Goal: Task Accomplishment & Management: Manage account settings

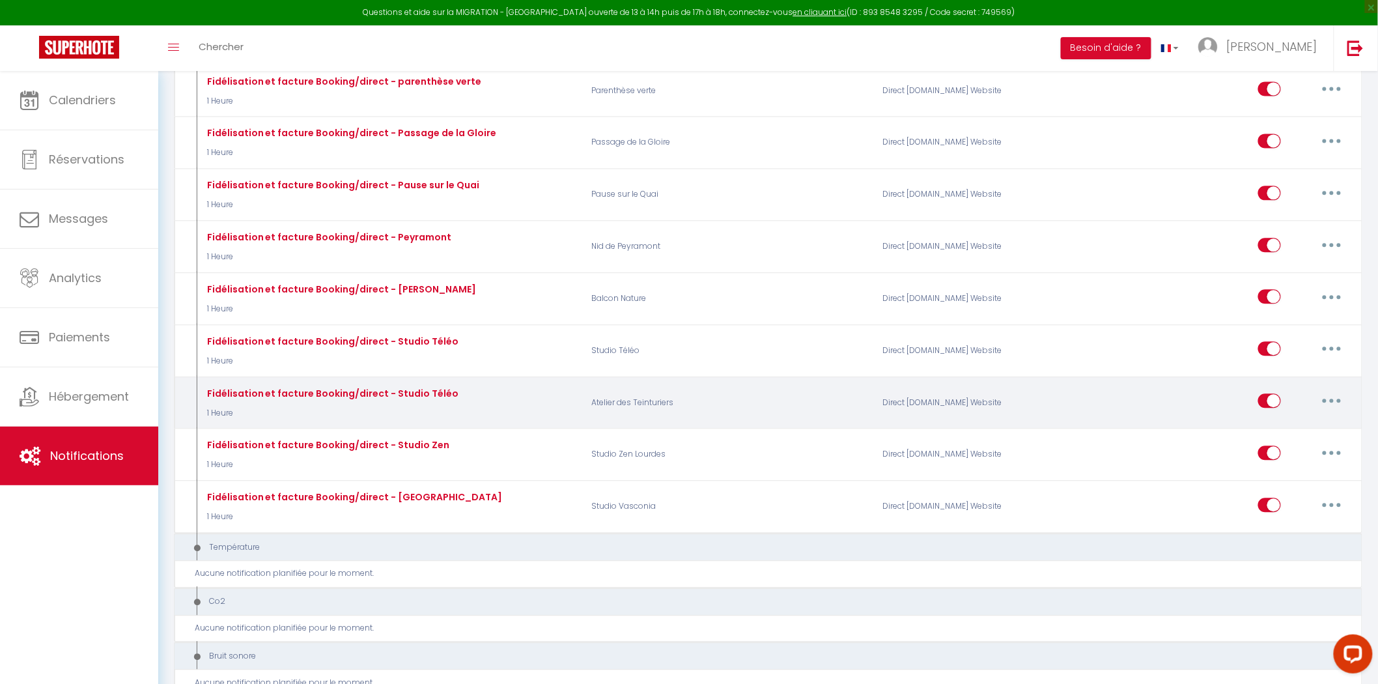
drag, startPoint x: 675, startPoint y: 439, endPoint x: 700, endPoint y: 439, distance: 24.7
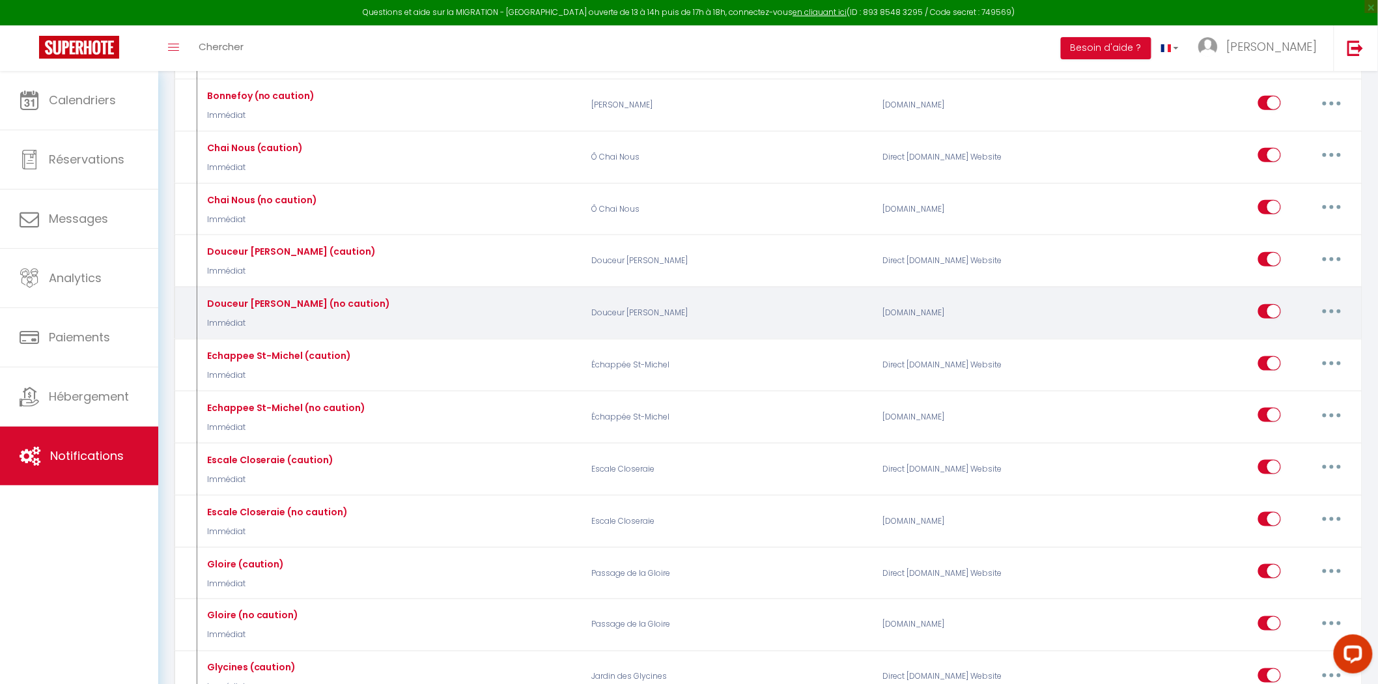
scroll to position [506, 0]
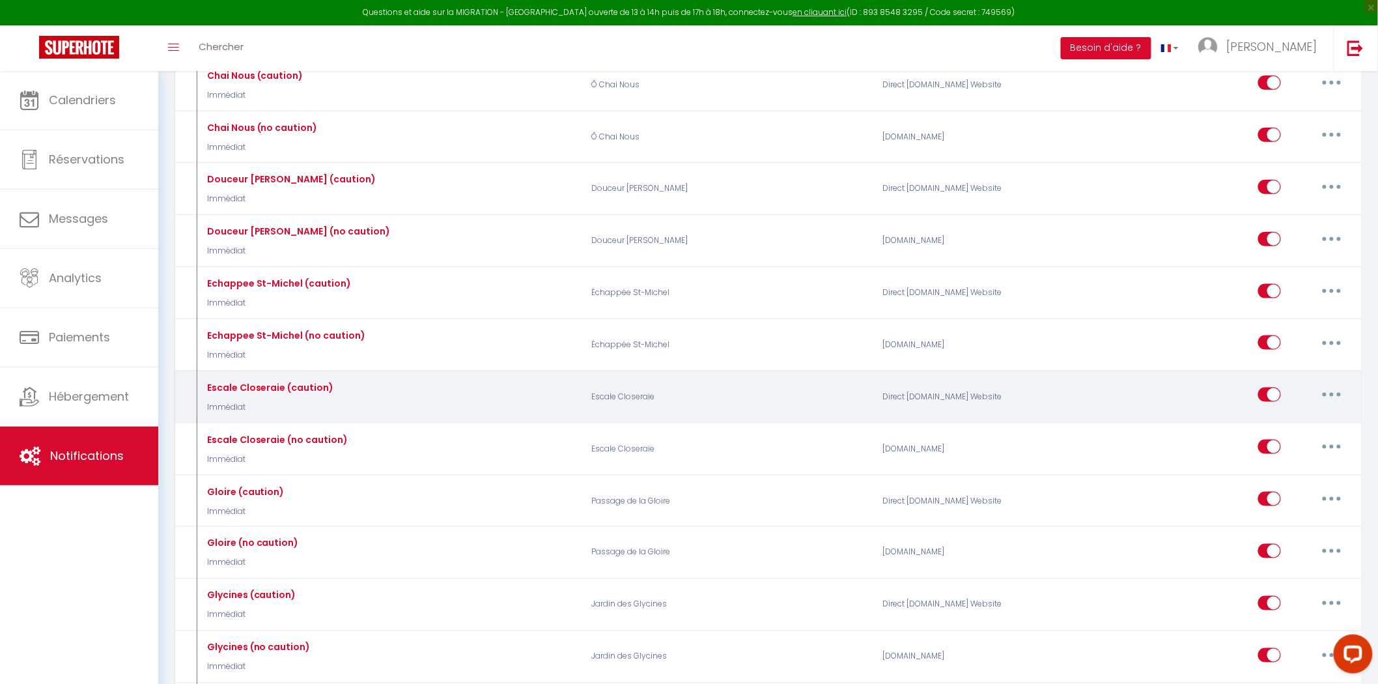
click at [1328, 402] on button "button" at bounding box center [1331, 394] width 36 height 21
click at [1286, 453] on link "Dupliquer" at bounding box center [1297, 448] width 96 height 22
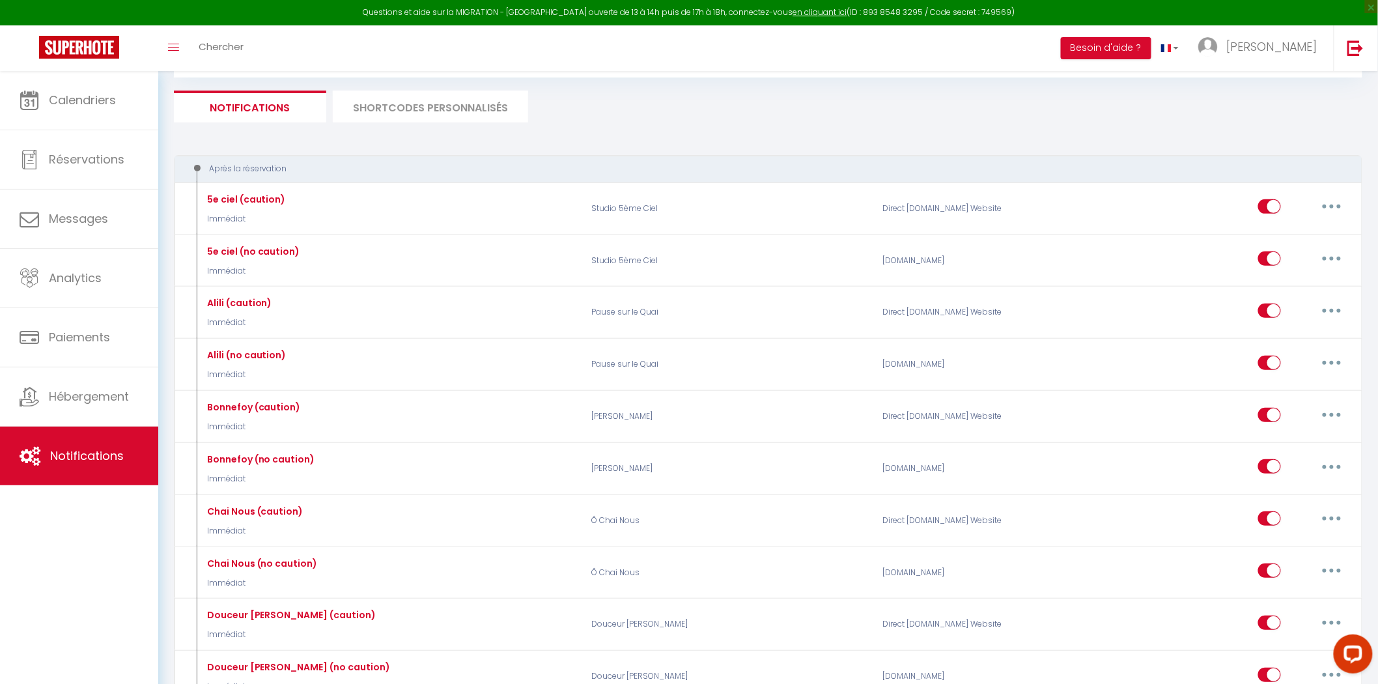
select select
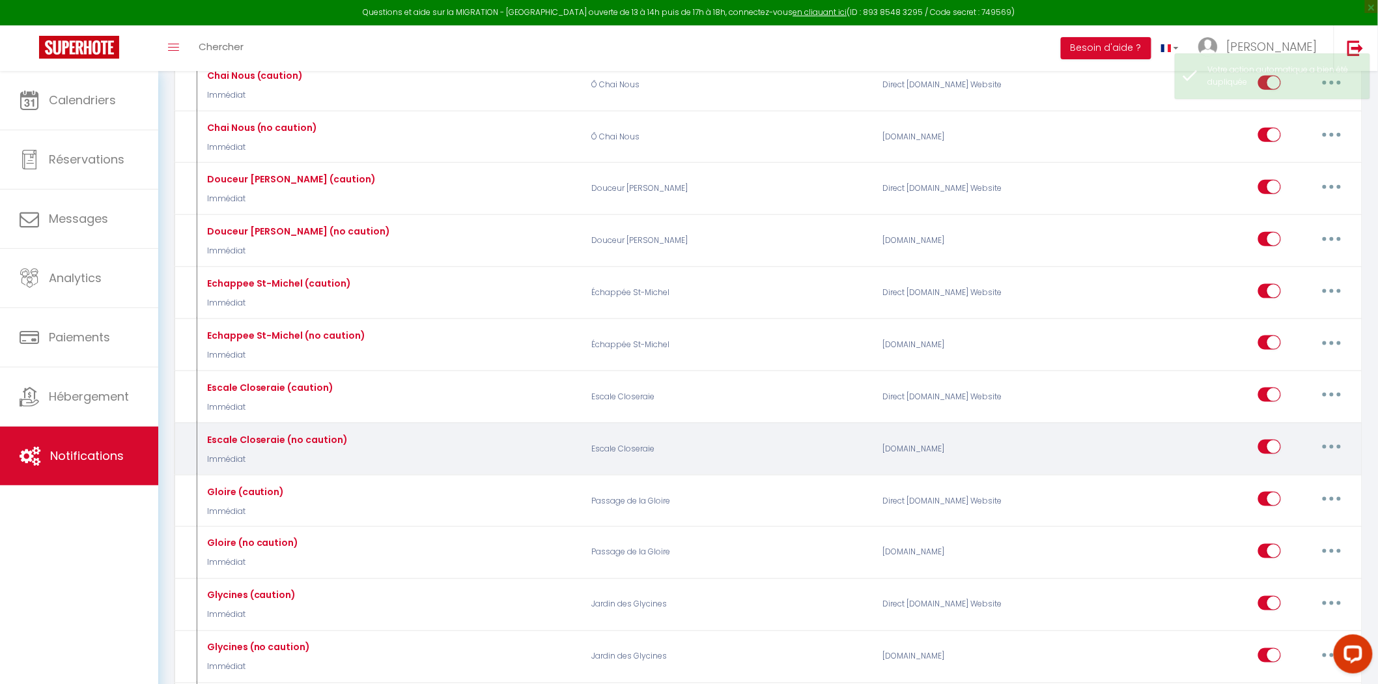
checkbox input "false"
select select
checkbox input "false"
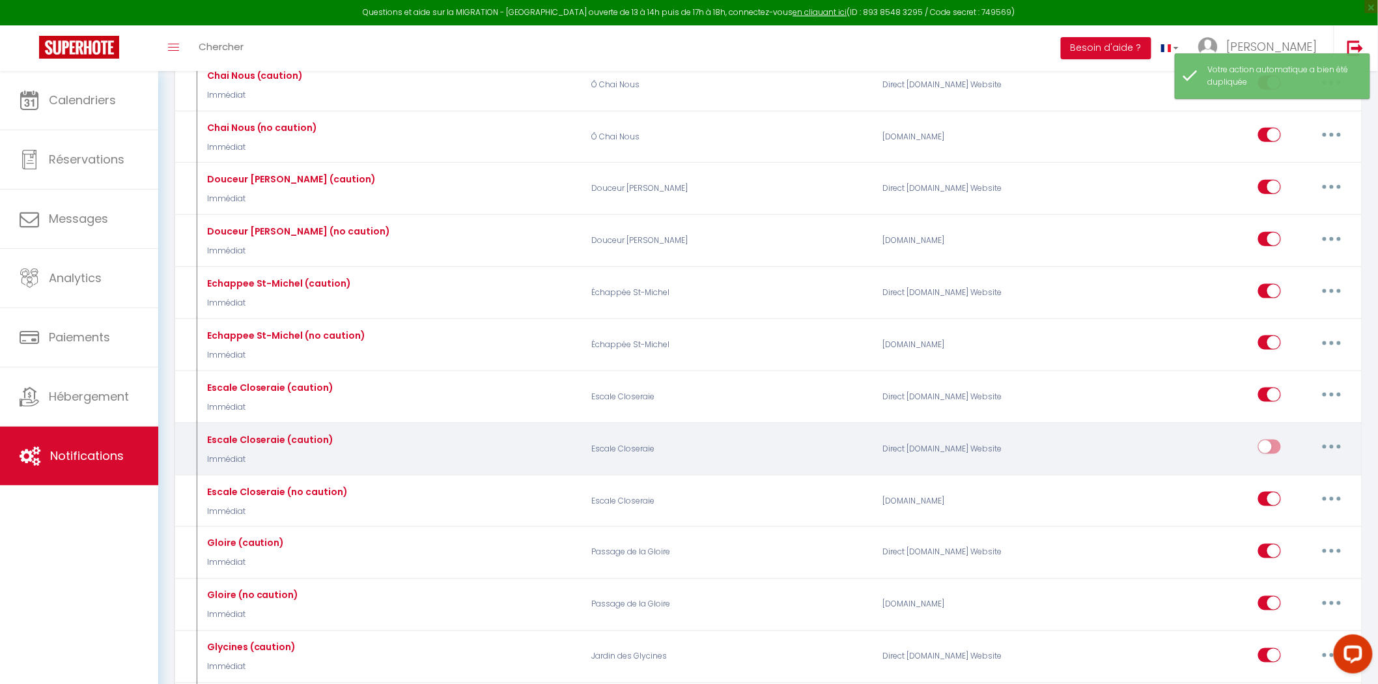
click at [1325, 451] on button "button" at bounding box center [1331, 446] width 36 height 21
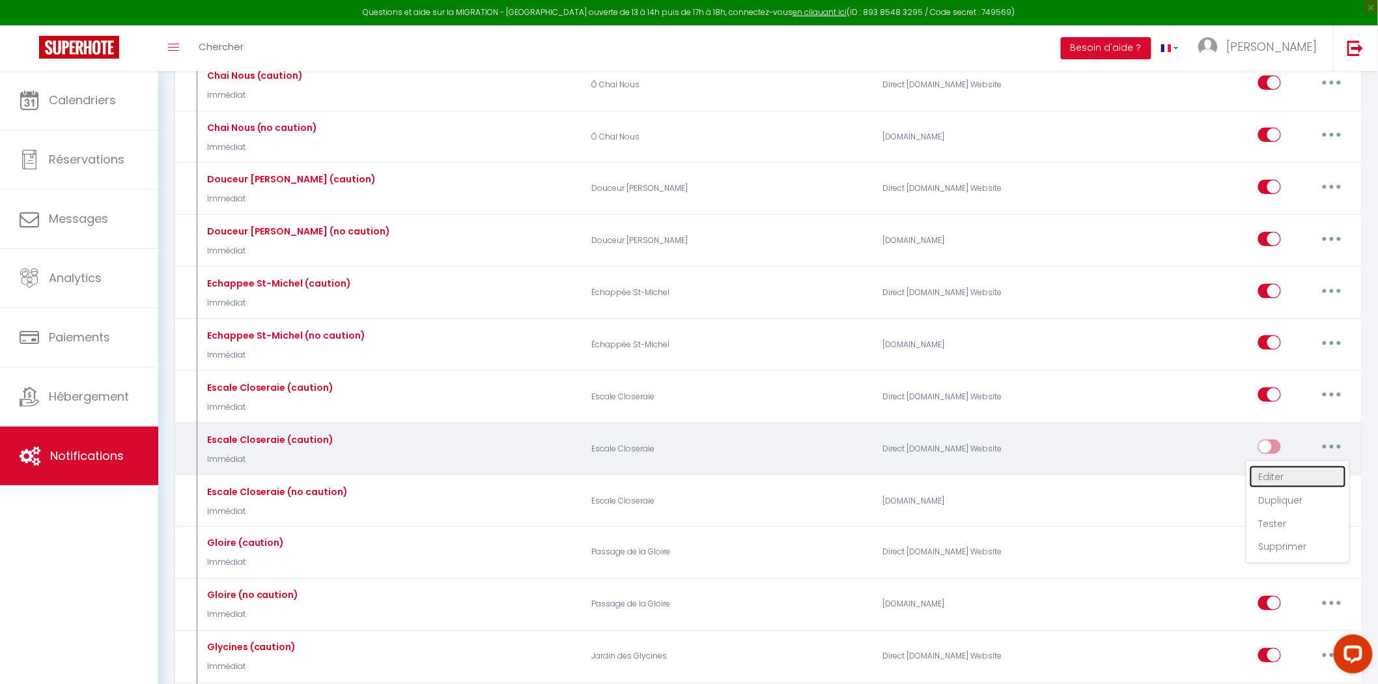
click at [1285, 474] on link "Editer" at bounding box center [1297, 477] width 96 height 22
type input "Escale Closeraie (caution)"
select select "Immédiat"
select select "if_booking_is_paid"
checkbox input "true"
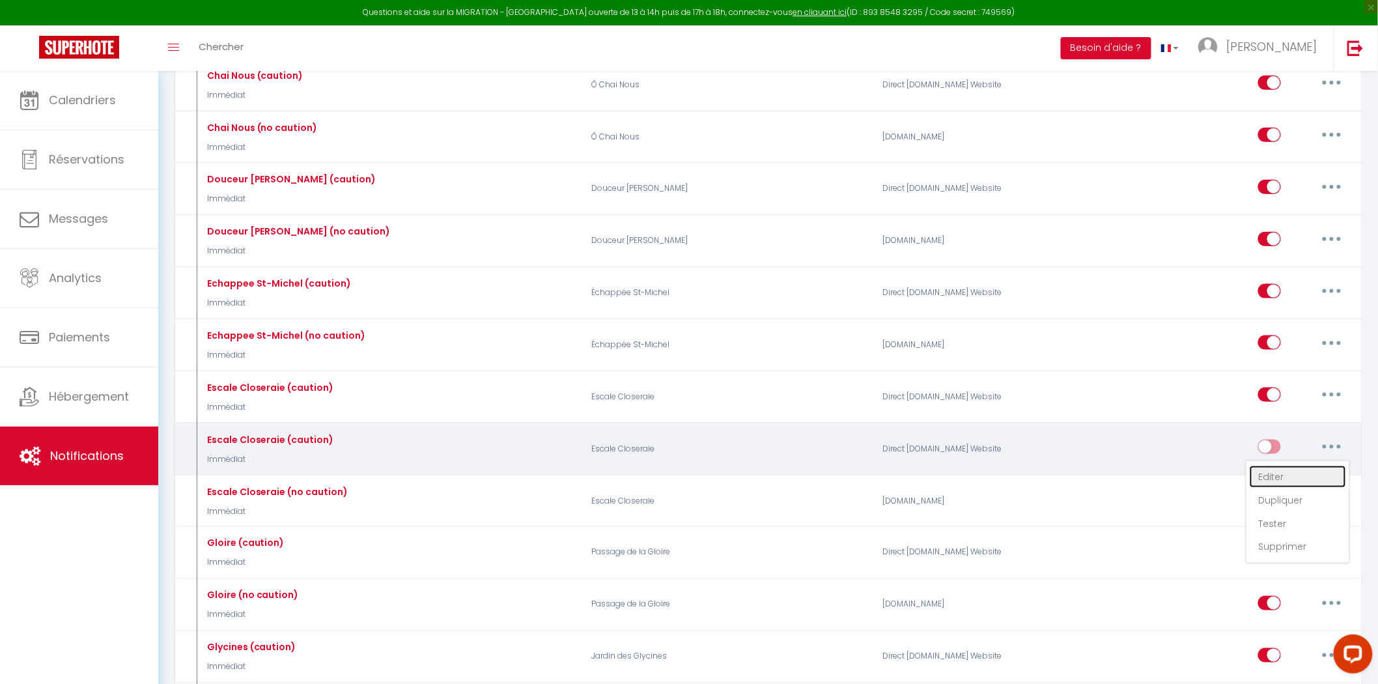
checkbox input "false"
radio input "true"
type input "Pour votre séjour"
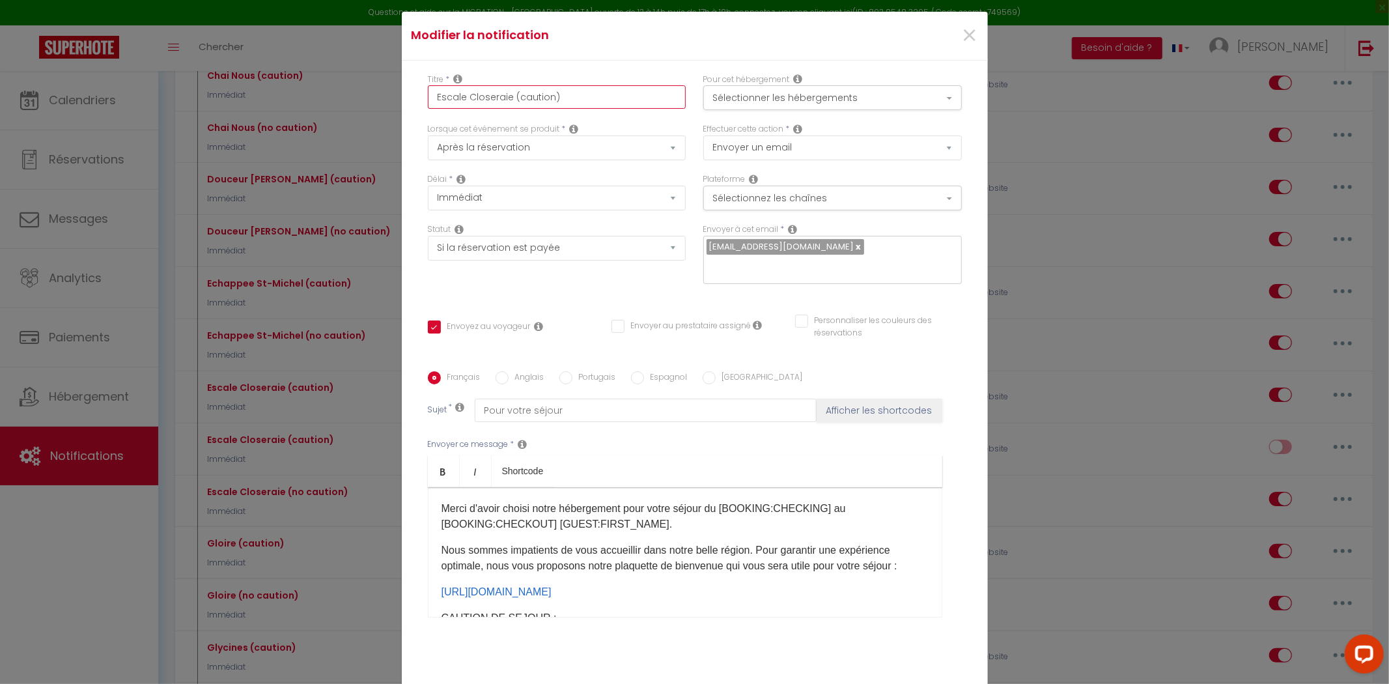
drag, startPoint x: 507, startPoint y: 105, endPoint x: 68, endPoint y: 103, distance: 438.9
click at [77, 105] on div "Modifier la notification × Titre * Escale Closeraie (caution) Pour cet hébergem…" at bounding box center [694, 342] width 1389 height 684
type input "S(caution)"
checkbox input "true"
checkbox input "false"
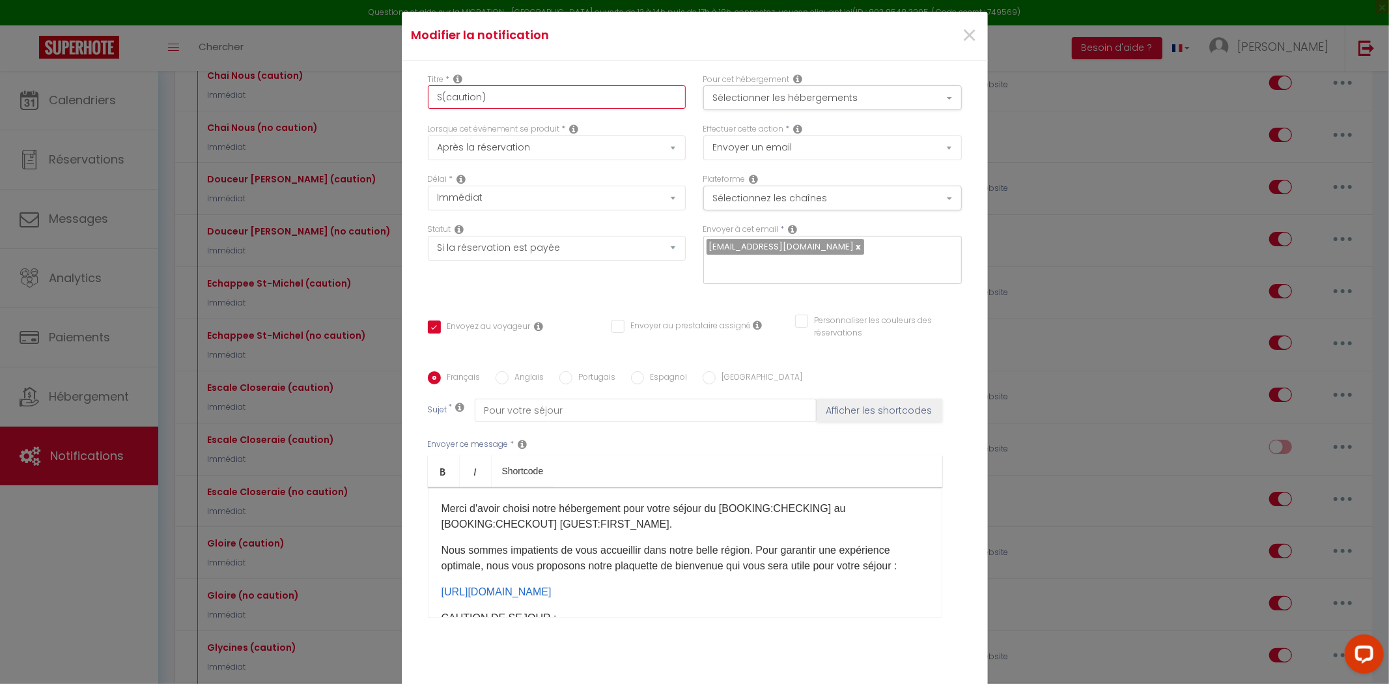
checkbox input "false"
type input "St(caution)"
checkbox input "false"
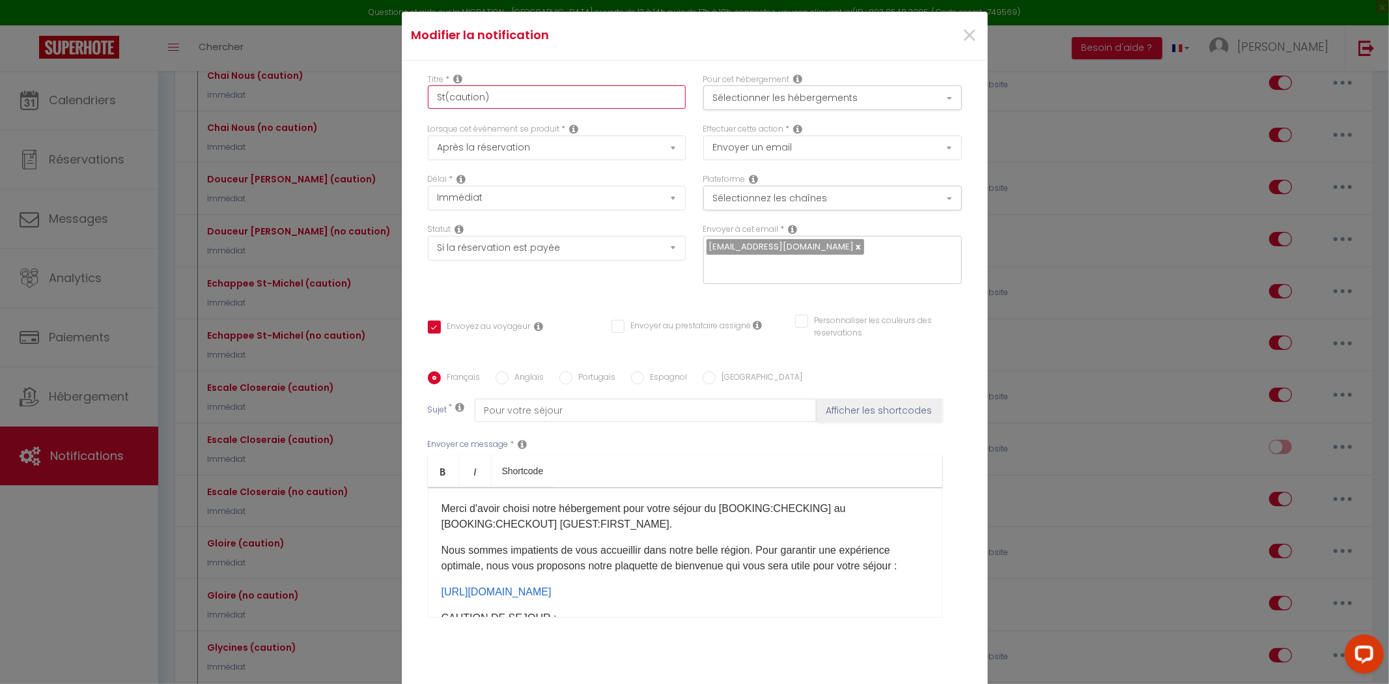
checkbox input "false"
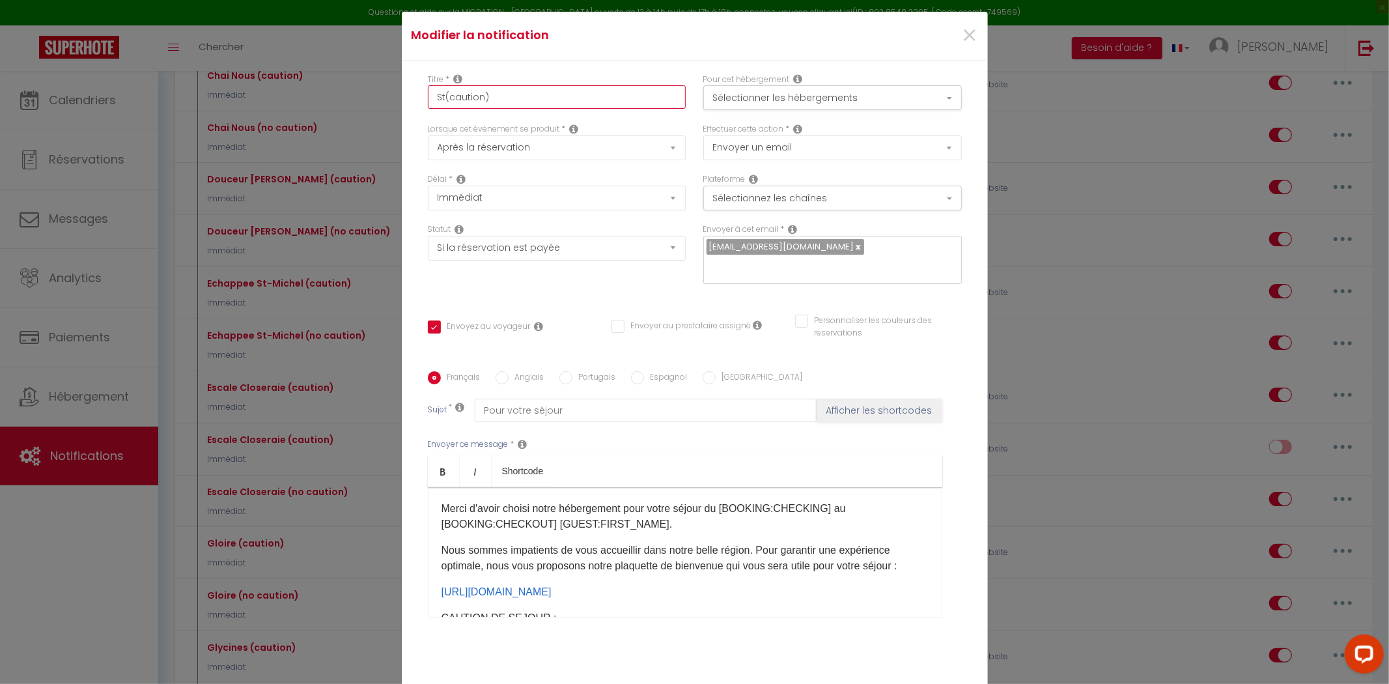
checkbox input "false"
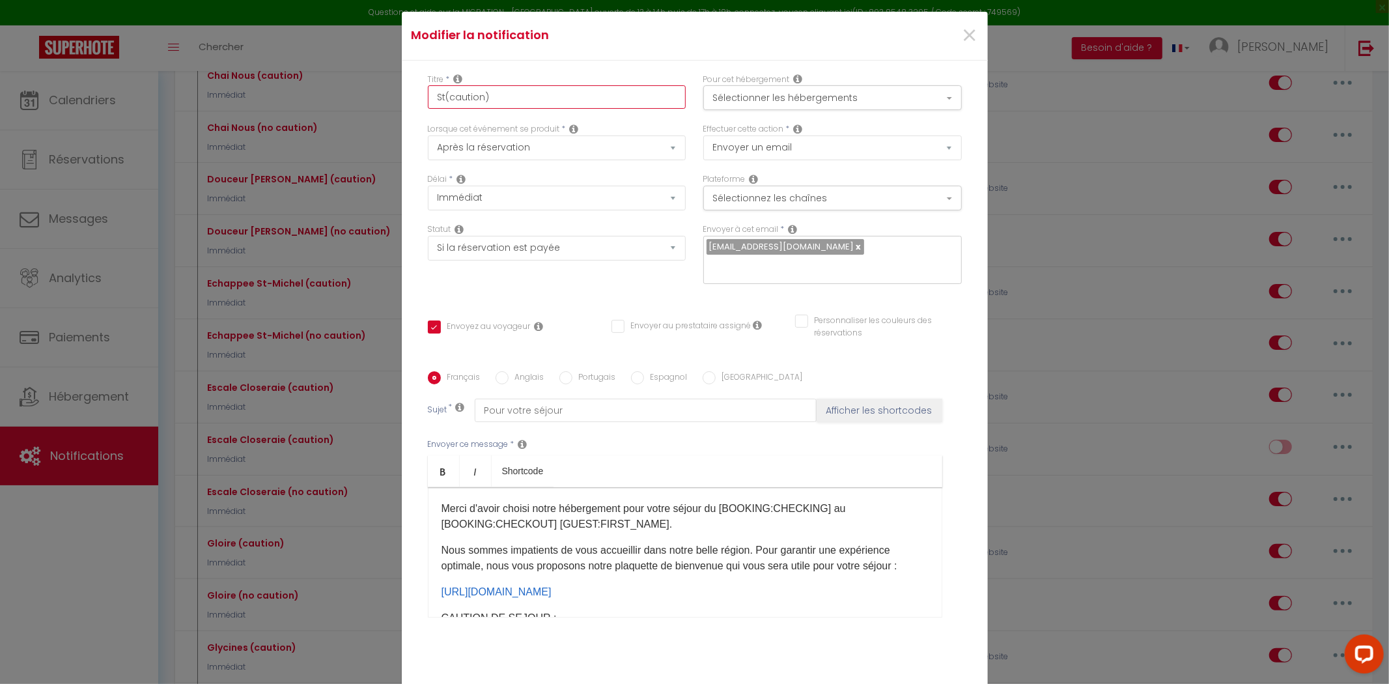
checkbox input "false"
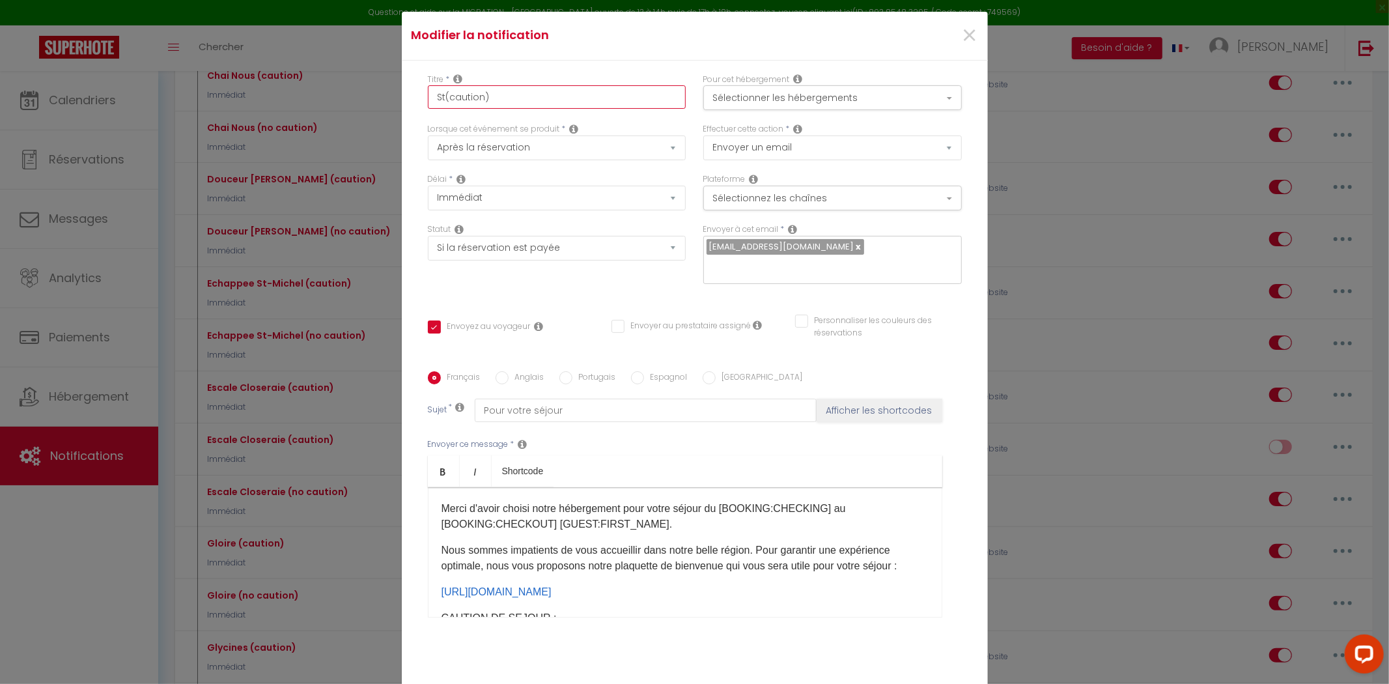
checkbox input "false"
checkbox input "true"
checkbox input "false"
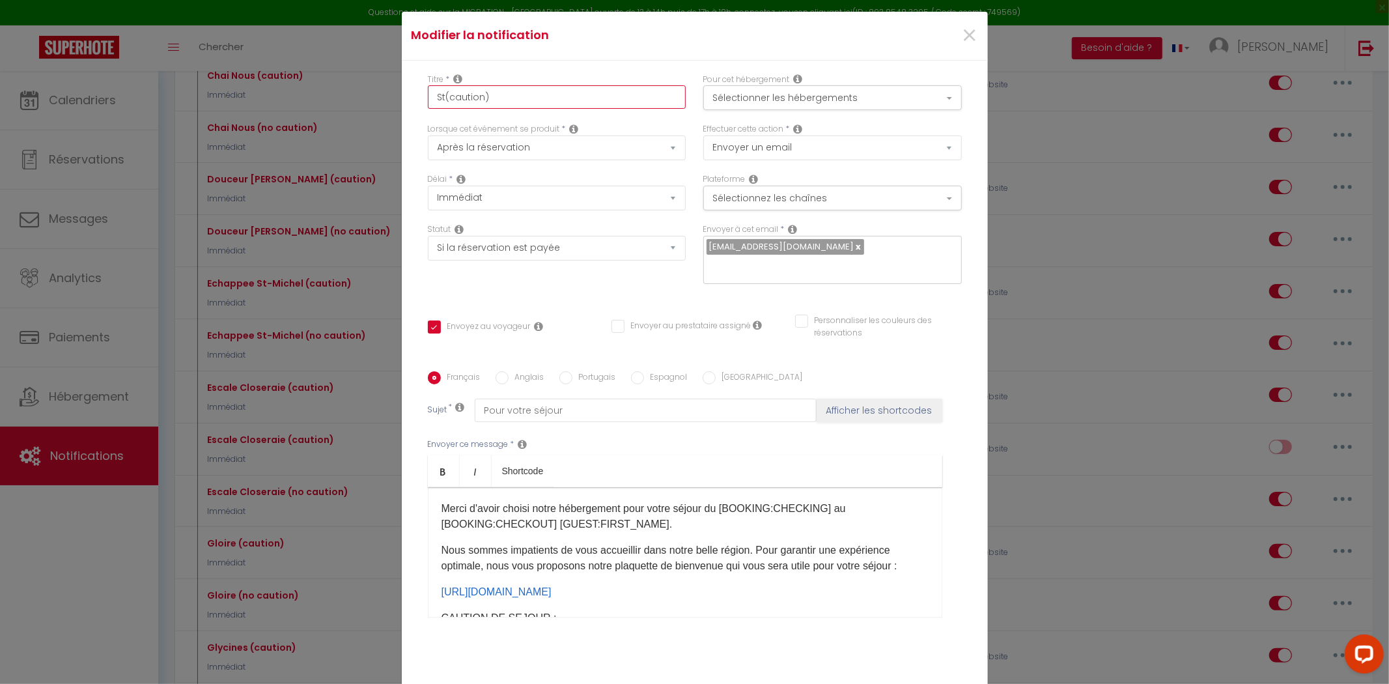
checkbox input "false"
type input "Stu(caution)"
checkbox input "false"
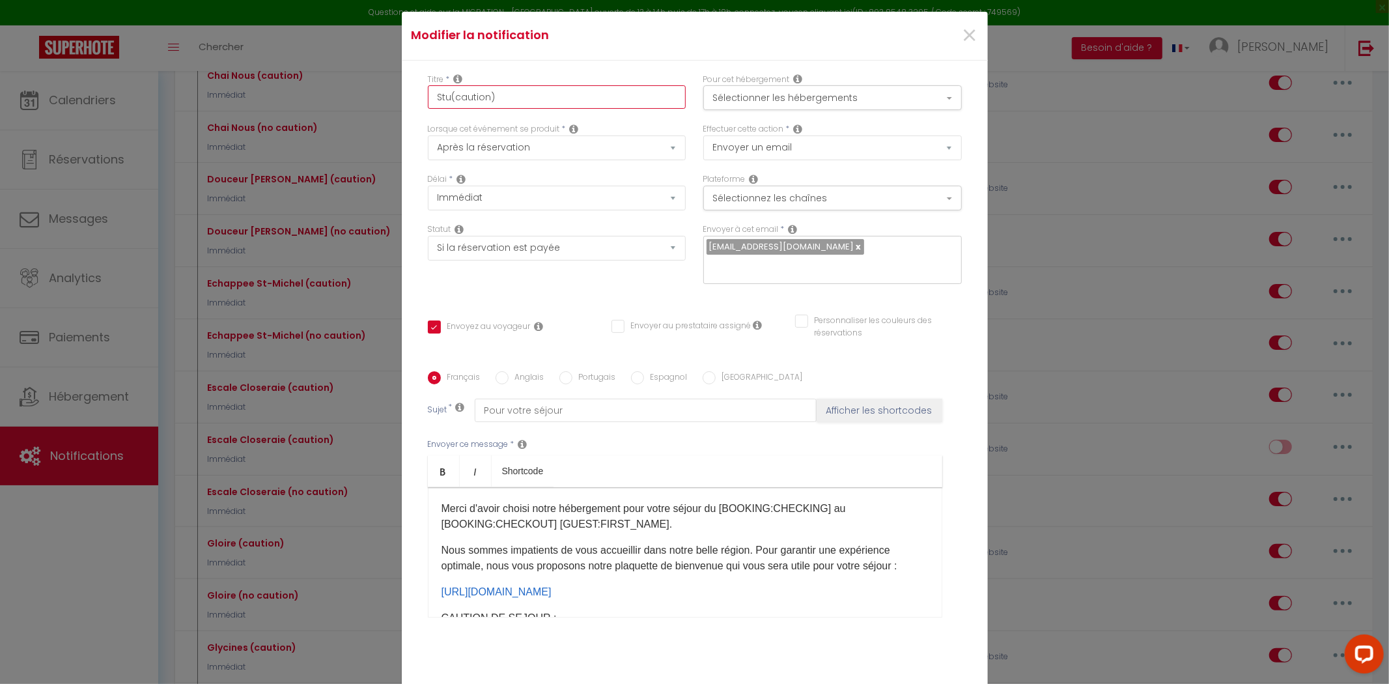
checkbox input "false"
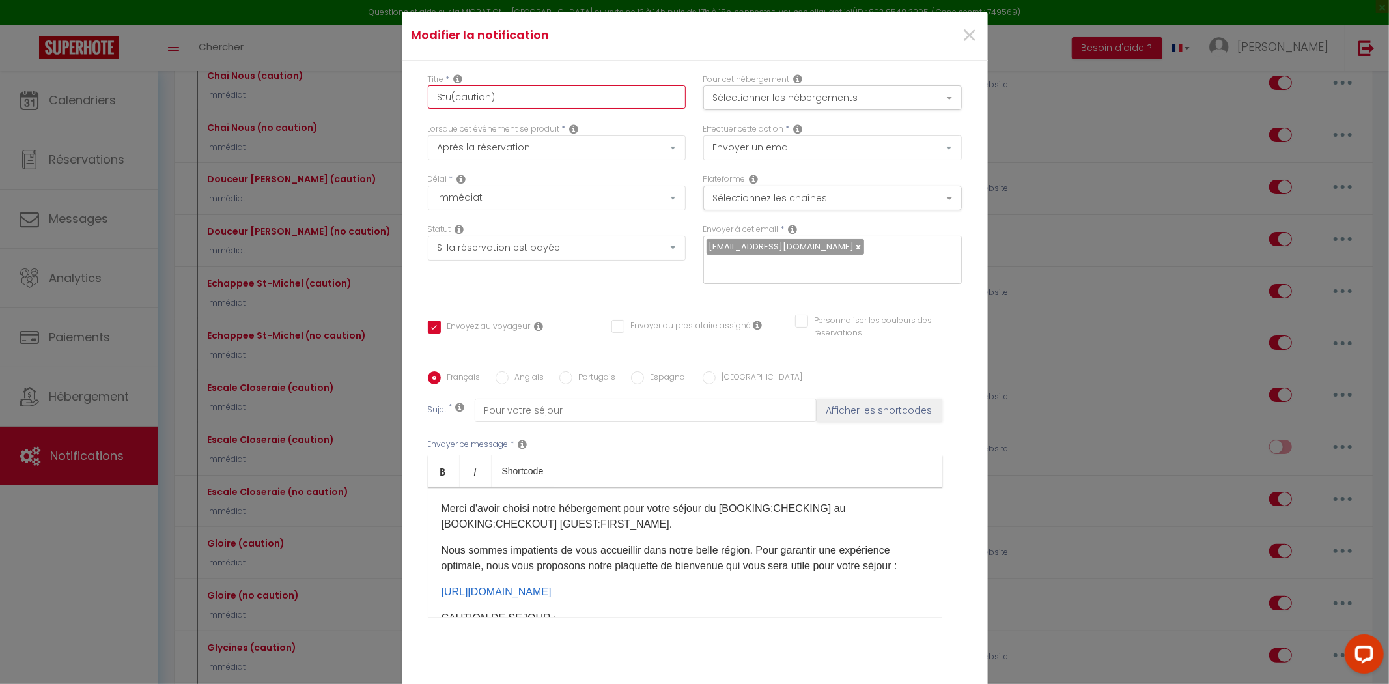
checkbox input "false"
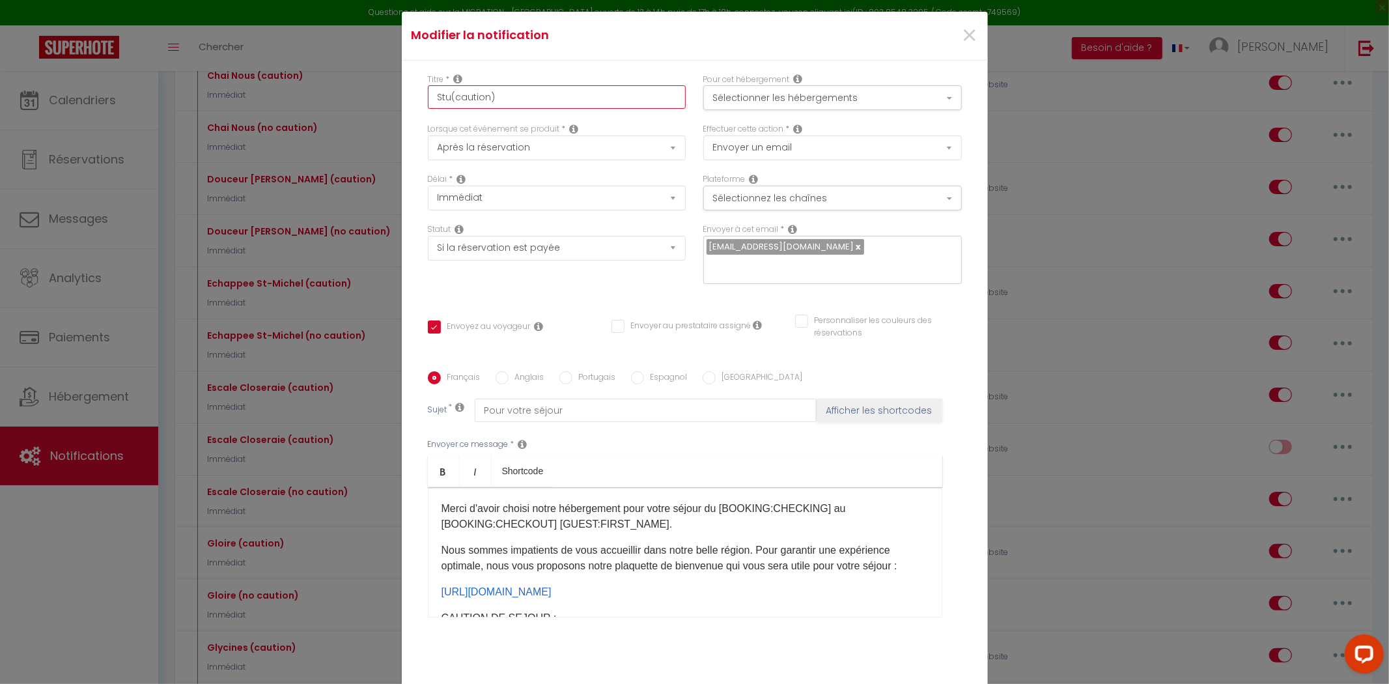
checkbox input "false"
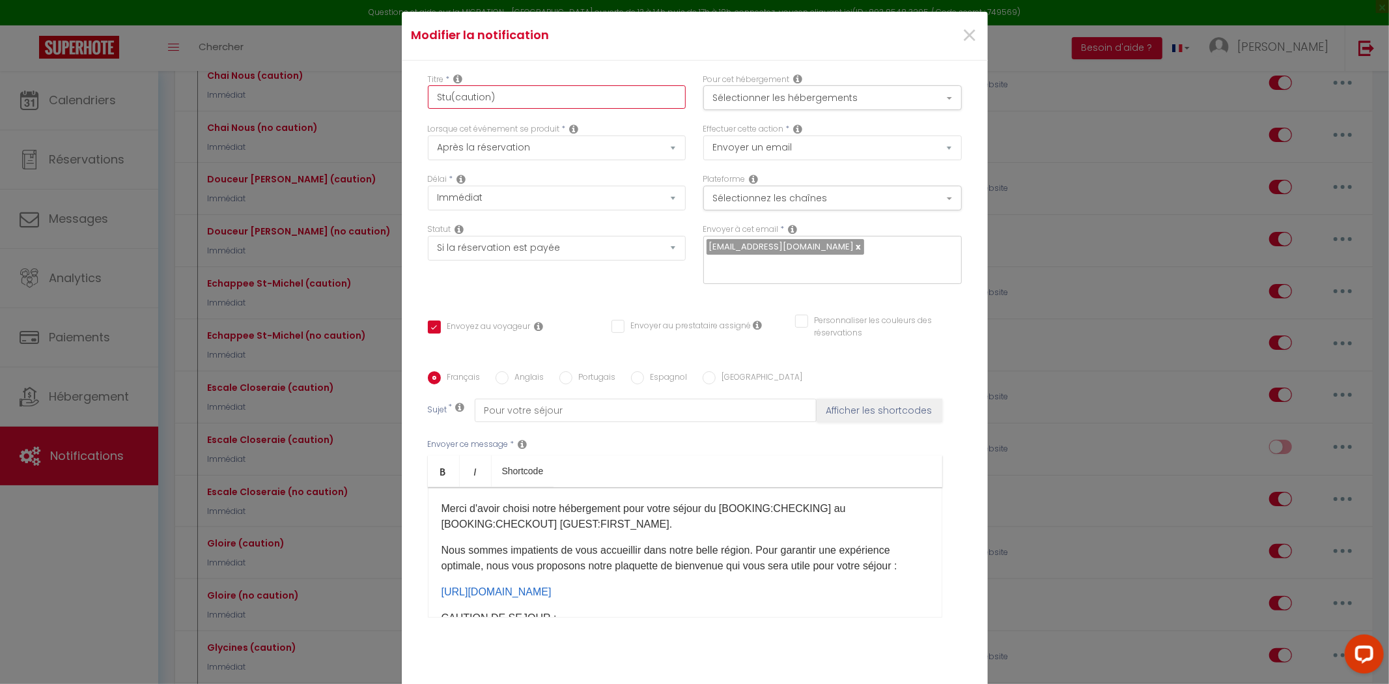
checkbox input "false"
checkbox input "true"
checkbox input "false"
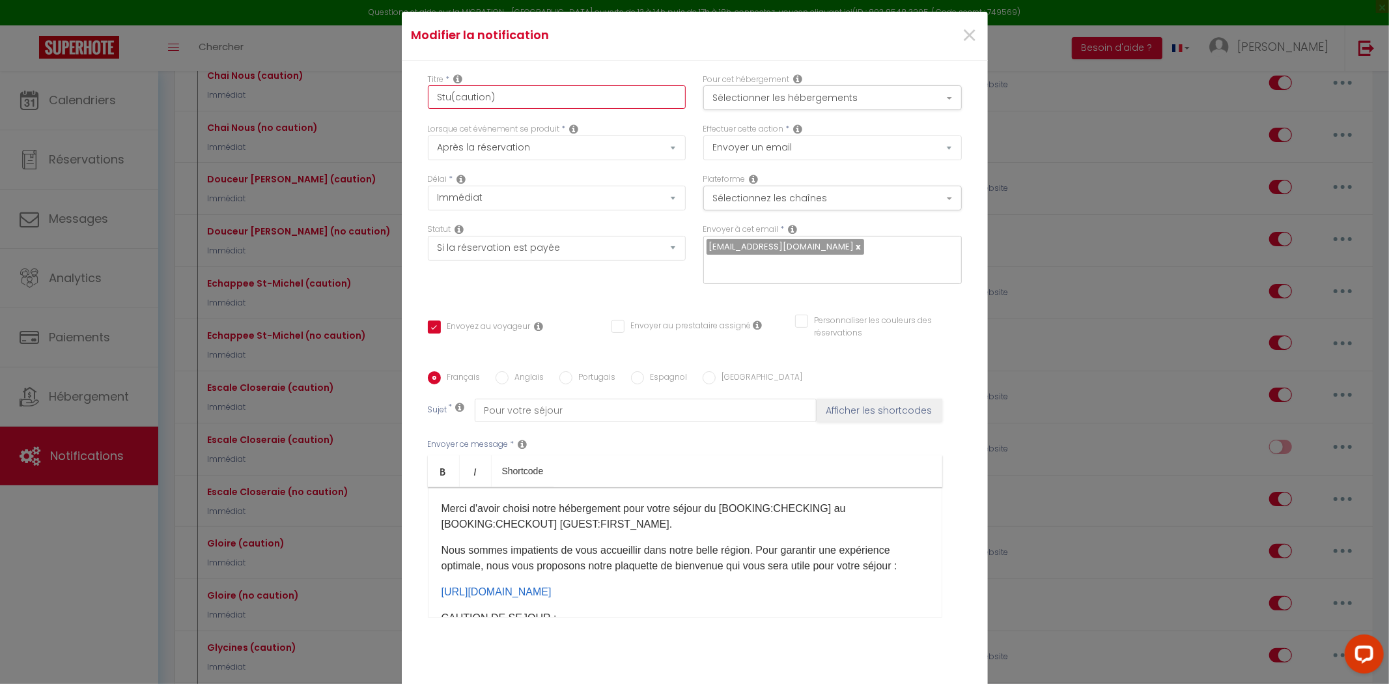
checkbox input "false"
type input "Stud(caution)"
checkbox input "false"
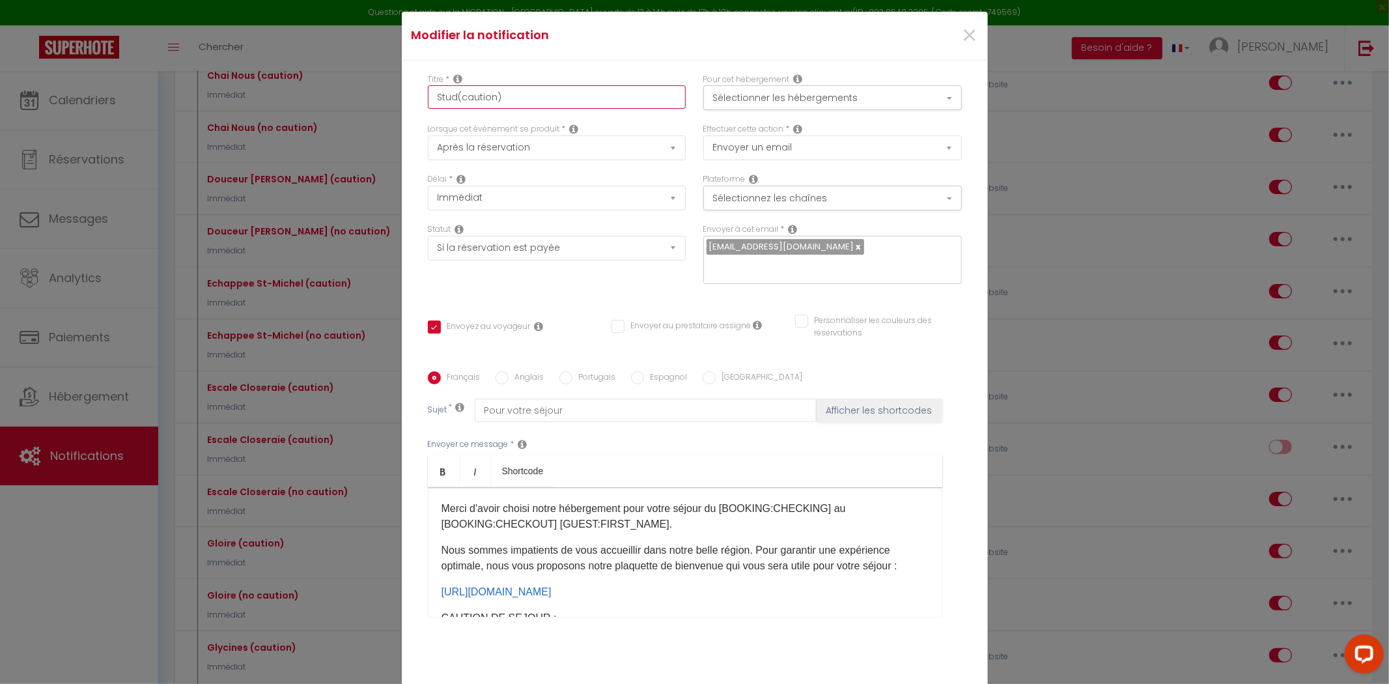
checkbox input "false"
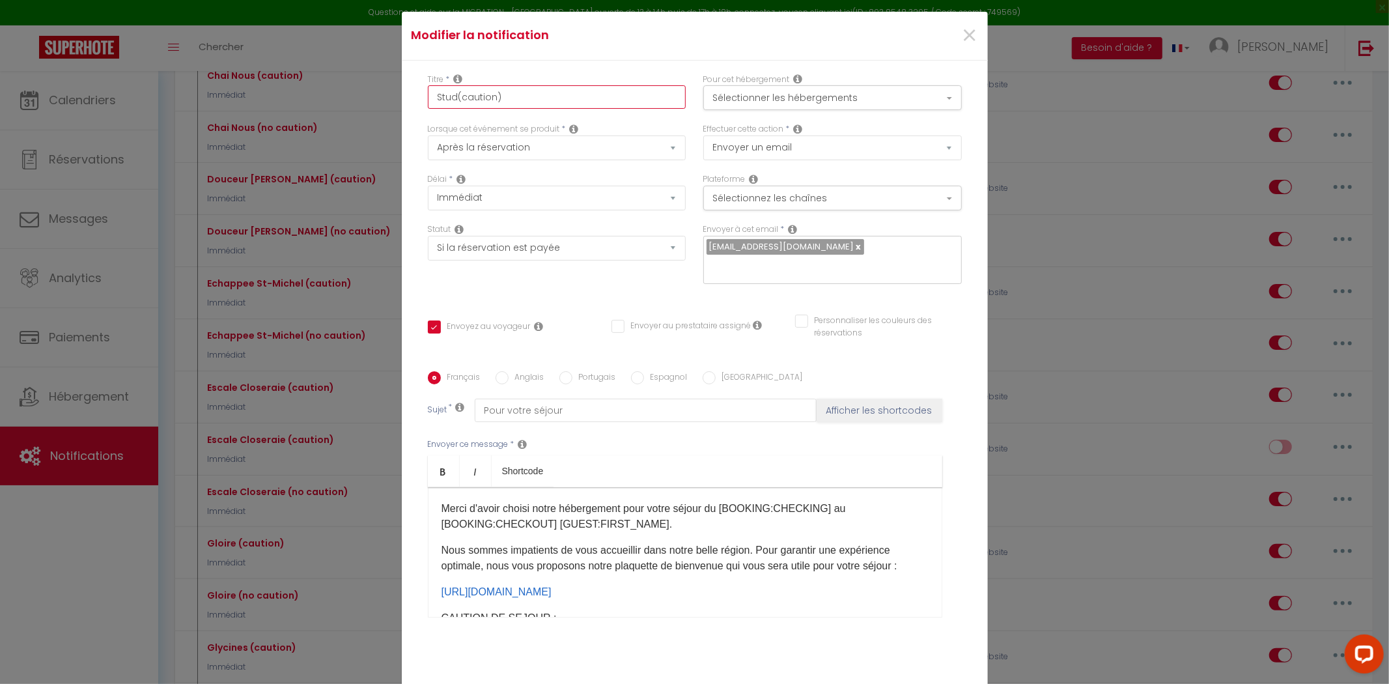
checkbox input "false"
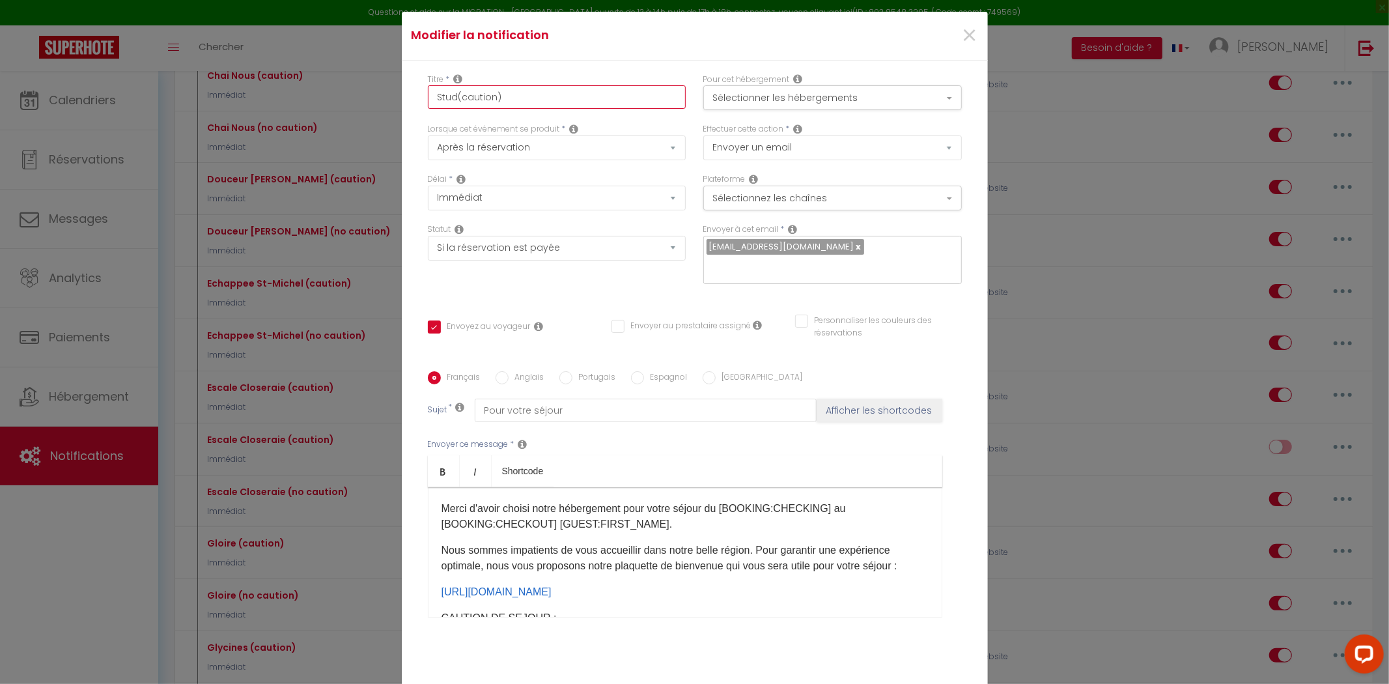
checkbox input "false"
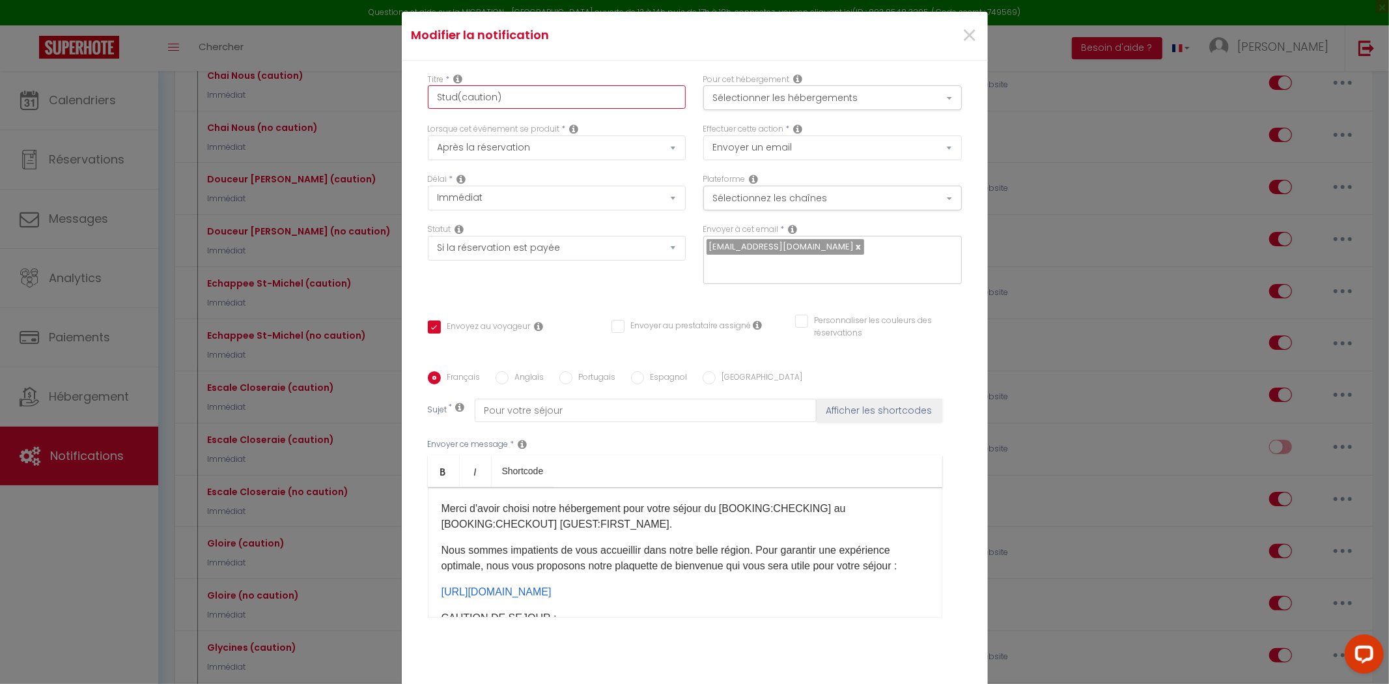
checkbox input "false"
checkbox input "true"
checkbox input "false"
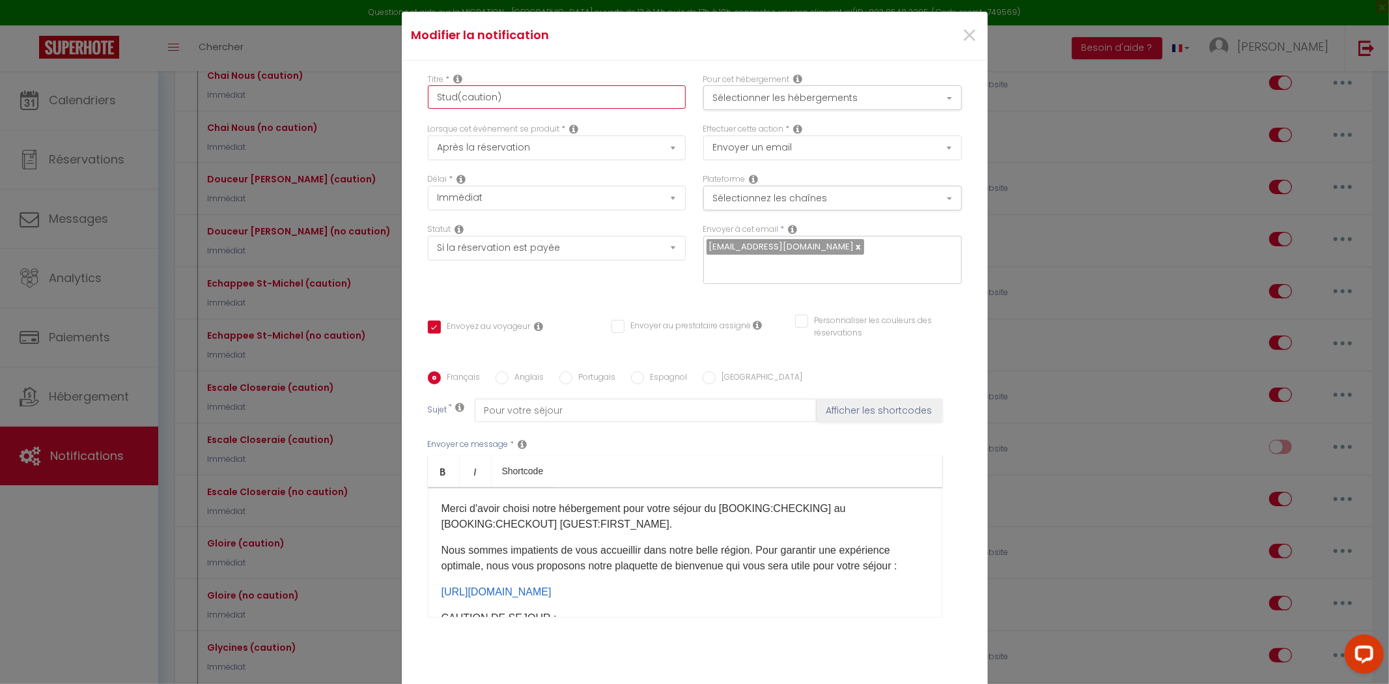
checkbox input "false"
type input "Studi(caution)"
checkbox input "false"
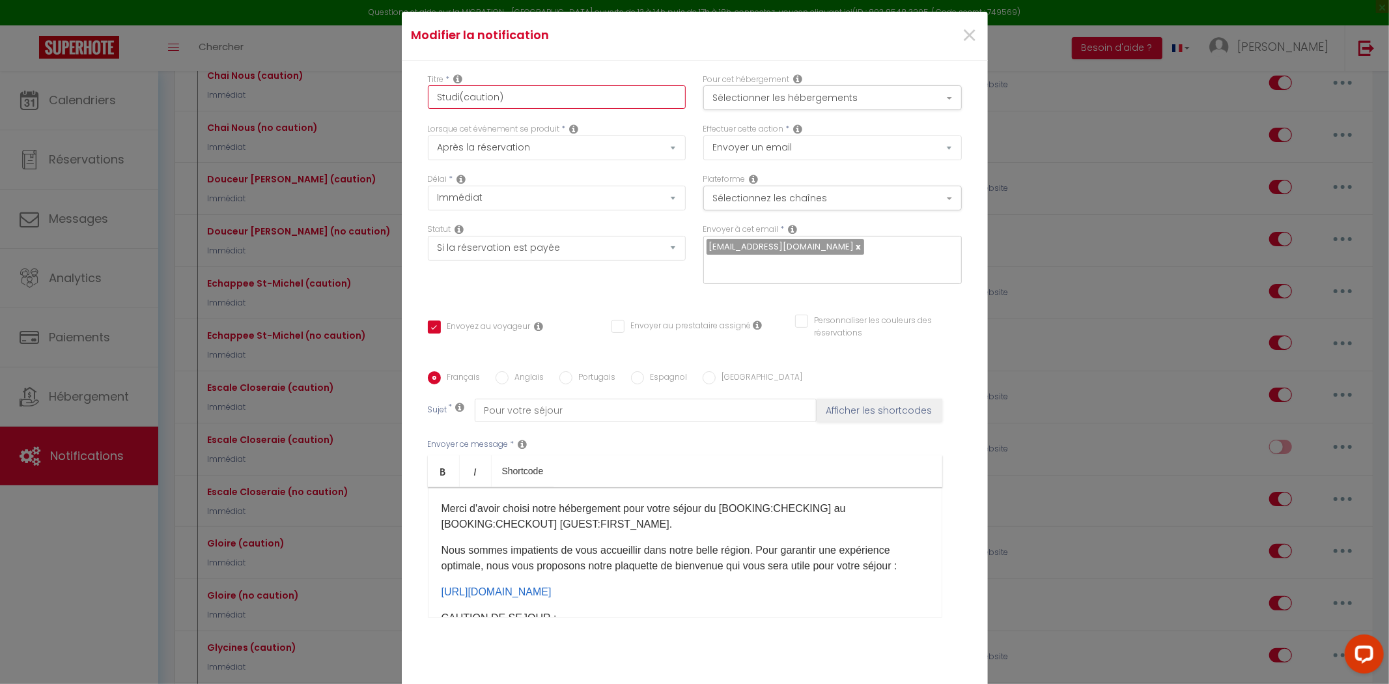
checkbox input "false"
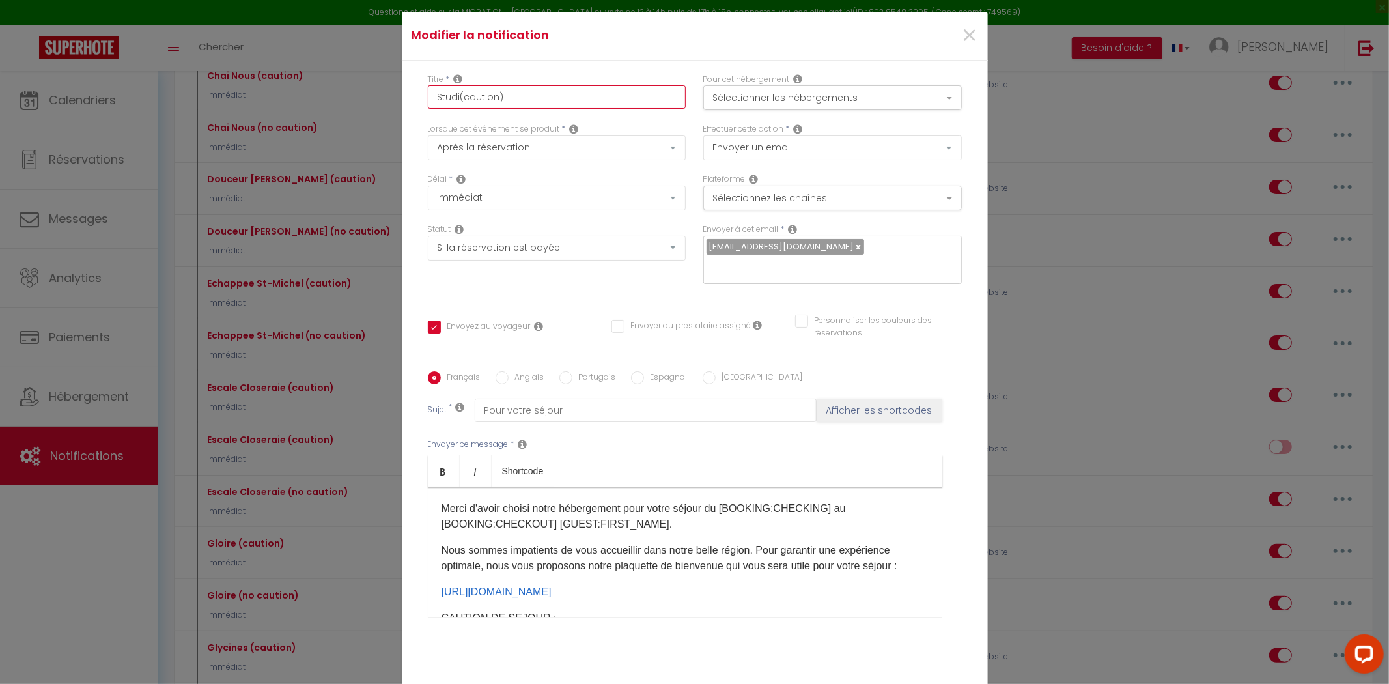
checkbox input "false"
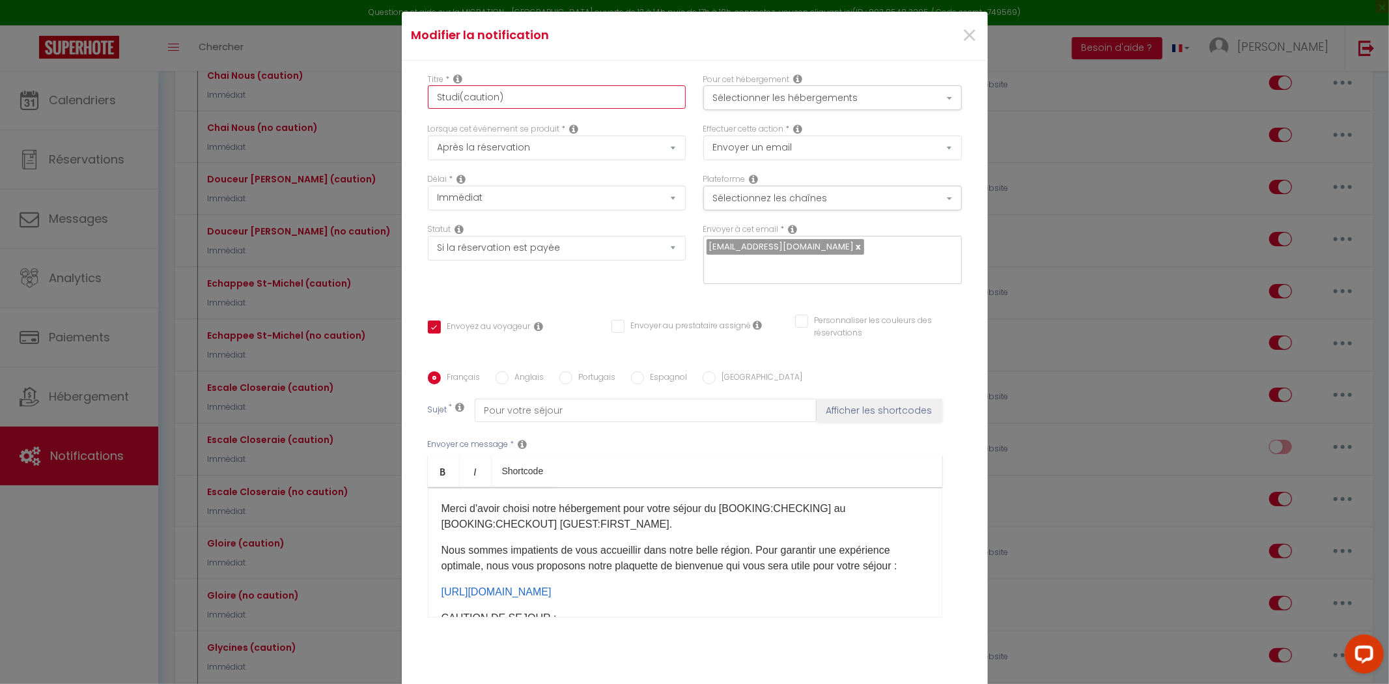
checkbox input "false"
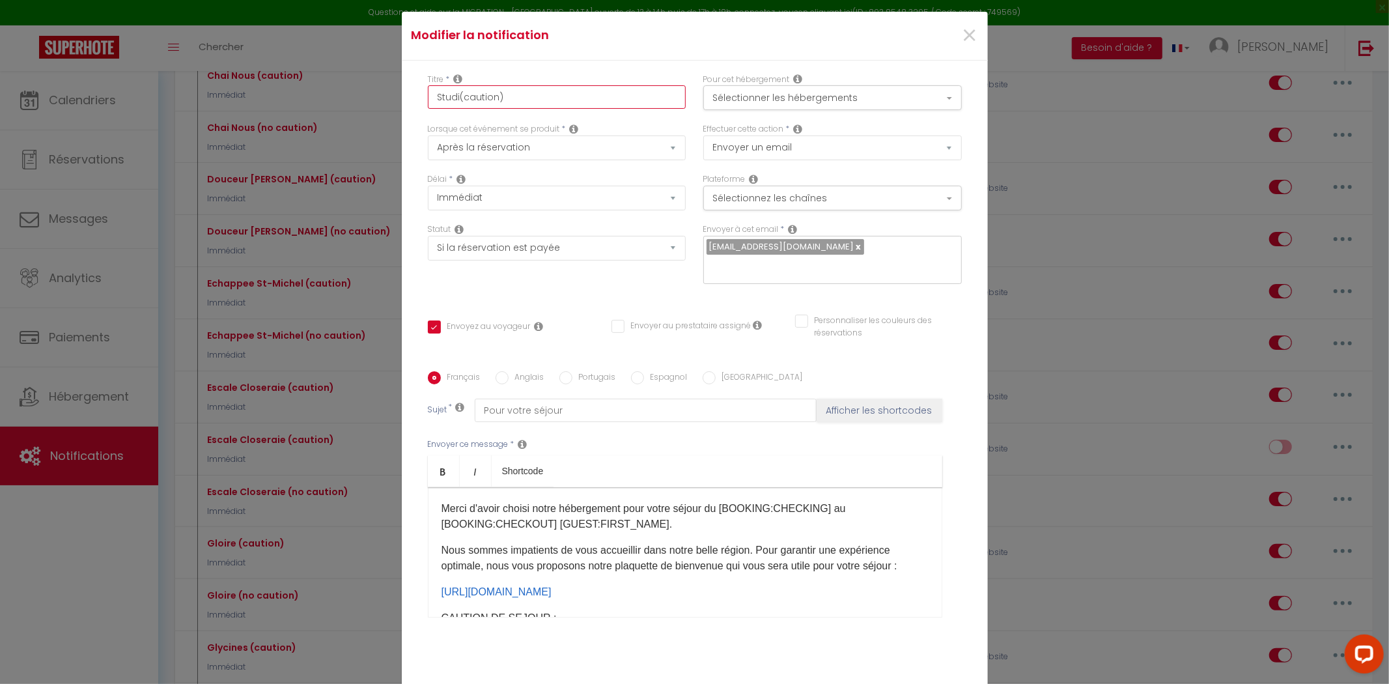
checkbox input "false"
checkbox input "true"
checkbox input "false"
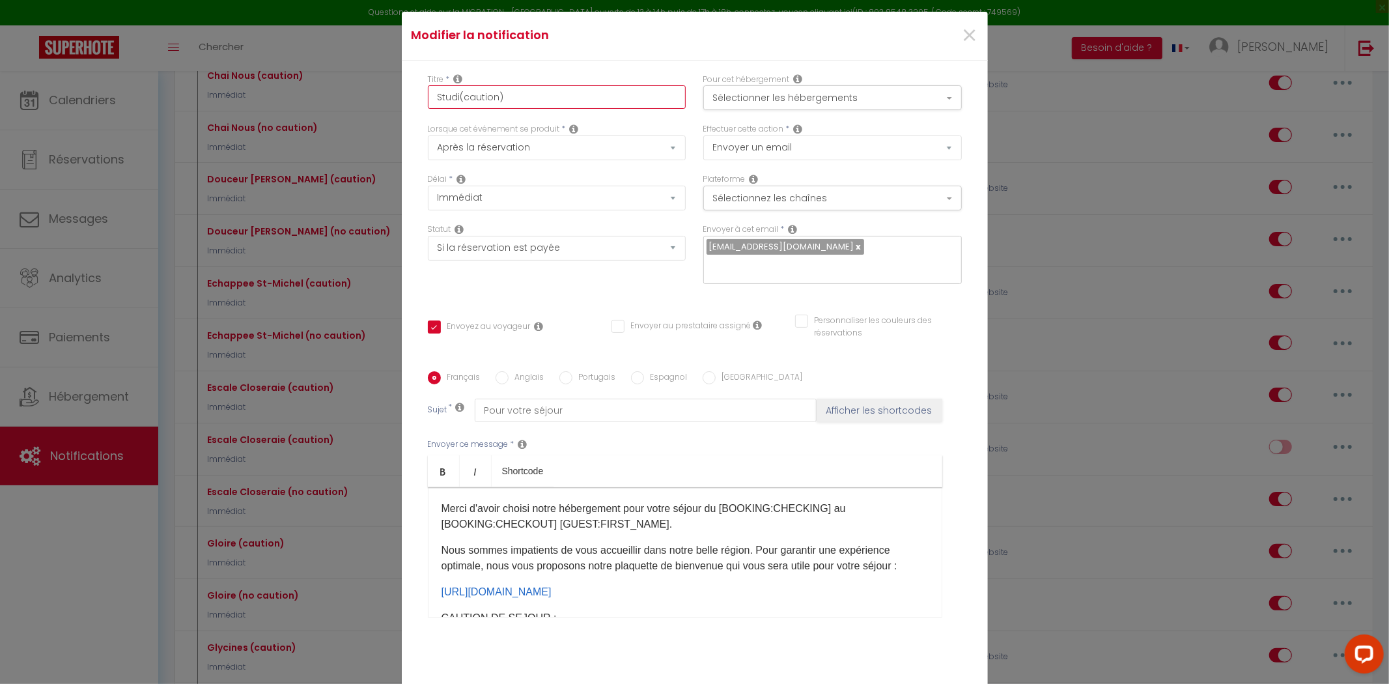
checkbox input "false"
type input "Studio(caution)"
checkbox input "false"
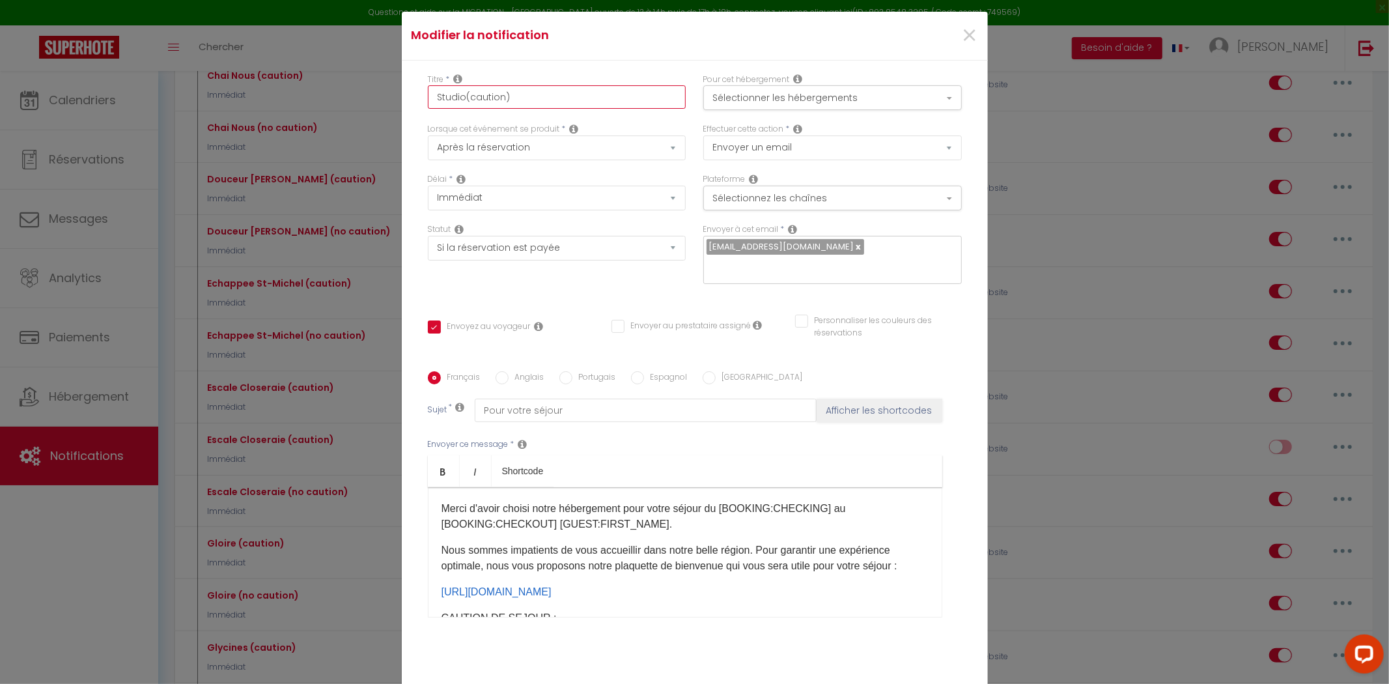
checkbox input "false"
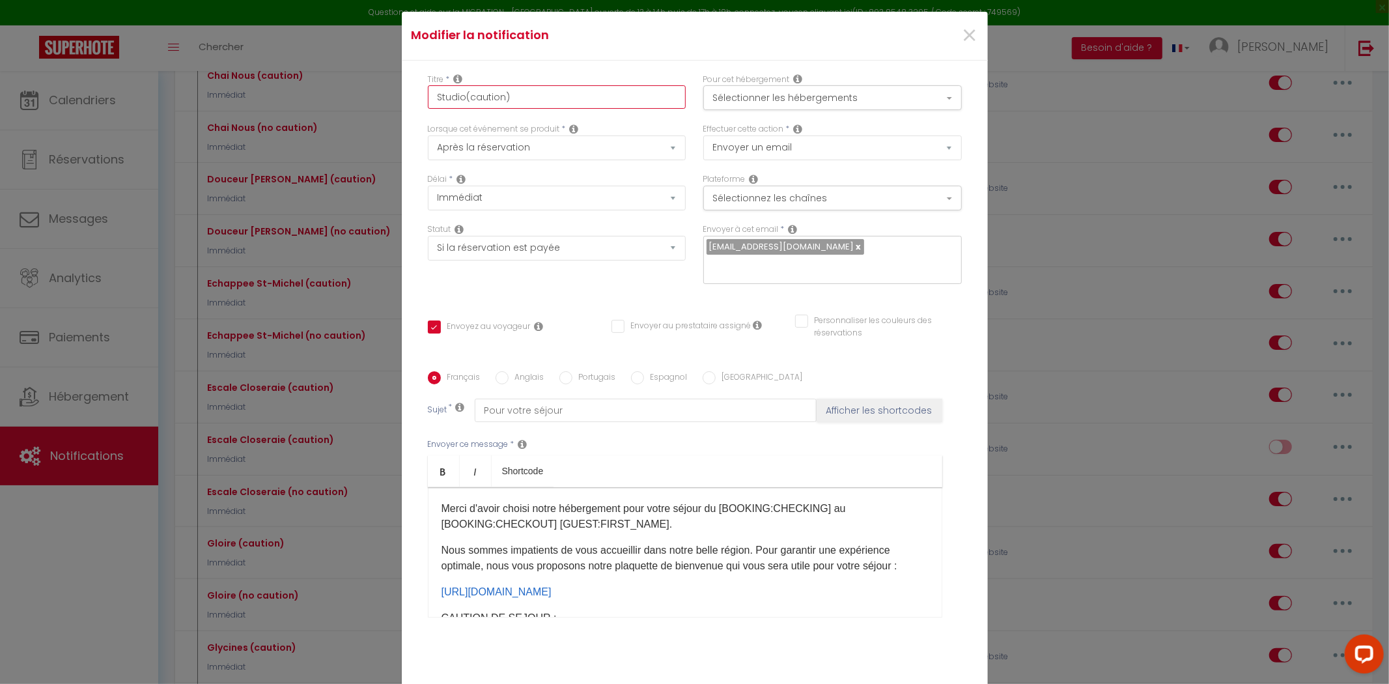
checkbox input "false"
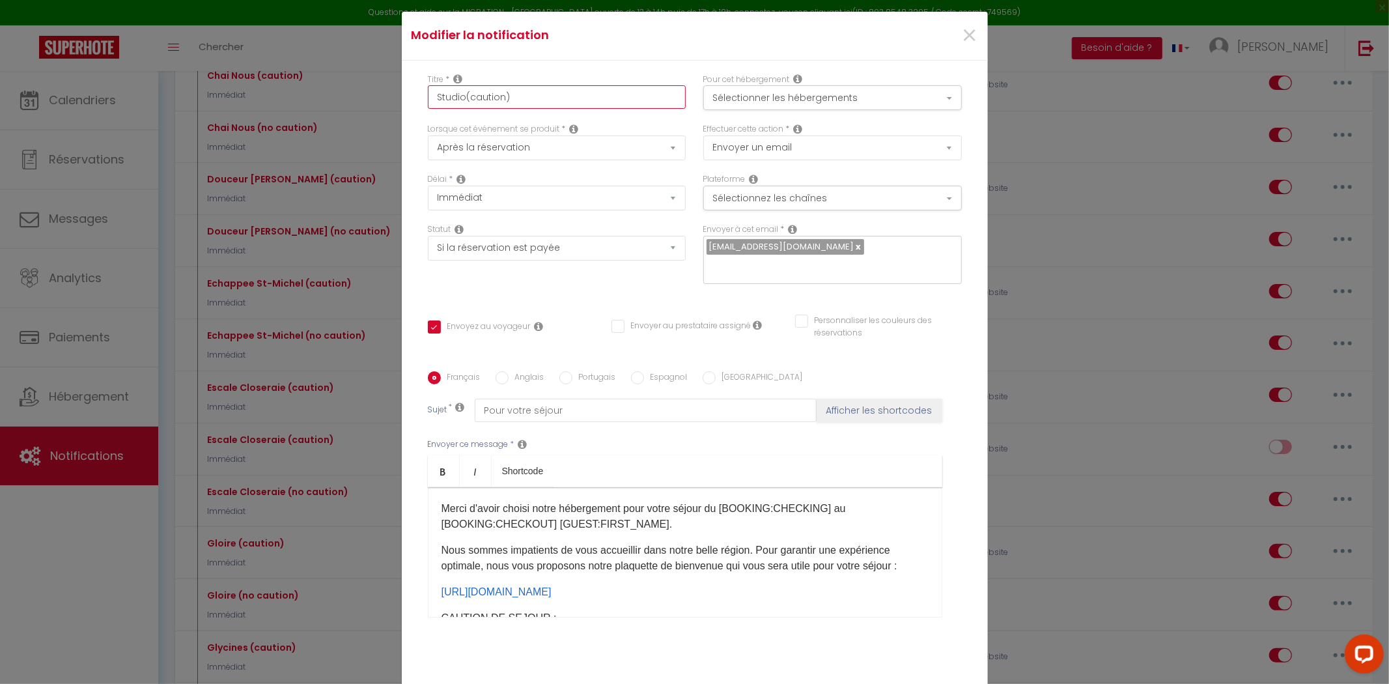
checkbox input "false"
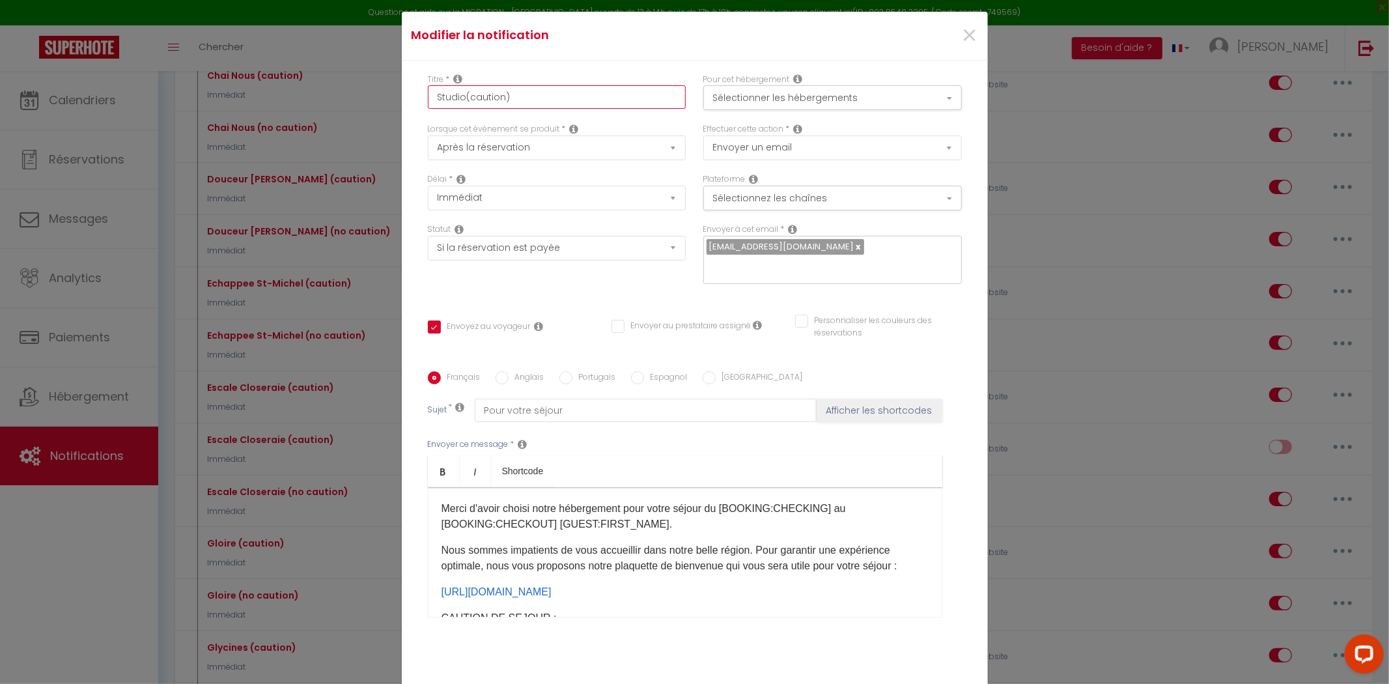
checkbox input "false"
checkbox input "true"
checkbox input "false"
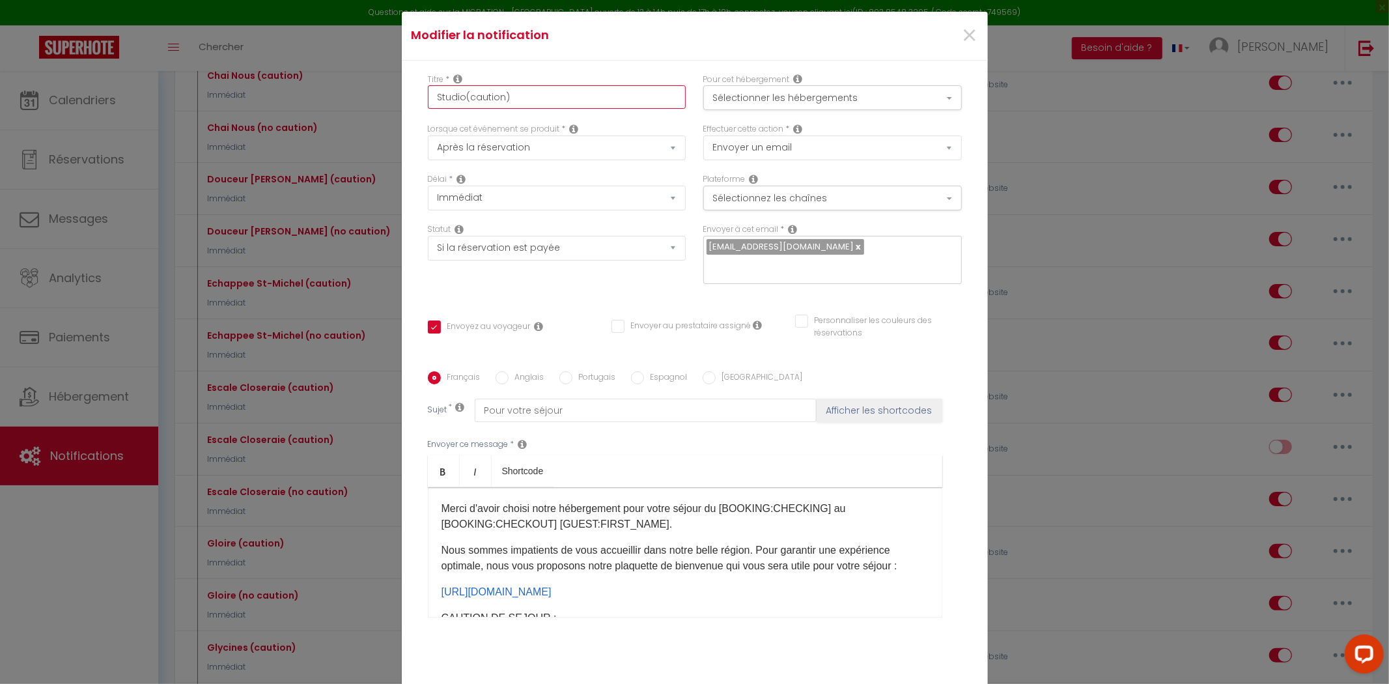
checkbox input "false"
type input "Studio (caution)"
checkbox input "false"
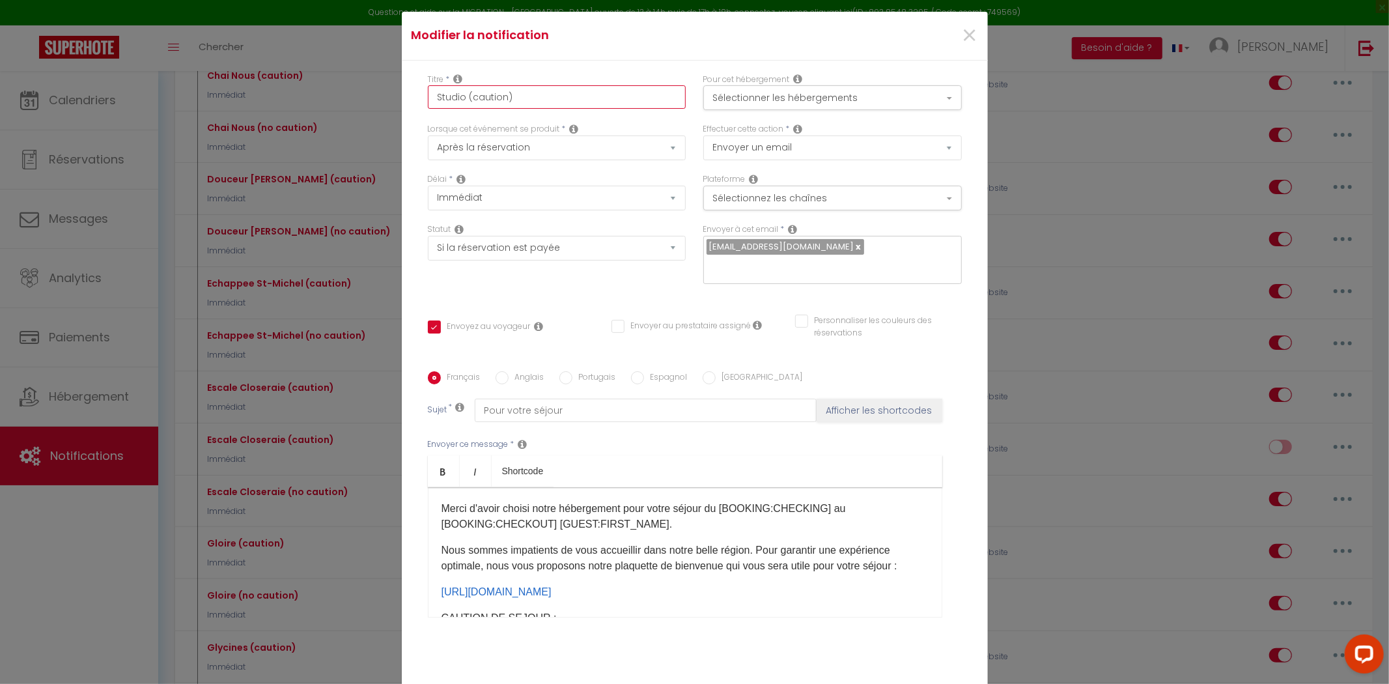
checkbox input "false"
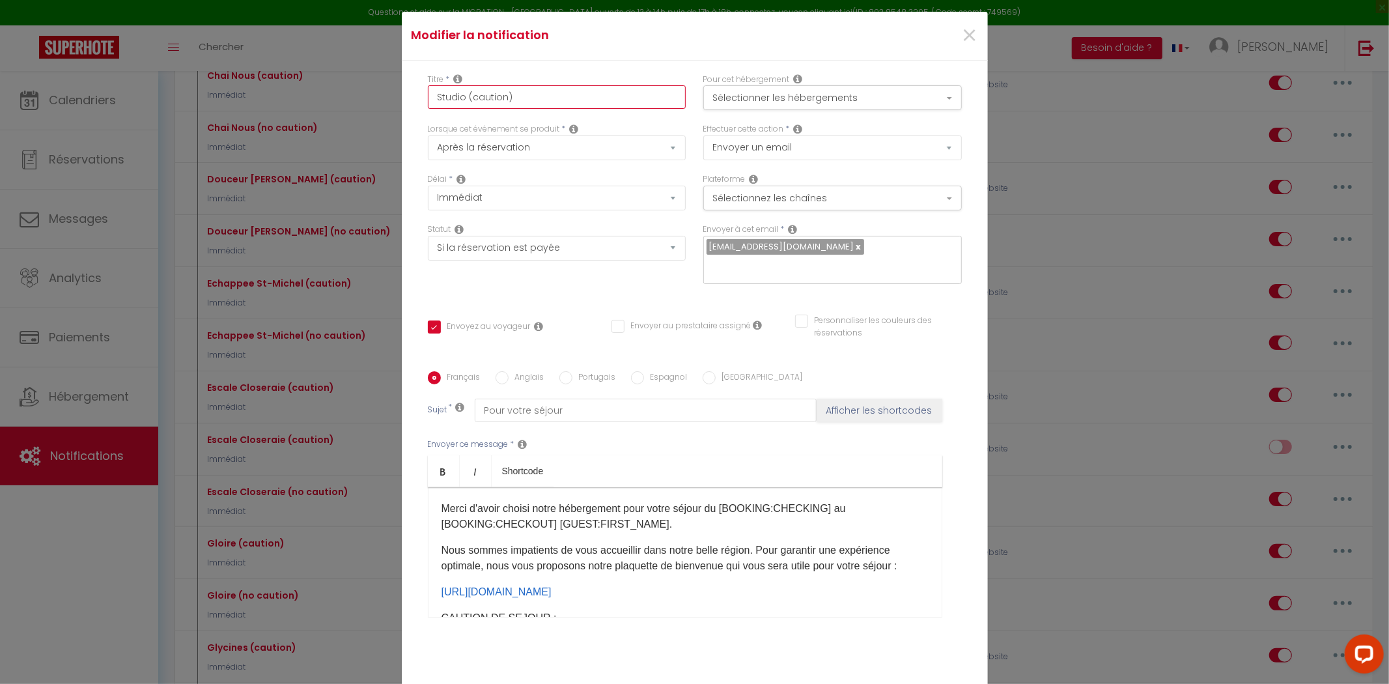
checkbox input "false"
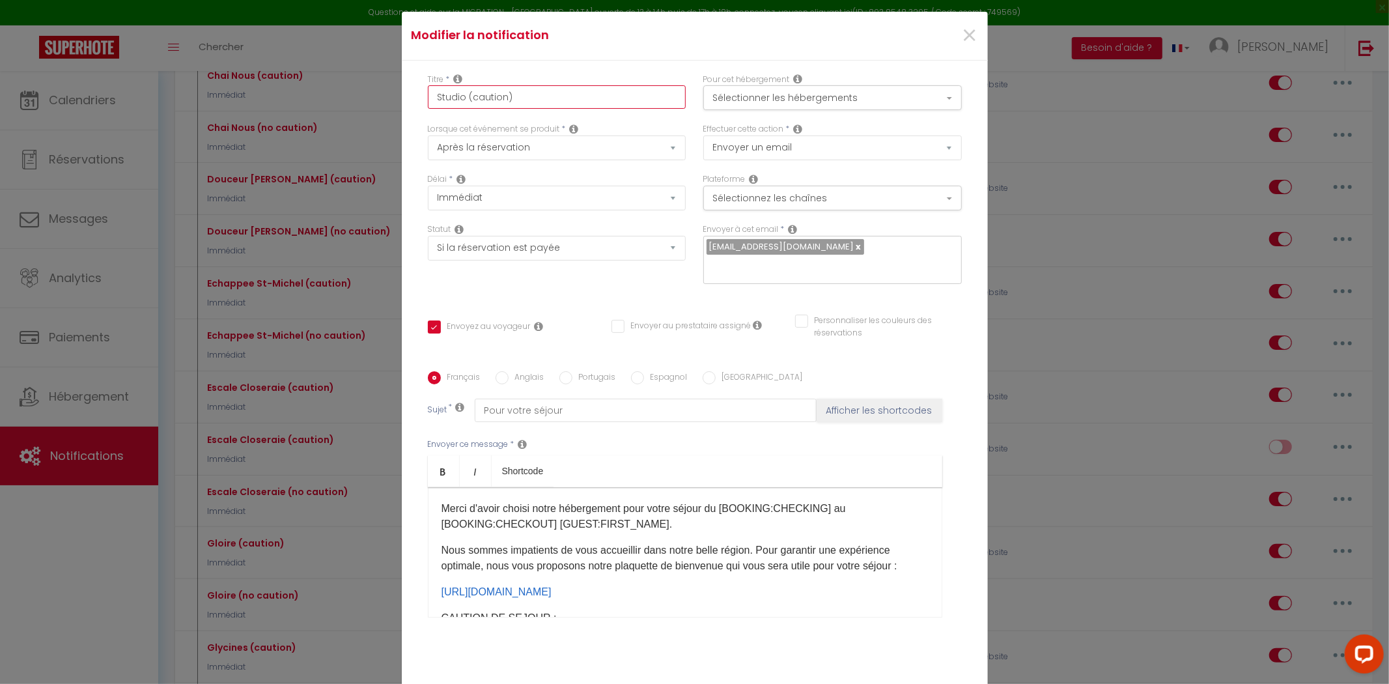
checkbox input "false"
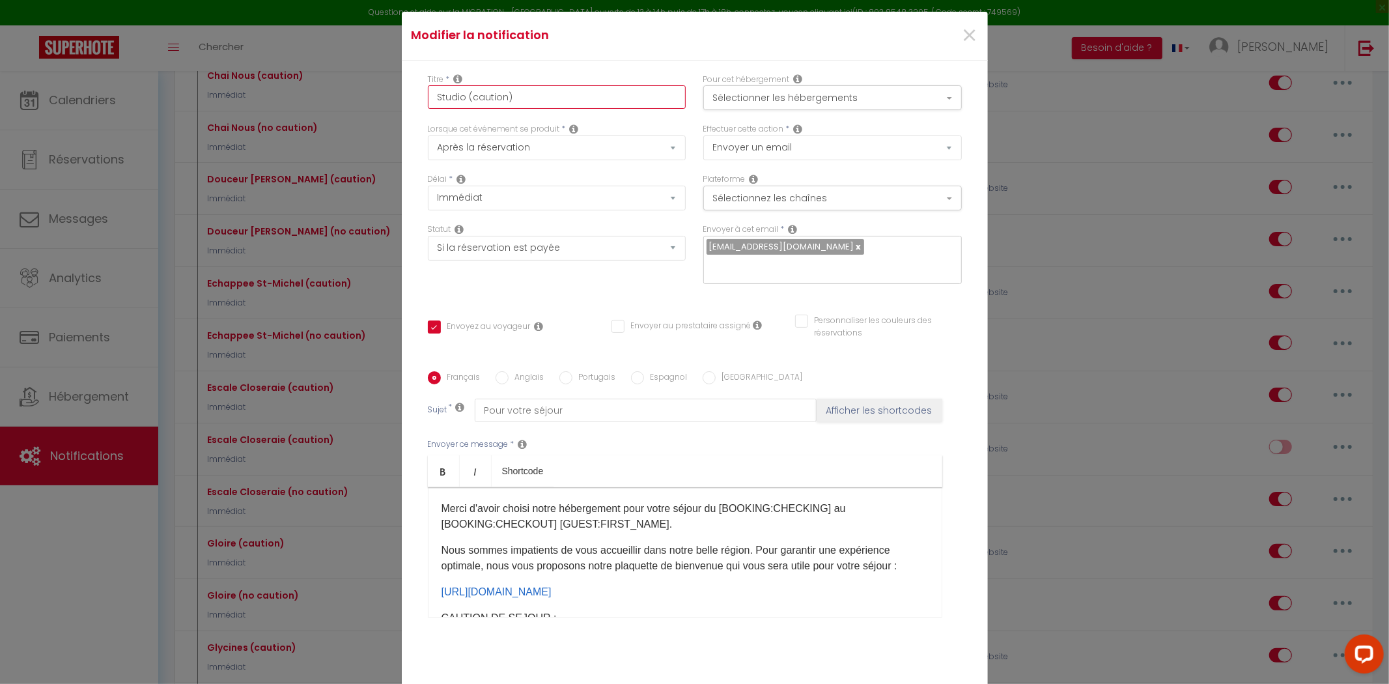
checkbox input "false"
checkbox input "true"
checkbox input "false"
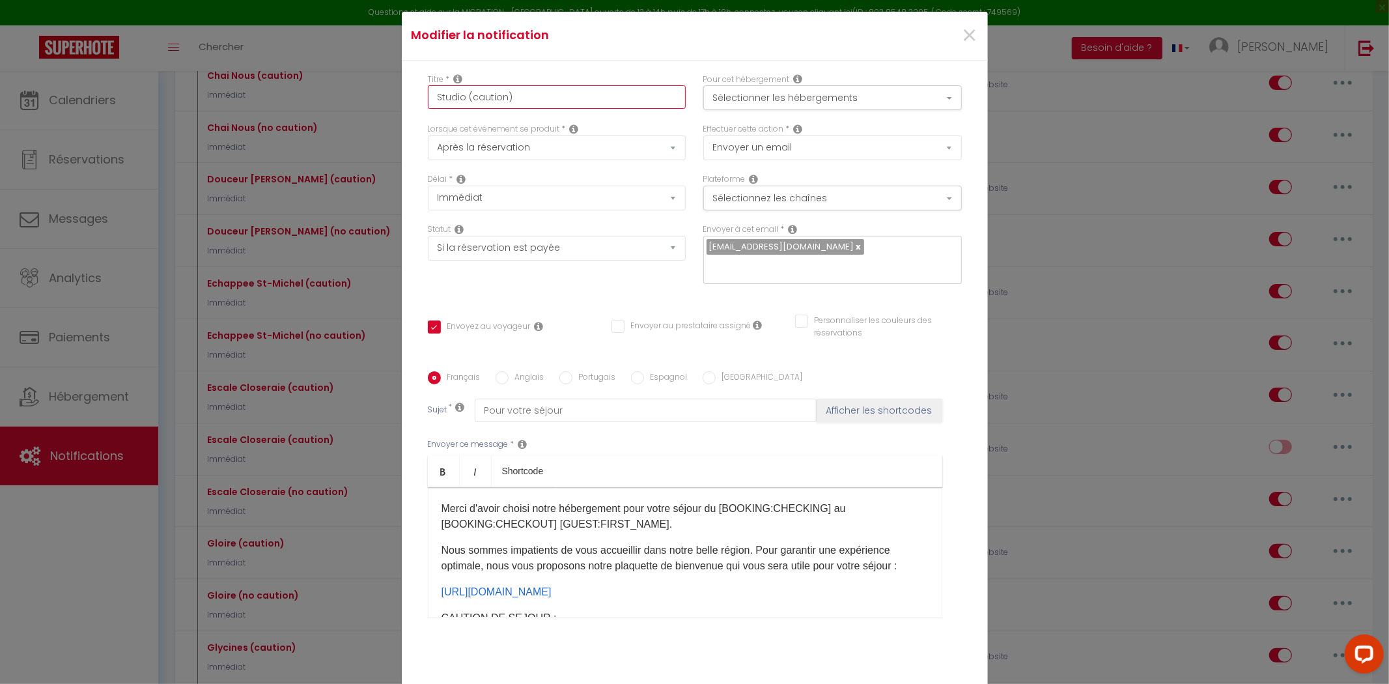
checkbox input "false"
type input "Studio Z(caution)"
checkbox input "false"
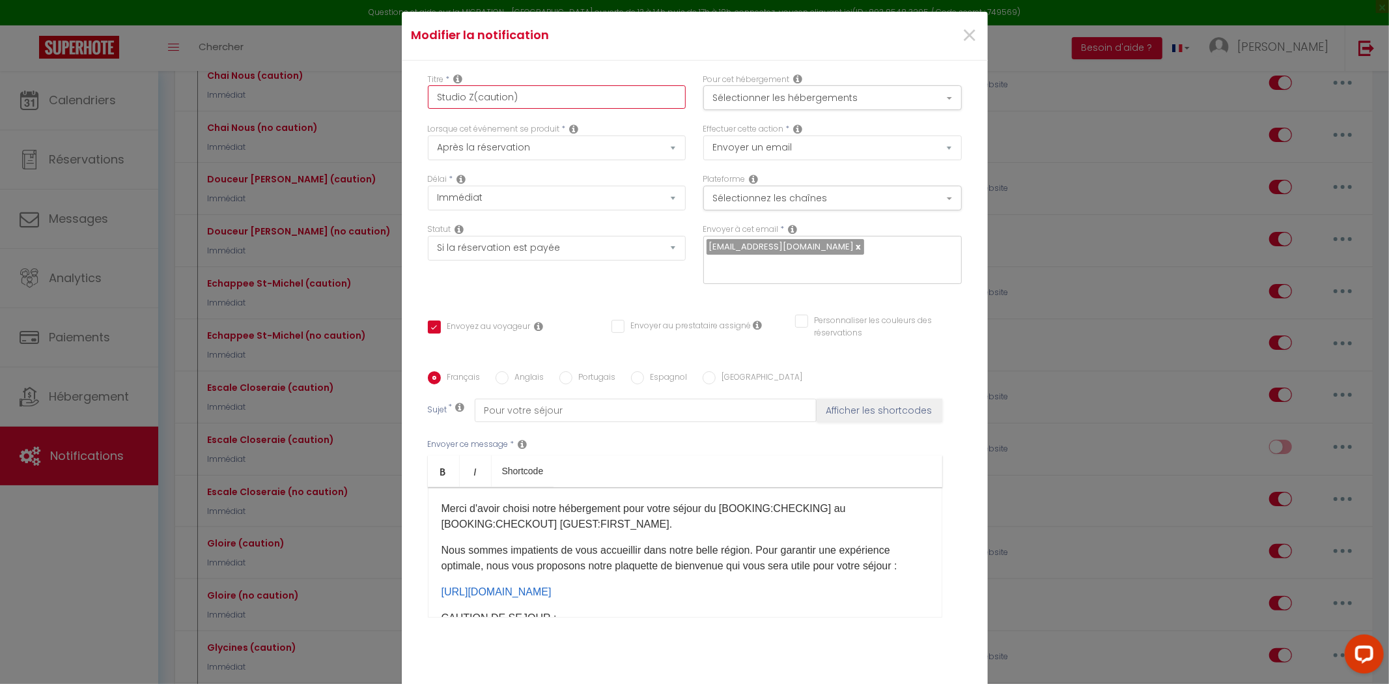
checkbox input "false"
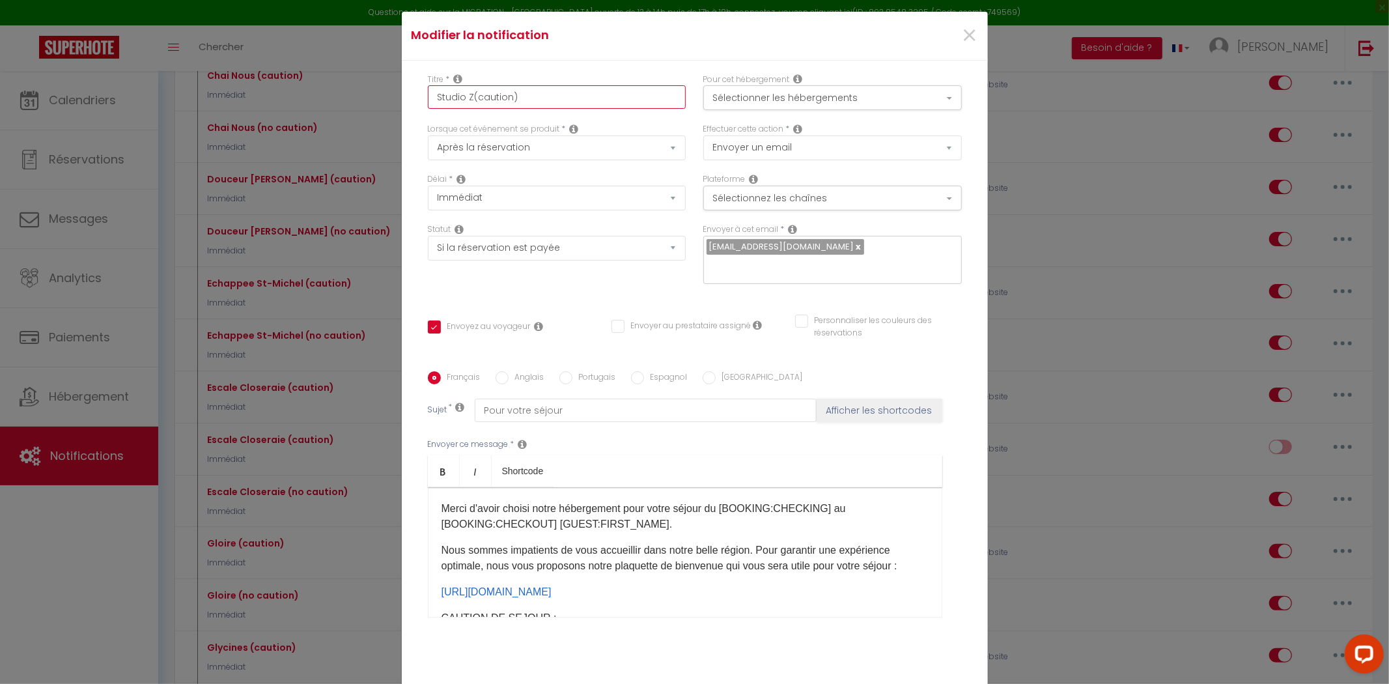
checkbox input "false"
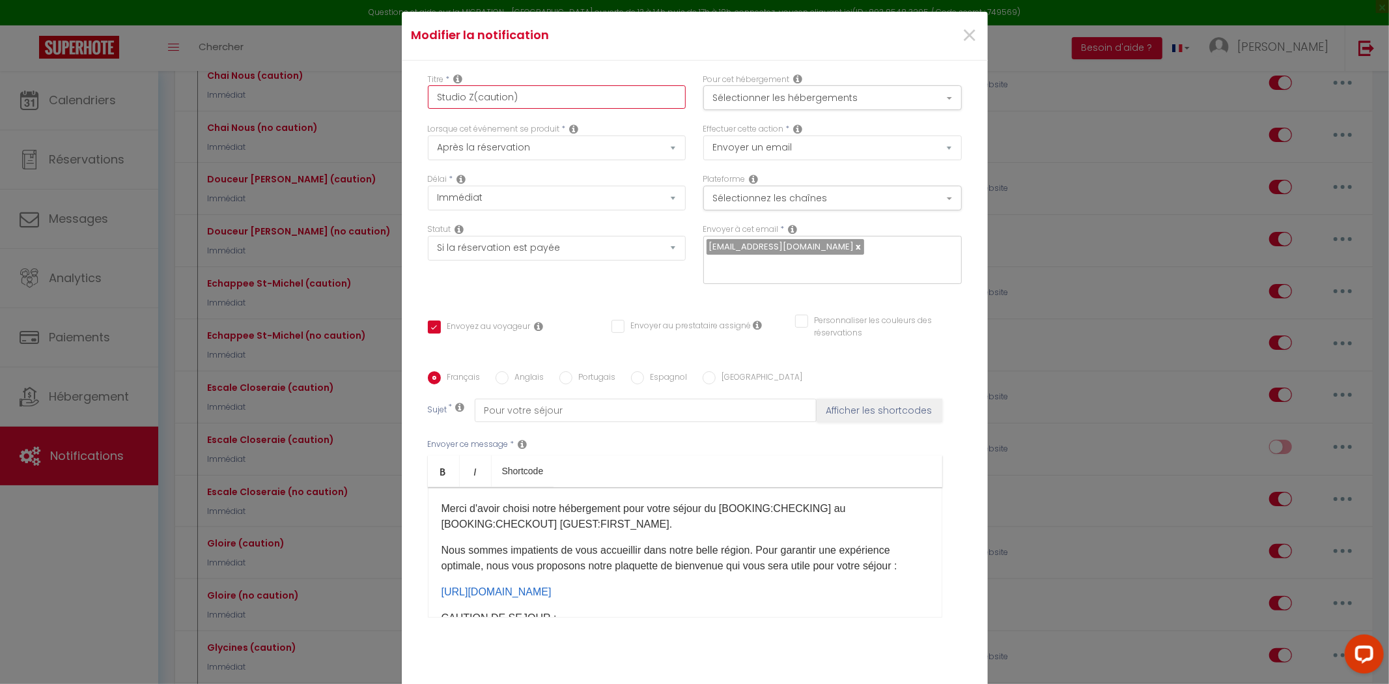
checkbox input "false"
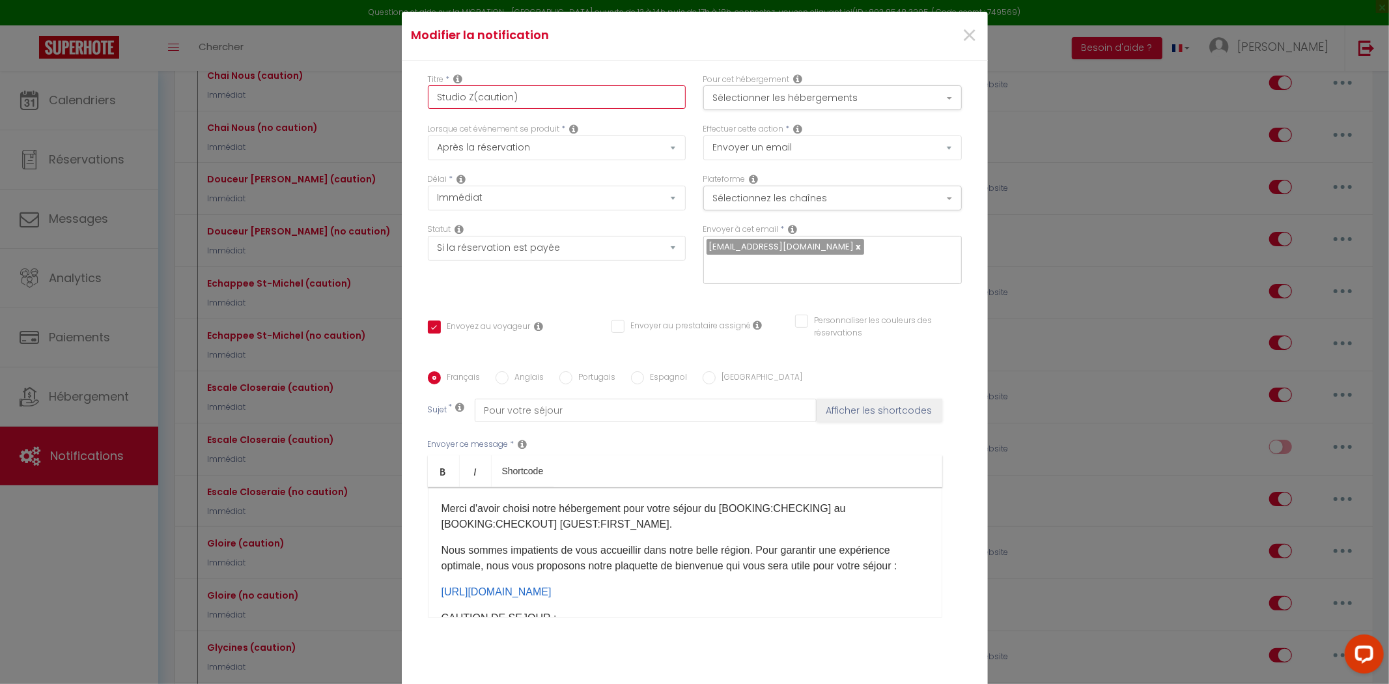
checkbox input "false"
checkbox input "true"
checkbox input "false"
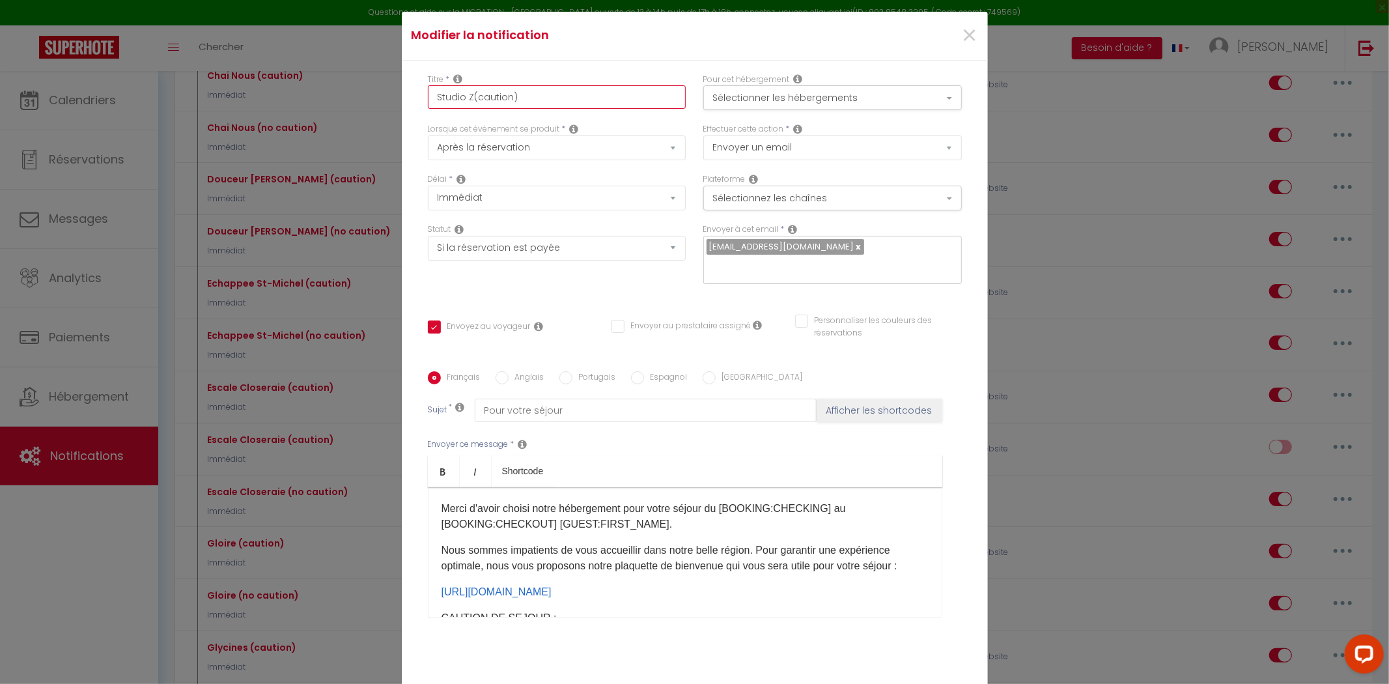
checkbox input "false"
type input "Studio ZE(caution)"
checkbox input "false"
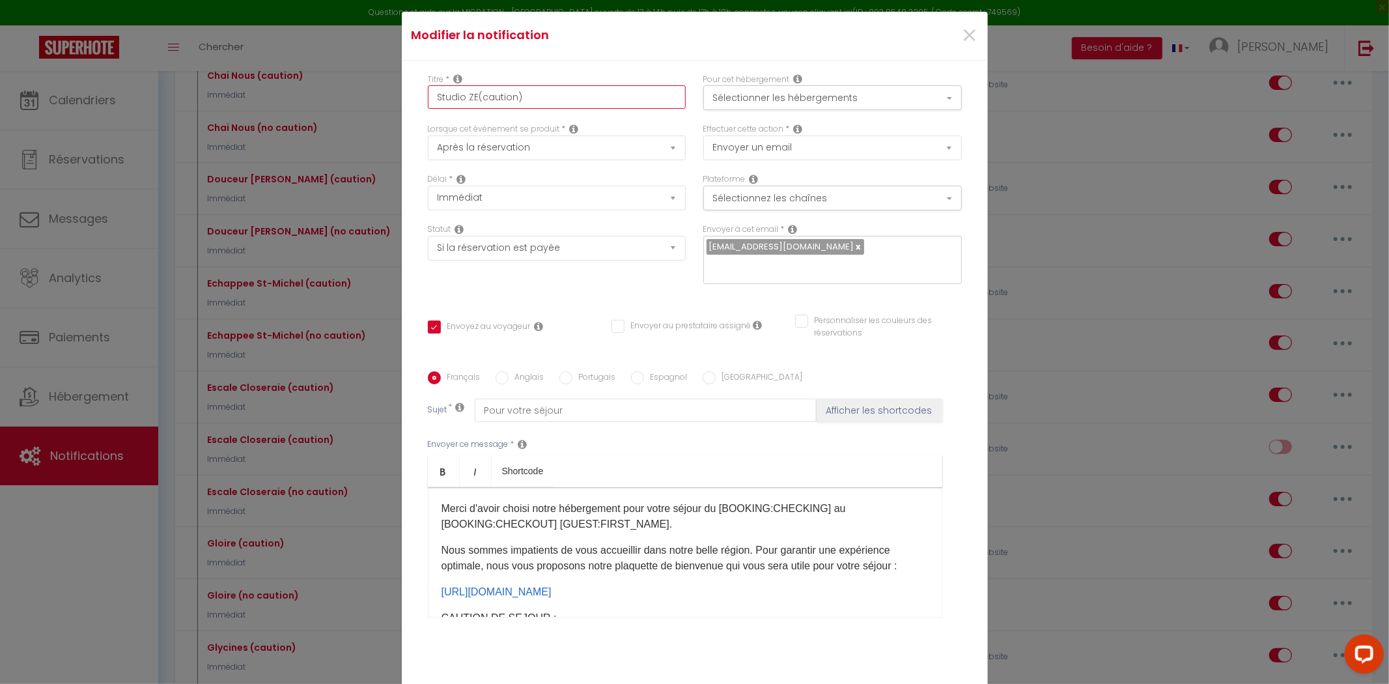
checkbox input "false"
click at [777, 109] on button "Sélectionner les hébergements" at bounding box center [832, 97] width 258 height 25
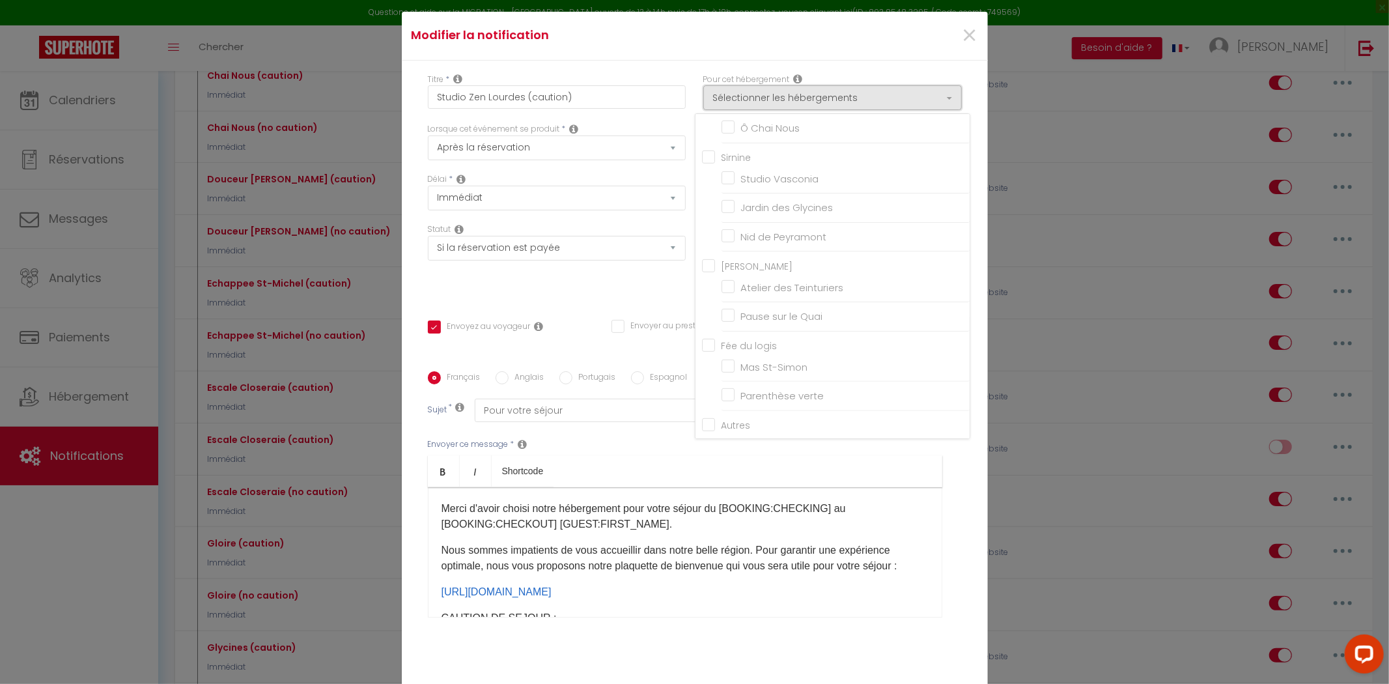
scroll to position [499, 0]
click at [721, 305] on input "Escale Closeraie" at bounding box center [845, 298] width 248 height 13
click at [721, 277] on input "Studio Zen Lourdes" at bounding box center [845, 270] width 248 height 13
click at [646, 505] on p "Merci d'avoir choisi notre hébergement pour votre séjour du [BOOKING:CHECKING] …" at bounding box center [684, 516] width 487 height 31
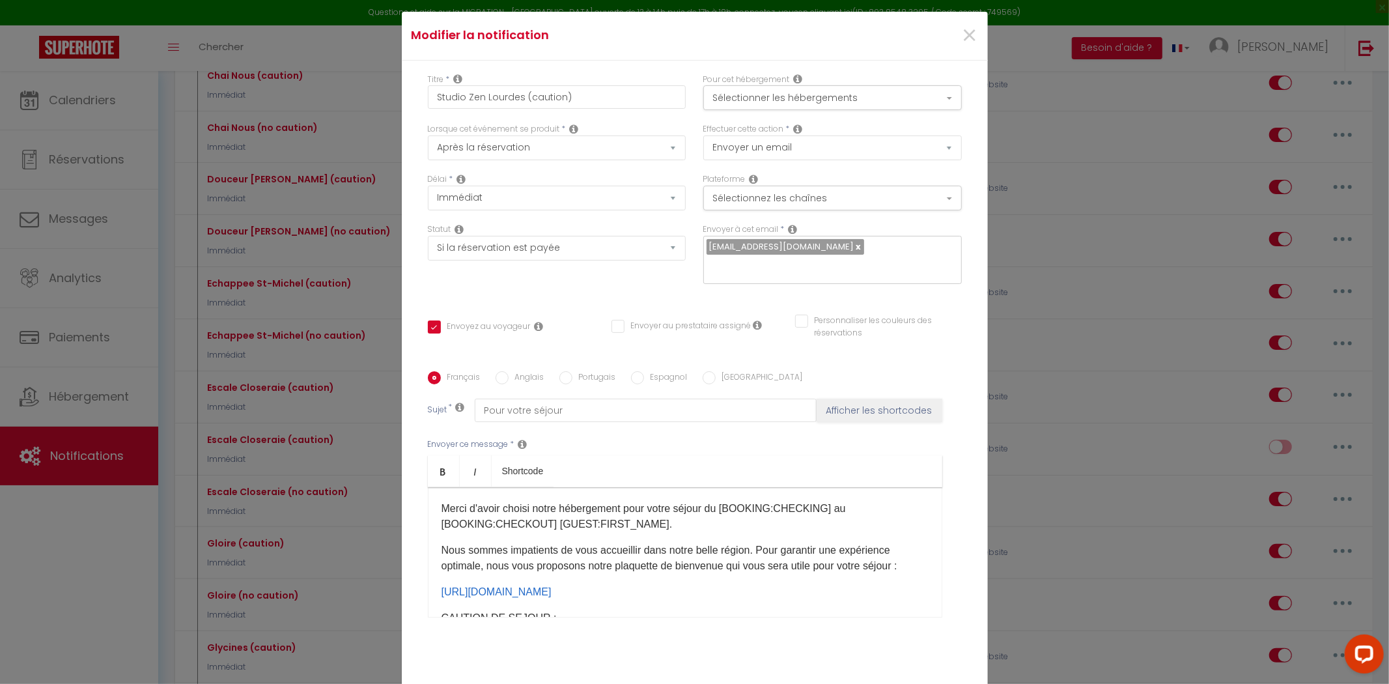
scroll to position [72, 0]
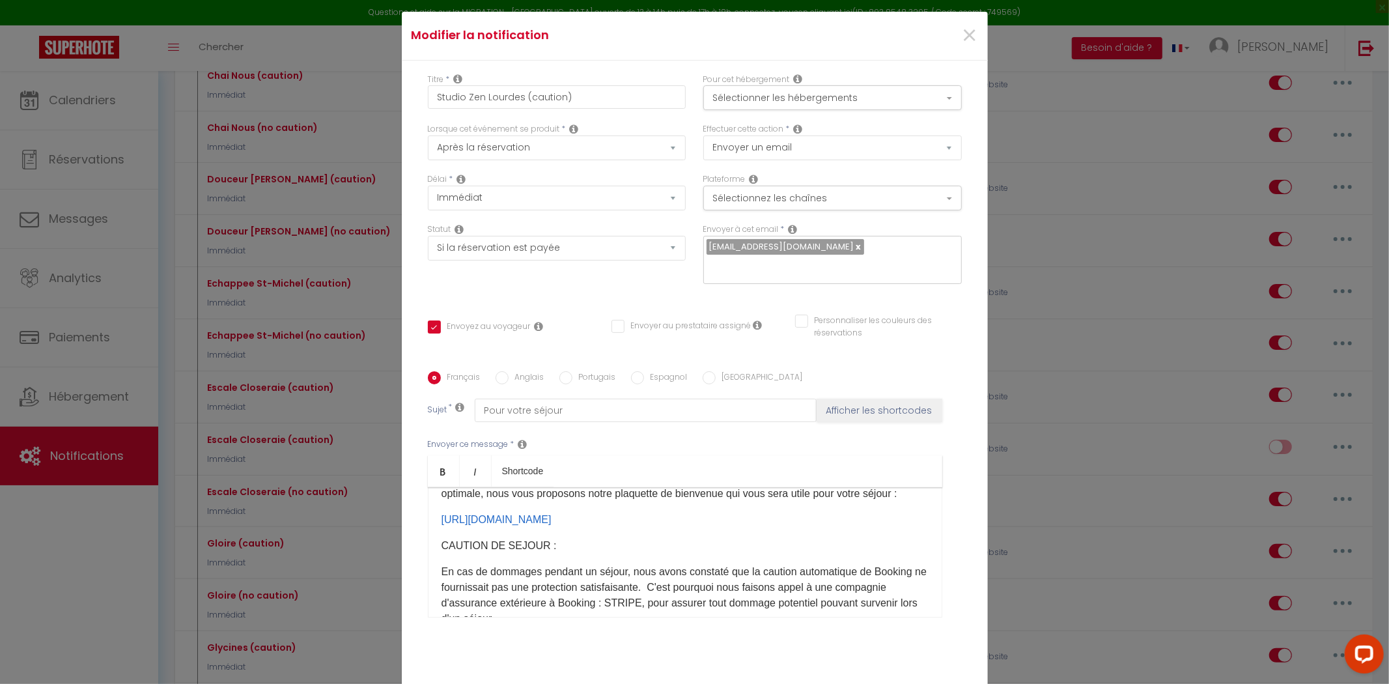
click at [682, 499] on div "Merci d'avoir choisi notre hébergement pour votre séjour du [BOOKING:CHECKING] …" at bounding box center [685, 552] width 514 height 130
click at [551, 514] on link "[URL][DOMAIN_NAME]" at bounding box center [496, 519] width 110 height 11
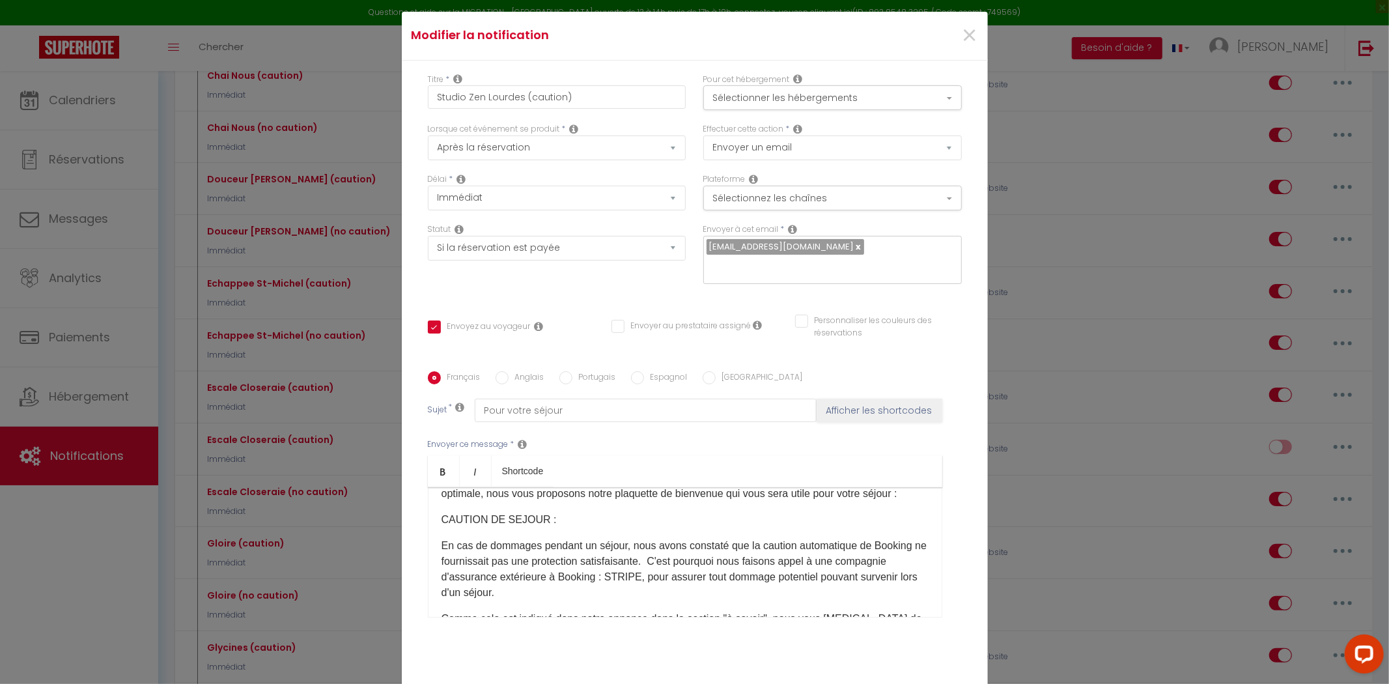
click at [656, 545] on p "En cas de dommages pendant un séjour, nous avons constaté que la caution automa…" at bounding box center [684, 569] width 487 height 63
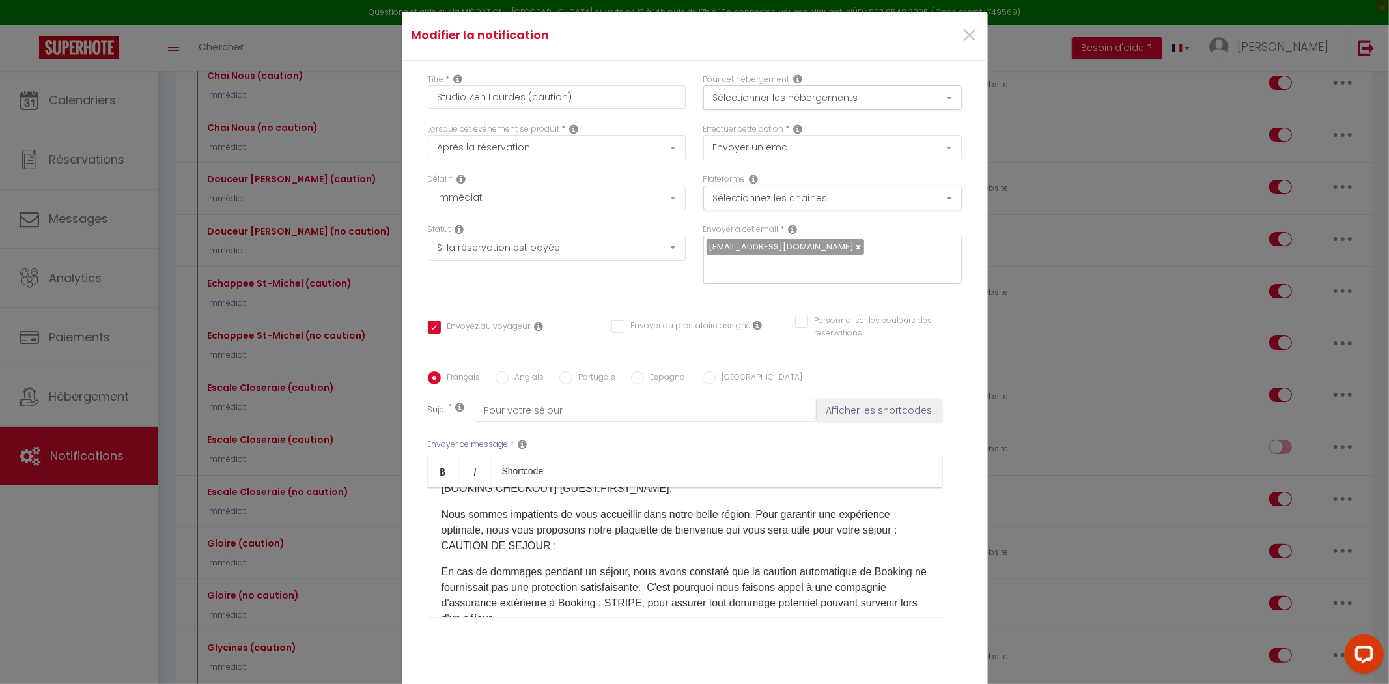
scroll to position [0, 0]
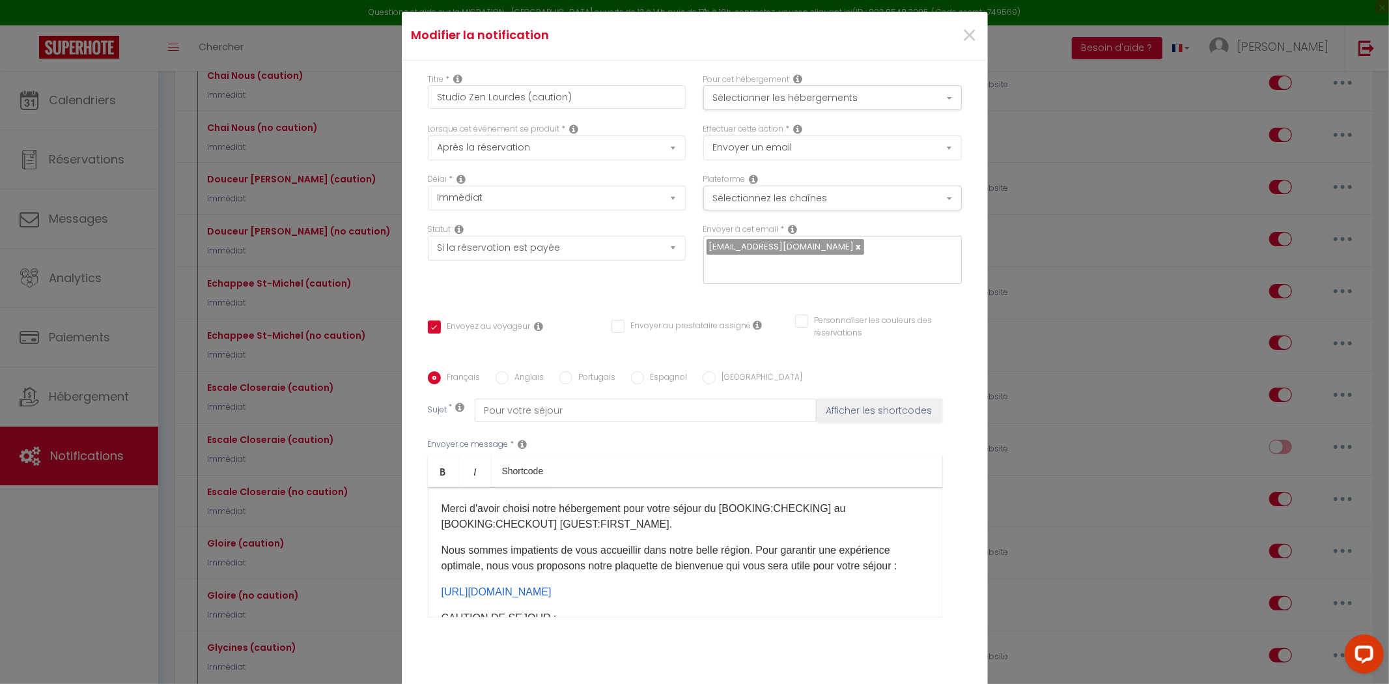
click at [902, 568] on div "Merci d'avoir choisi notre hébergement pour votre séjour du [BOOKING:CHECKING] …" at bounding box center [685, 552] width 514 height 130
click at [897, 584] on p "[URL][DOMAIN_NAME] ​" at bounding box center [684, 592] width 487 height 16
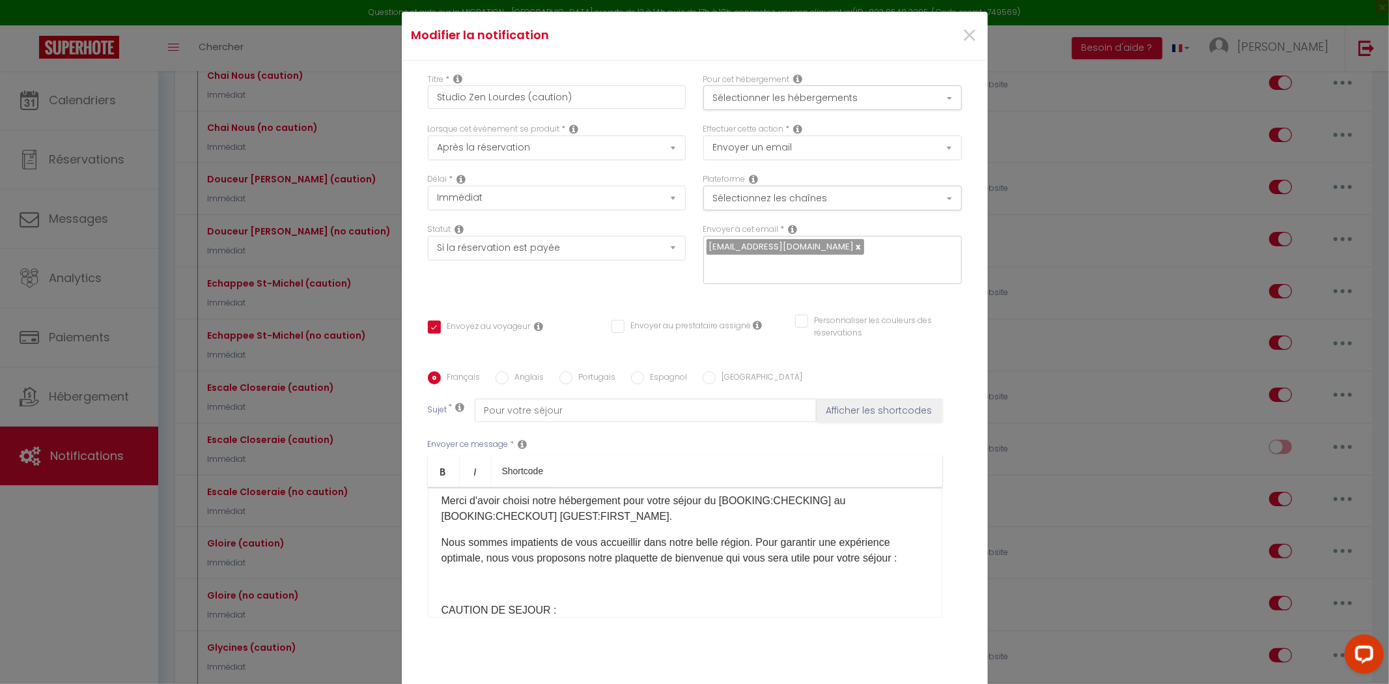
click at [585, 576] on p at bounding box center [684, 584] width 487 height 16
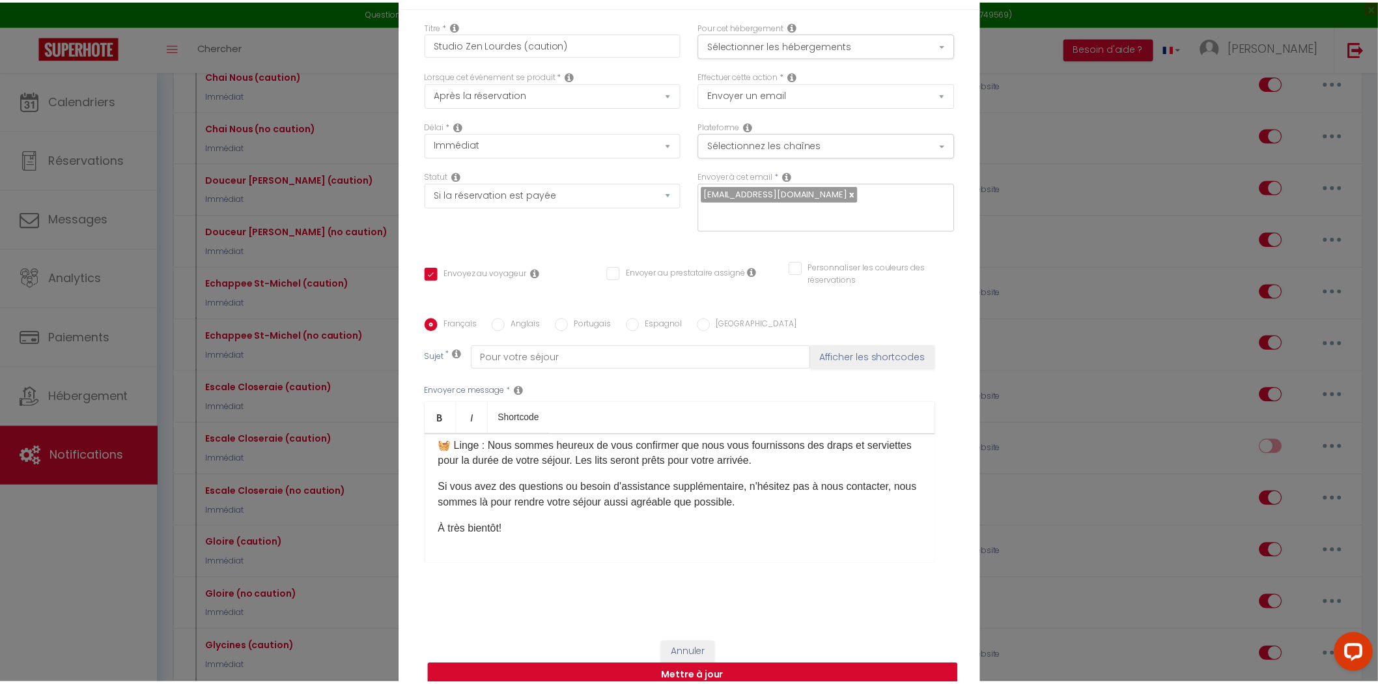
scroll to position [82, 0]
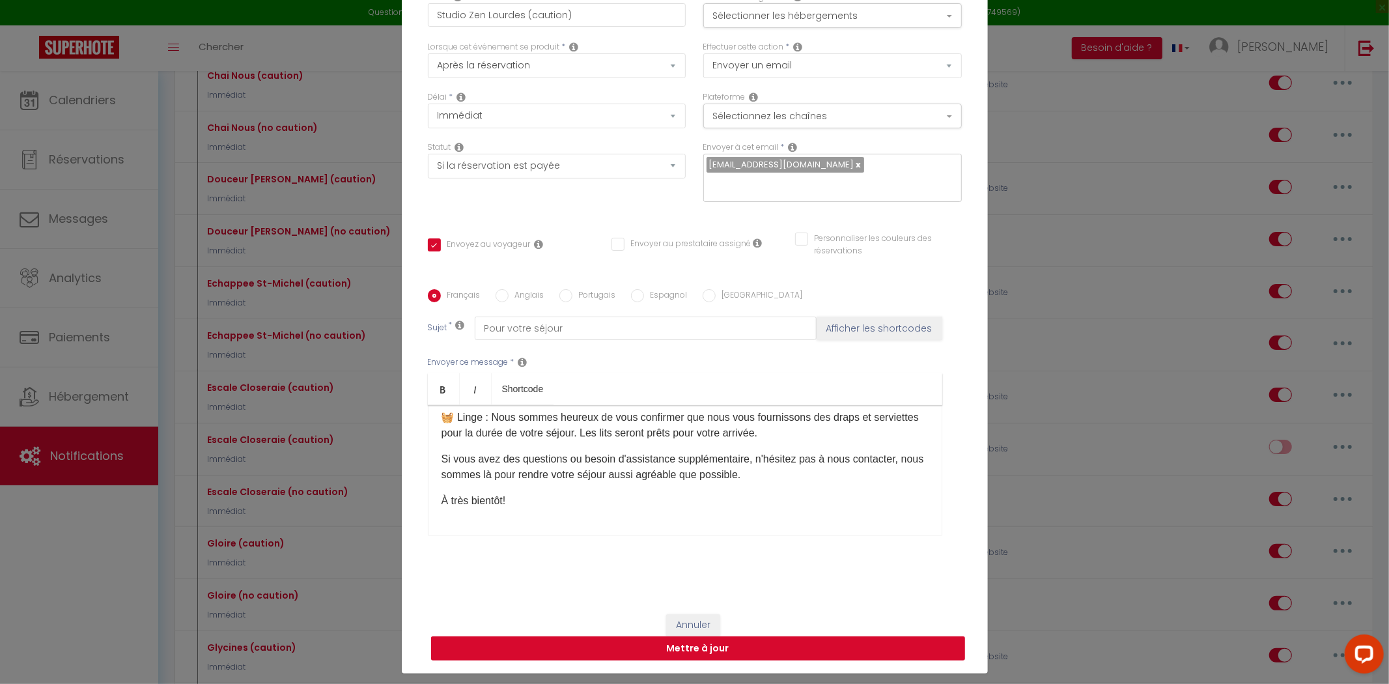
click at [765, 636] on button "Mettre à jour" at bounding box center [698, 648] width 534 height 25
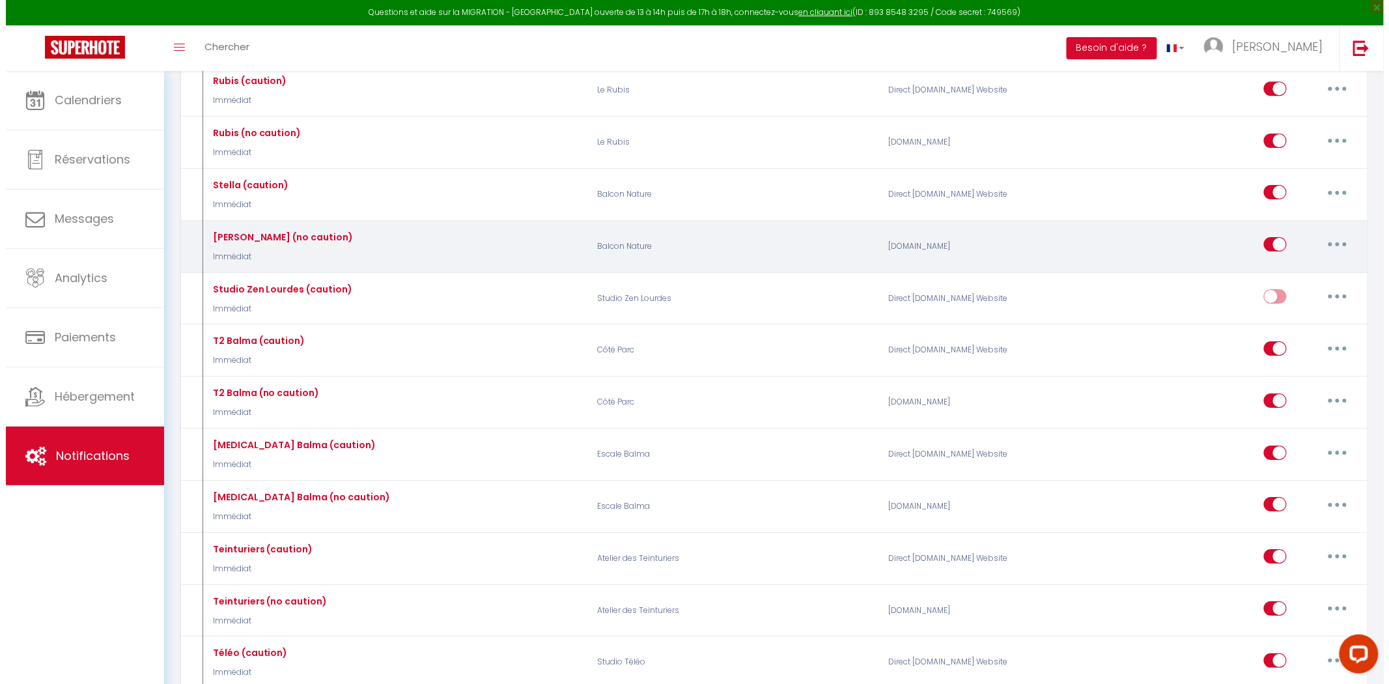
scroll to position [1664, 0]
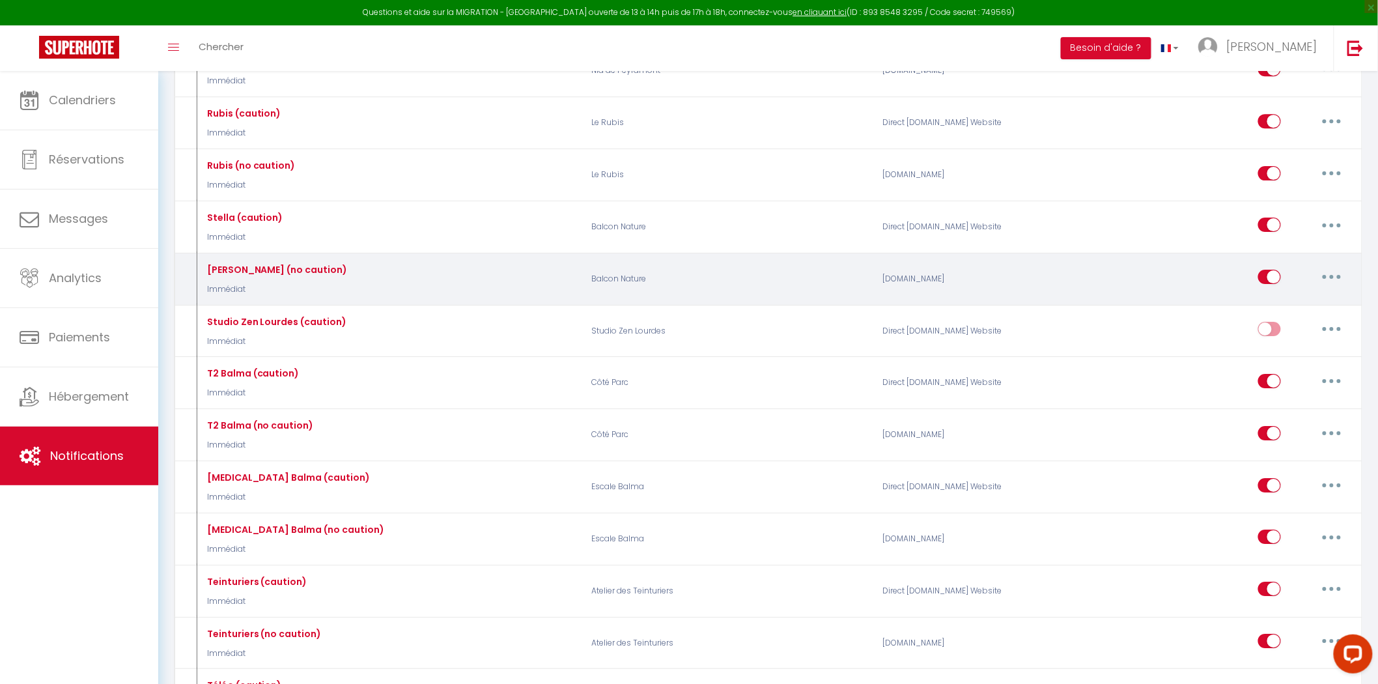
click at [1338, 276] on div "[PERSON_NAME] (no caution) Immédiat Balcon Nature [DOMAIN_NAME] Editer Duplique…" at bounding box center [768, 279] width 1188 height 53
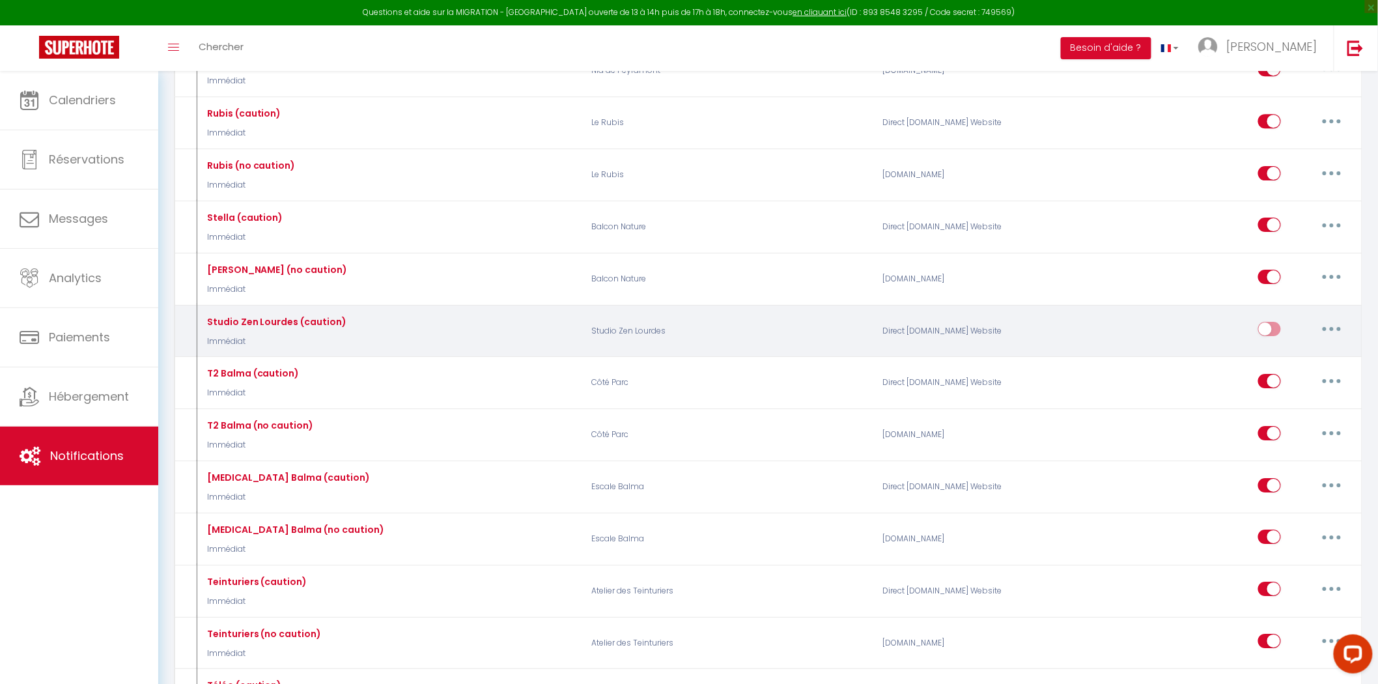
click at [1331, 339] on button "button" at bounding box center [1331, 328] width 36 height 21
click at [1300, 370] on link "Editer" at bounding box center [1297, 359] width 96 height 22
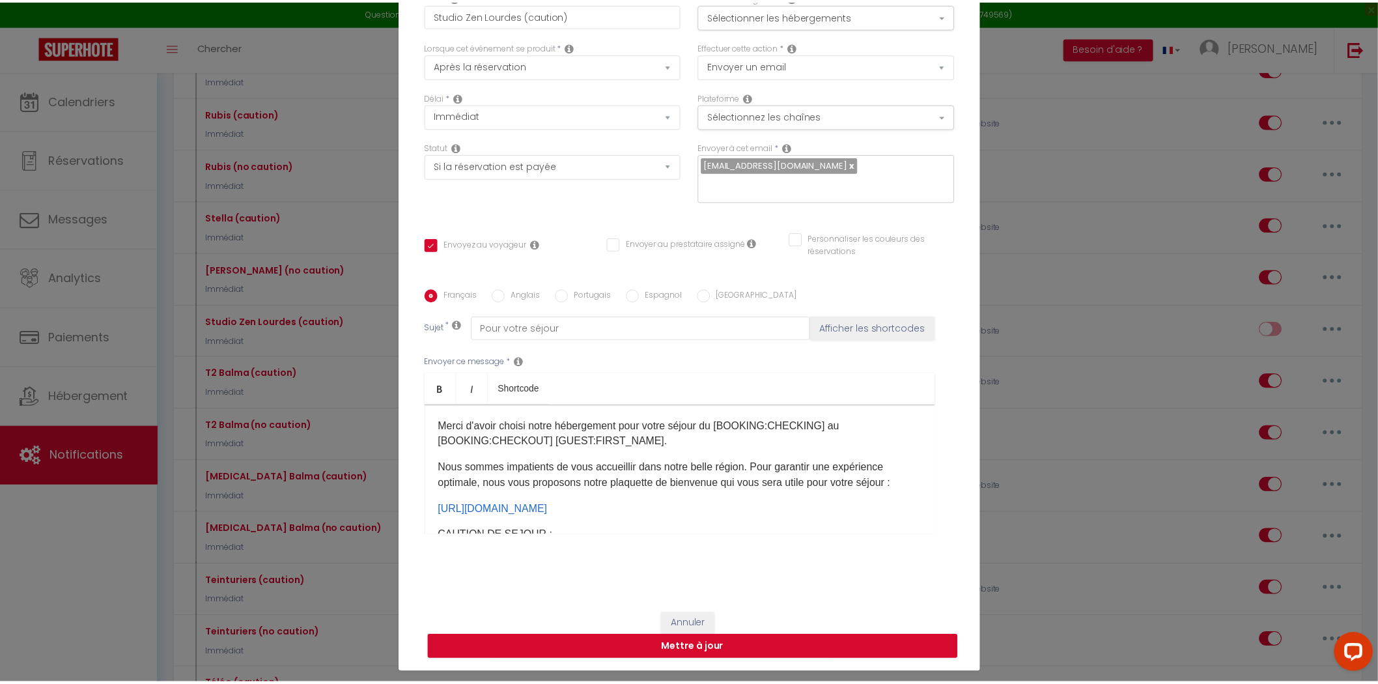
scroll to position [0, 0]
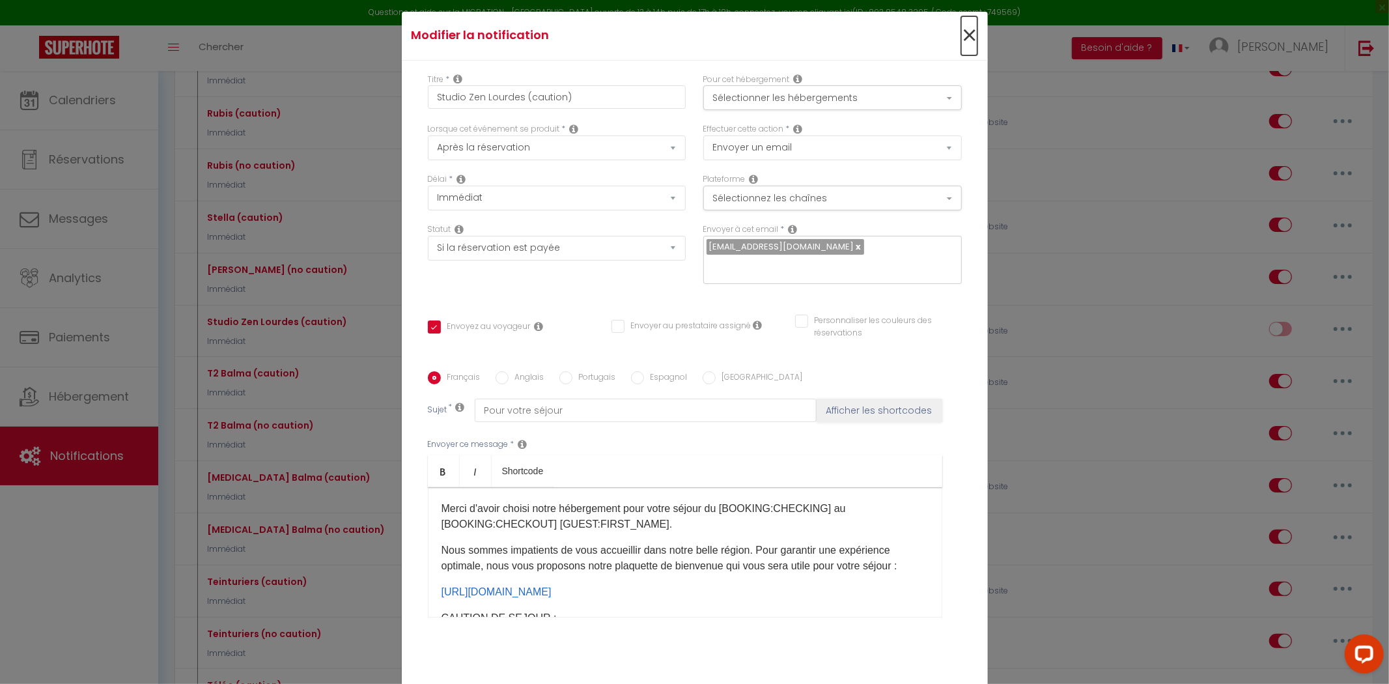
click at [969, 53] on span "×" at bounding box center [969, 35] width 16 height 39
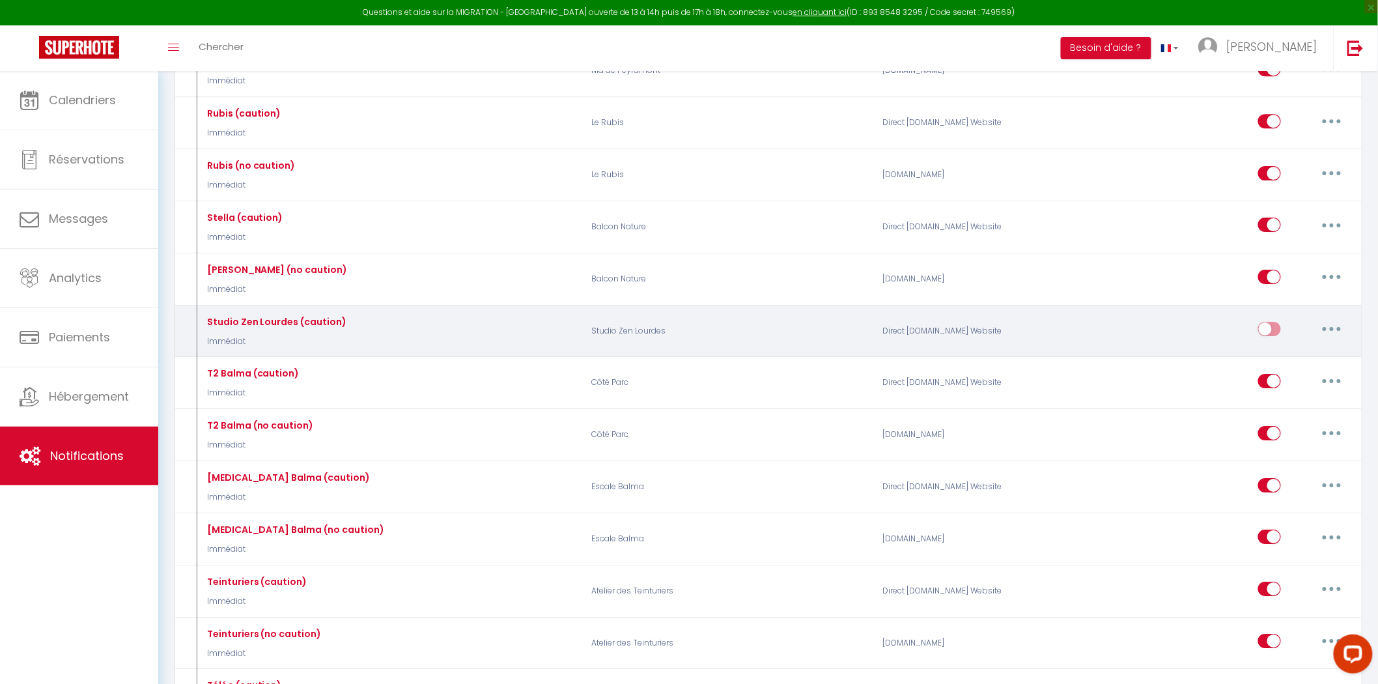
click at [1252, 346] on div "Editer Dupliquer Tester Supprimer" at bounding box center [1213, 331] width 291 height 38
click at [1268, 341] on input "checkbox" at bounding box center [1269, 332] width 23 height 20
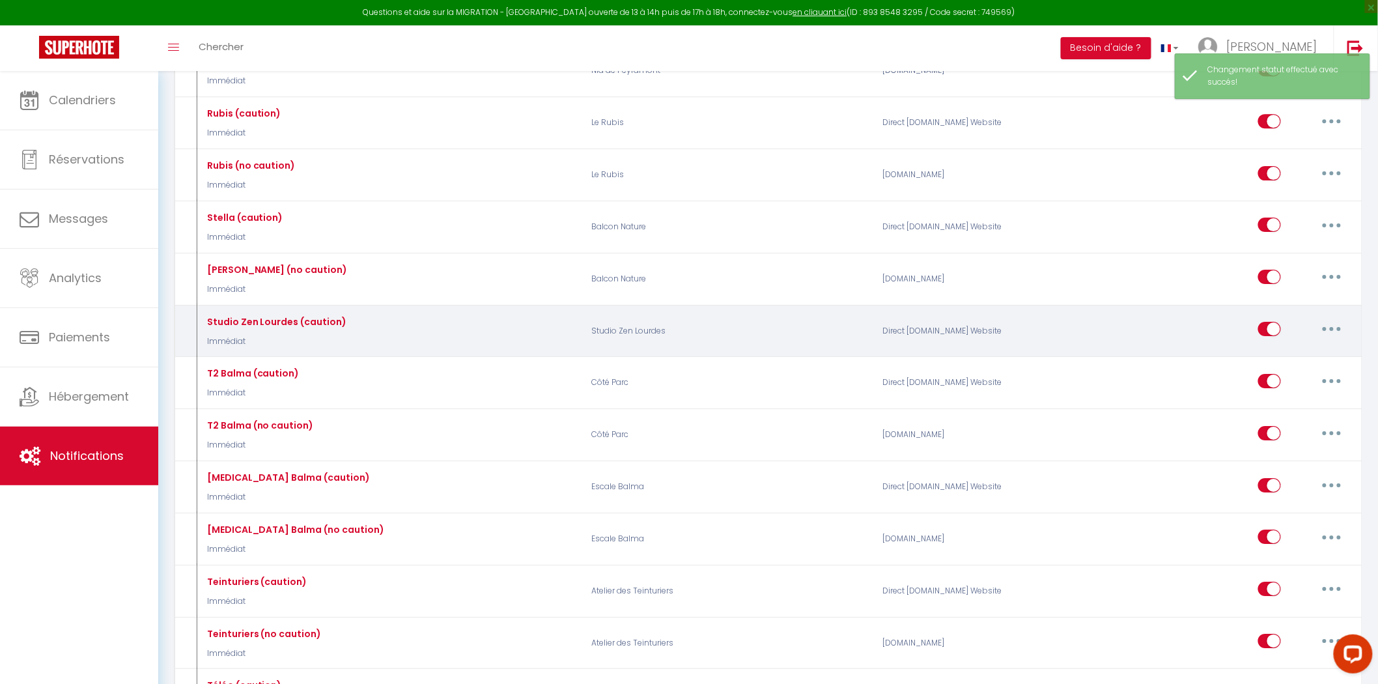
click at [1339, 339] on button "button" at bounding box center [1331, 328] width 36 height 21
click at [1291, 393] on link "Dupliquer" at bounding box center [1297, 382] width 96 height 22
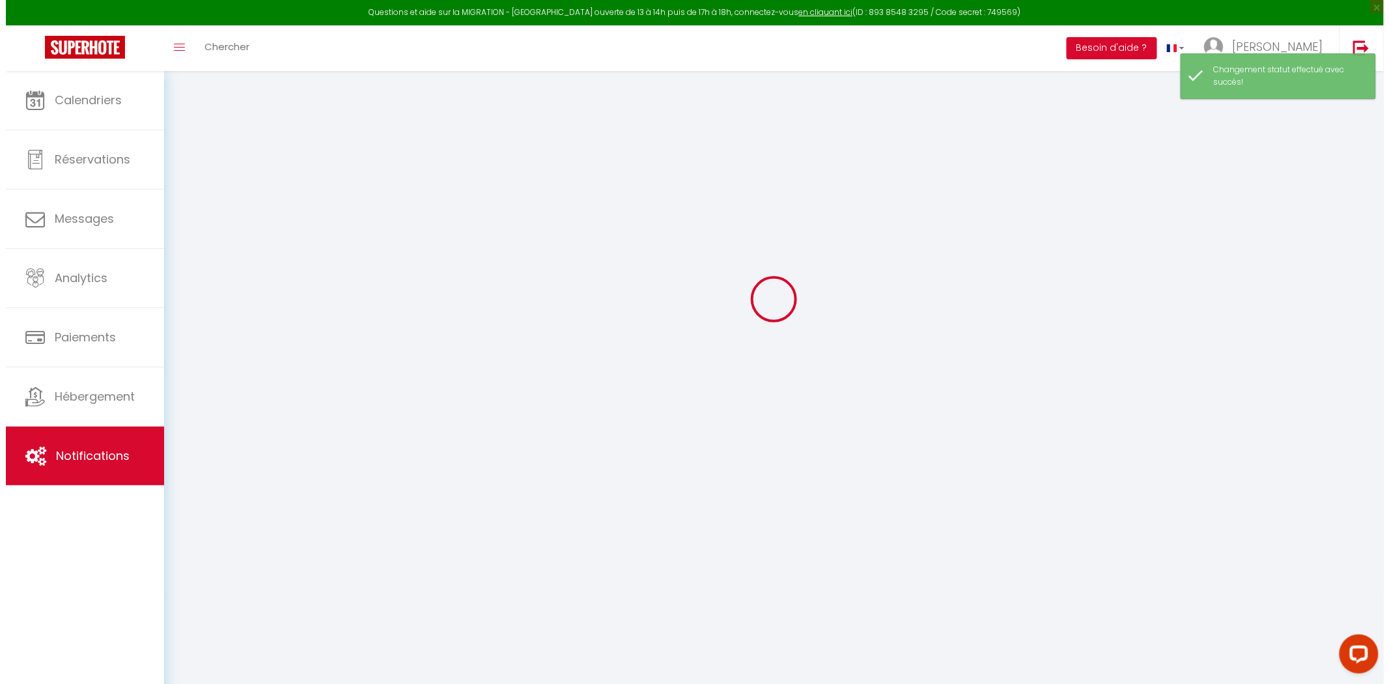
scroll to position [1664, 0]
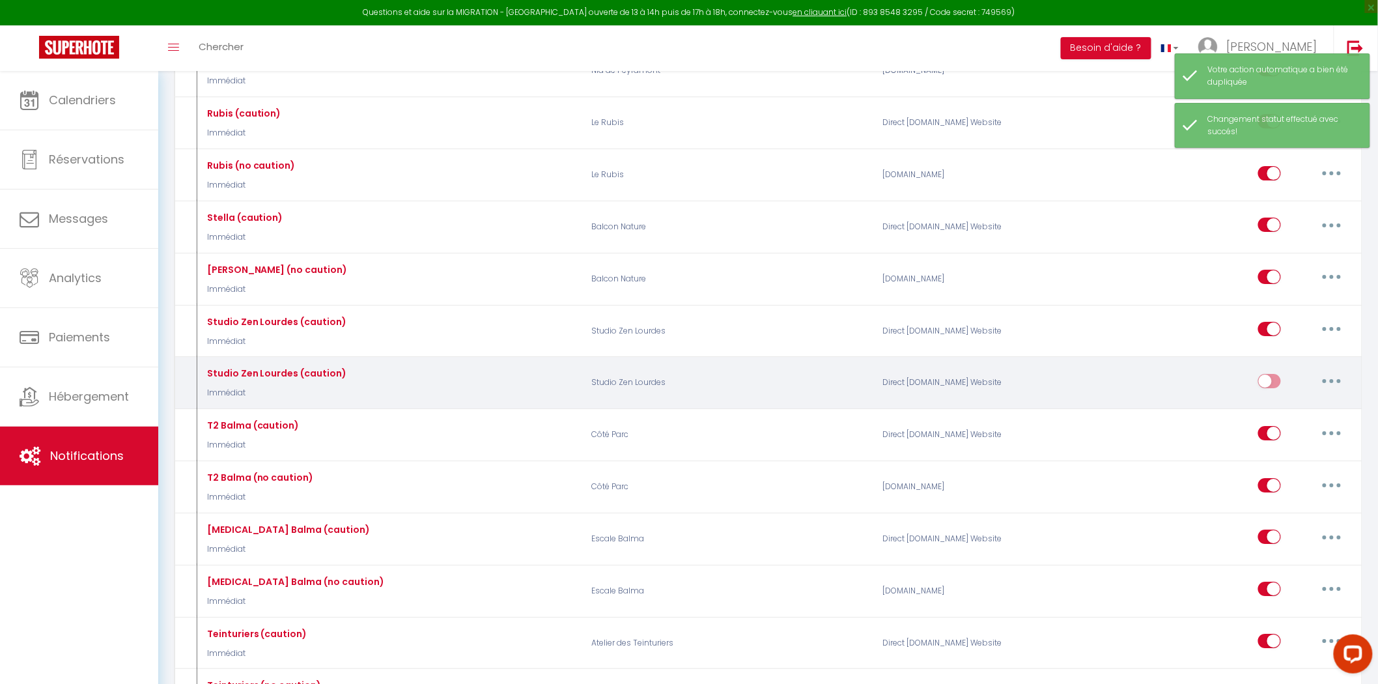
drag, startPoint x: 1353, startPoint y: 399, endPoint x: 1339, endPoint y: 400, distance: 14.4
click at [1352, 399] on div "Editer Dupliquer Tester Supprimer" at bounding box center [1213, 383] width 291 height 38
click at [1339, 391] on button "button" at bounding box center [1331, 380] width 36 height 21
click at [1297, 421] on link "Editer" at bounding box center [1297, 410] width 96 height 22
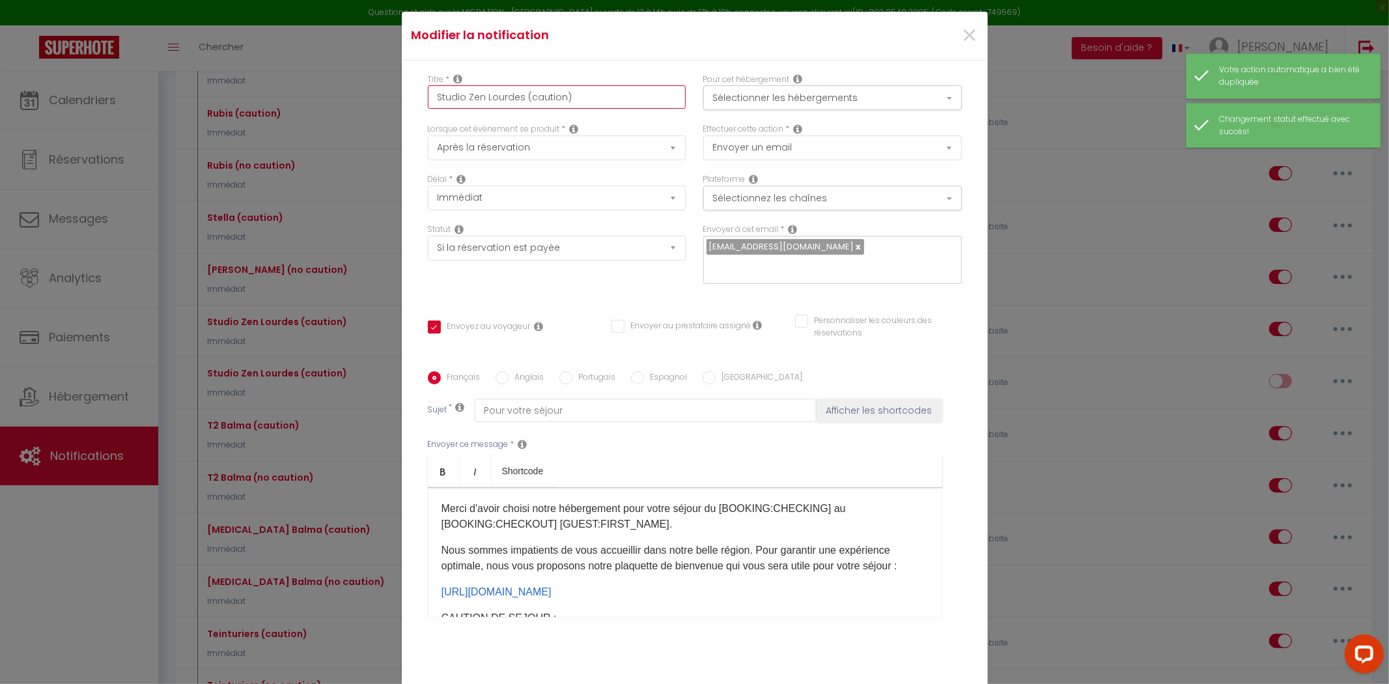
click at [523, 107] on input "Studio Zen Lourdes (caution)" at bounding box center [557, 96] width 258 height 23
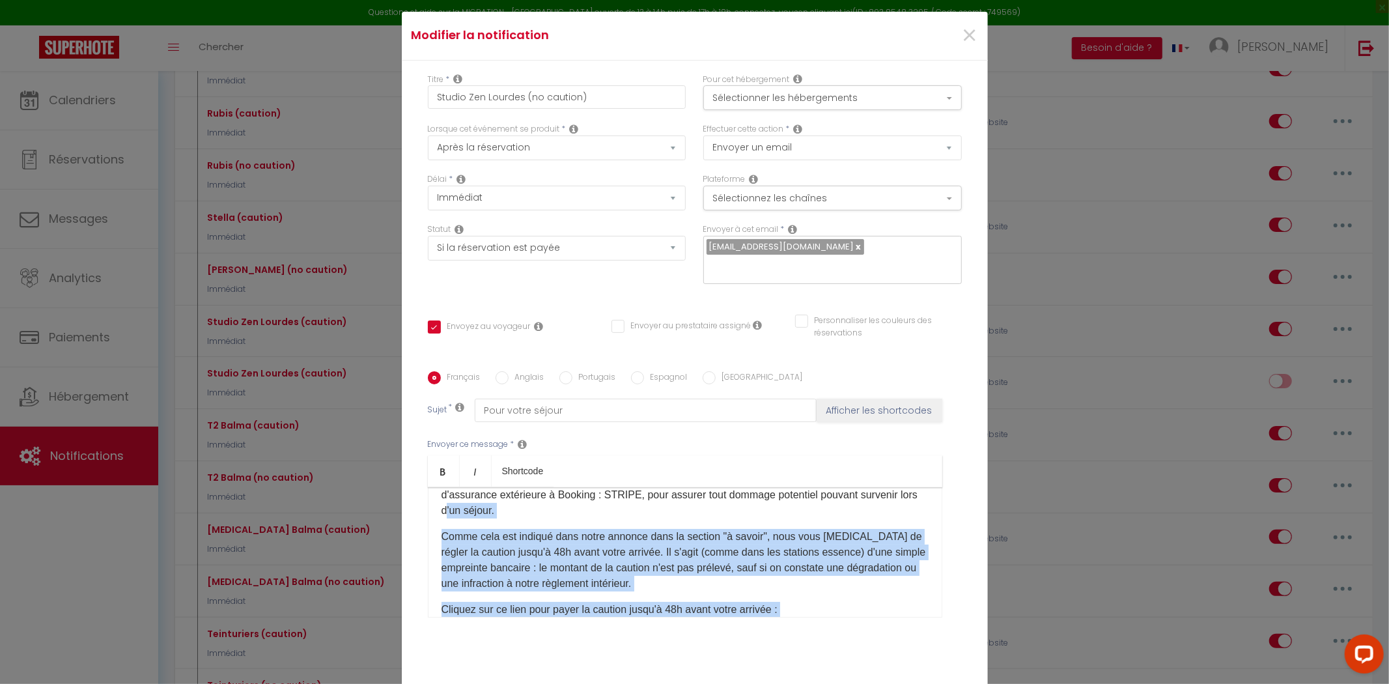
scroll to position [145, 0]
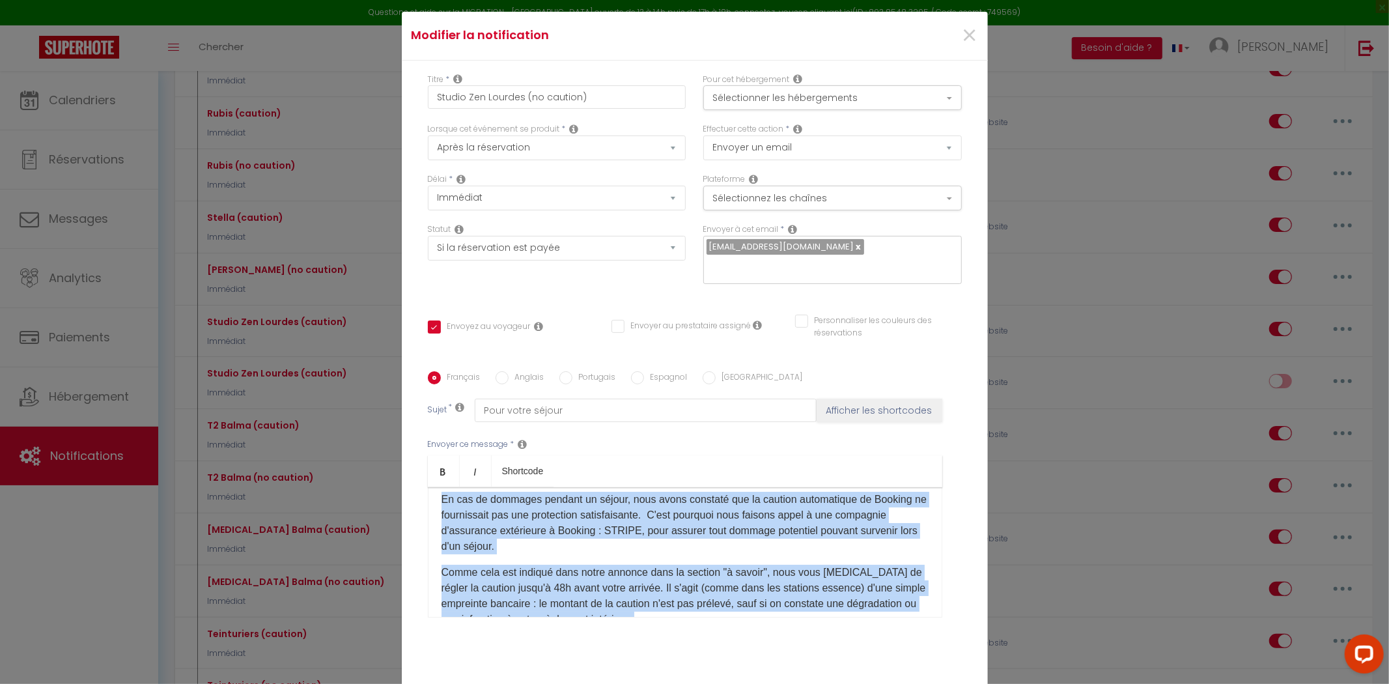
drag, startPoint x: 782, startPoint y: 537, endPoint x: 433, endPoint y: 503, distance: 350.7
click at [433, 503] on div "Merci d'avoir choisi notre hébergement pour votre séjour du [BOOKING:CHECKING] …" at bounding box center [685, 552] width 514 height 130
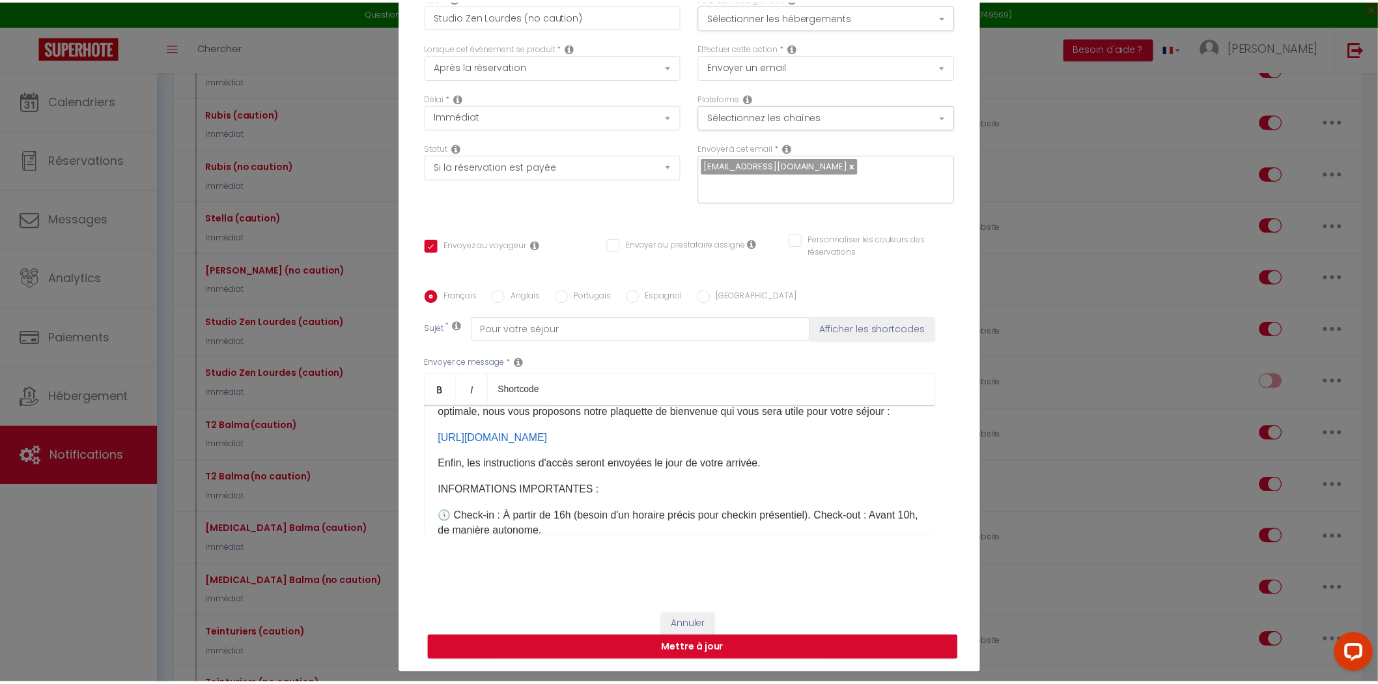
scroll to position [82, 0]
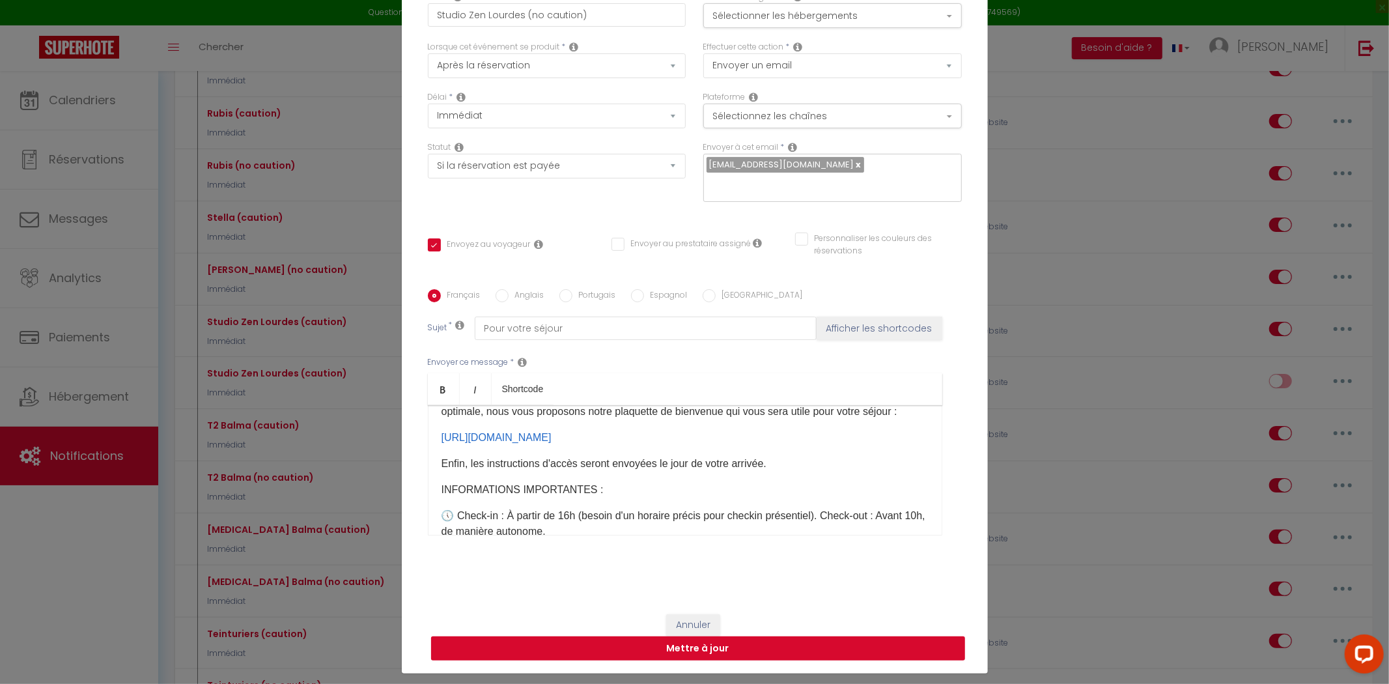
click at [771, 636] on button "Mettre à jour" at bounding box center [698, 648] width 534 height 25
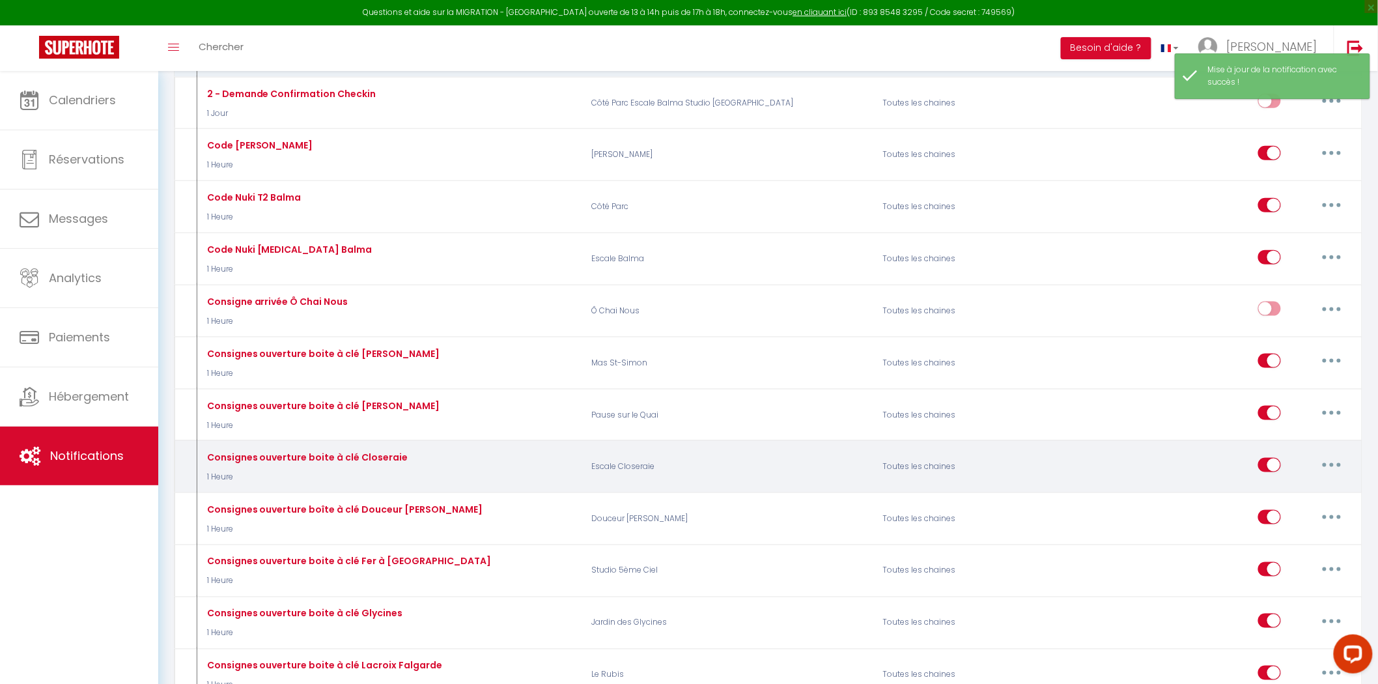
scroll to position [2604, 0]
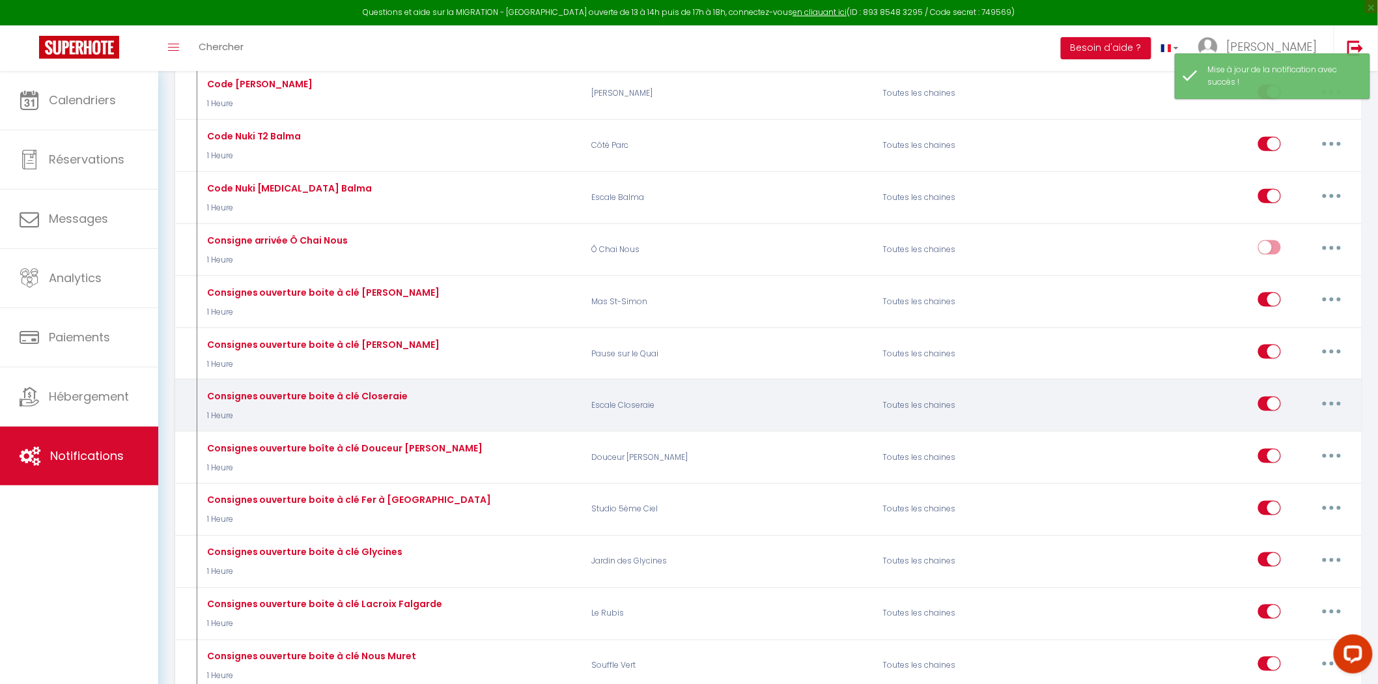
click at [1330, 406] on icon "button" at bounding box center [1332, 404] width 4 height 4
click at [1277, 467] on link "Dupliquer" at bounding box center [1297, 456] width 96 height 22
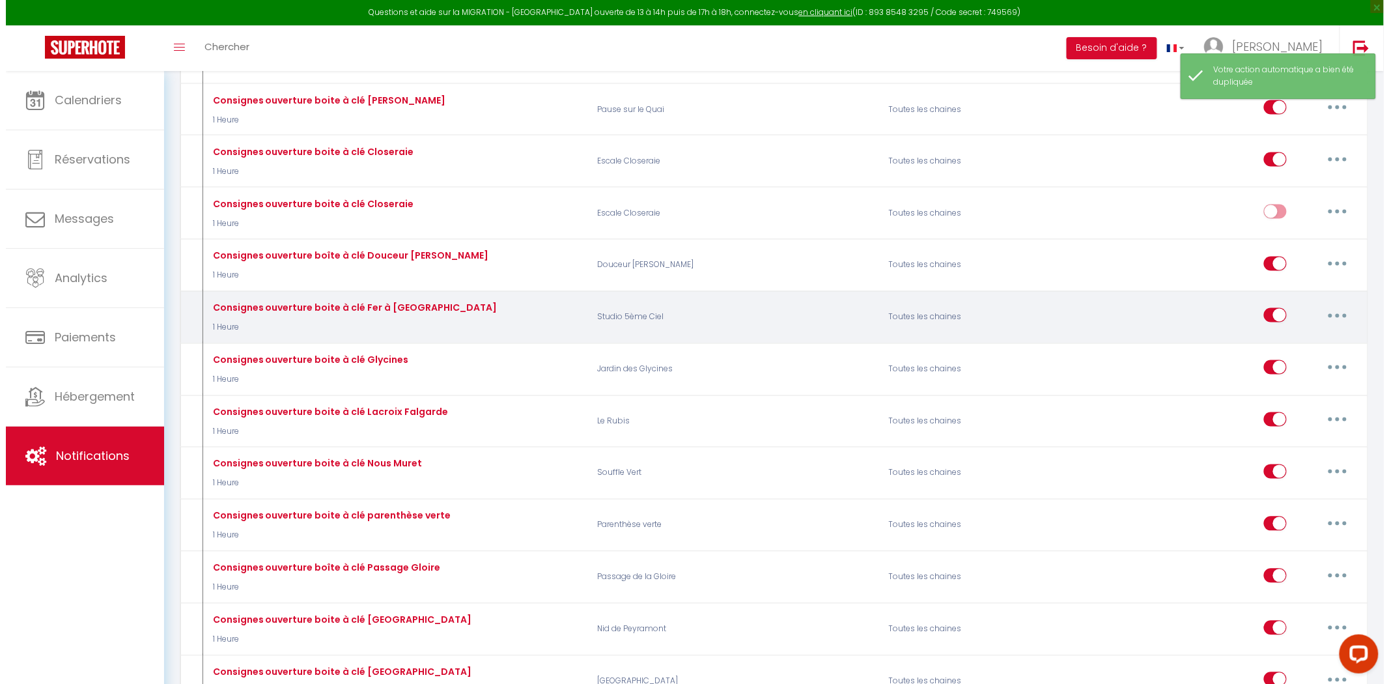
scroll to position [2749, 0]
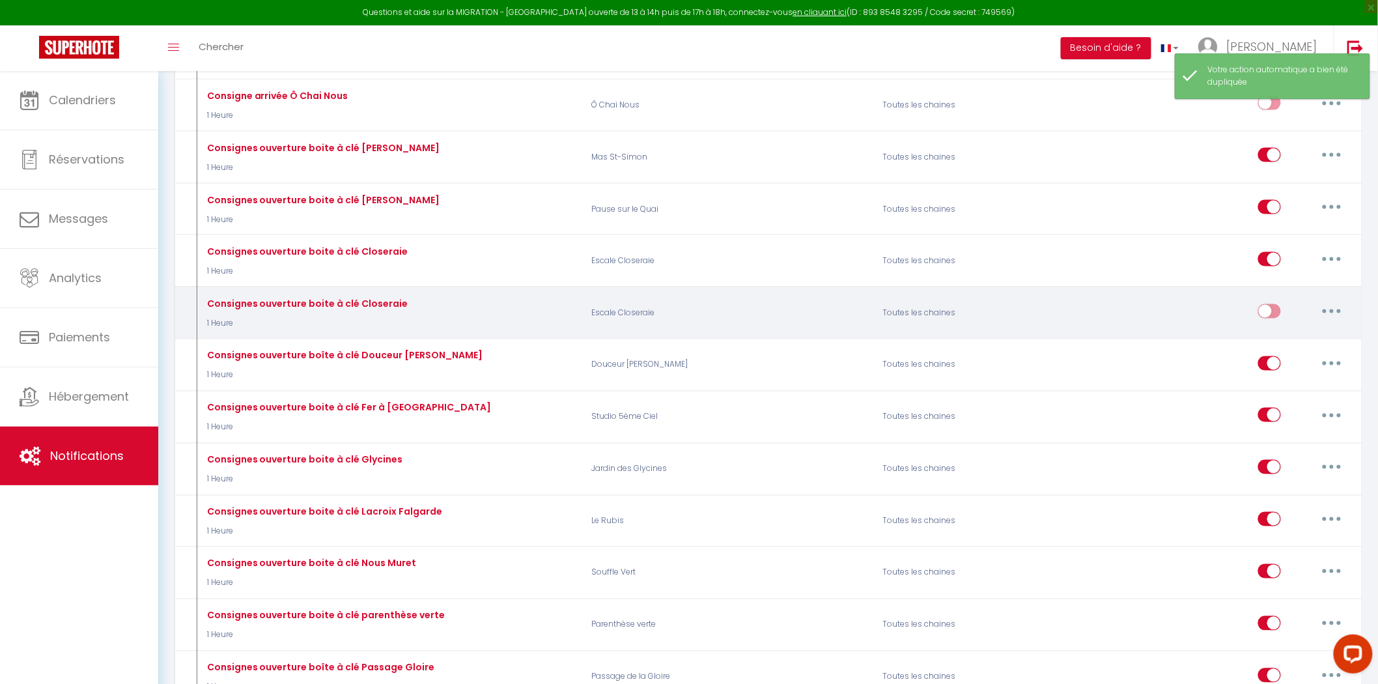
click at [1345, 322] on button "button" at bounding box center [1331, 311] width 36 height 21
click at [1296, 352] on link "Editer" at bounding box center [1297, 340] width 96 height 22
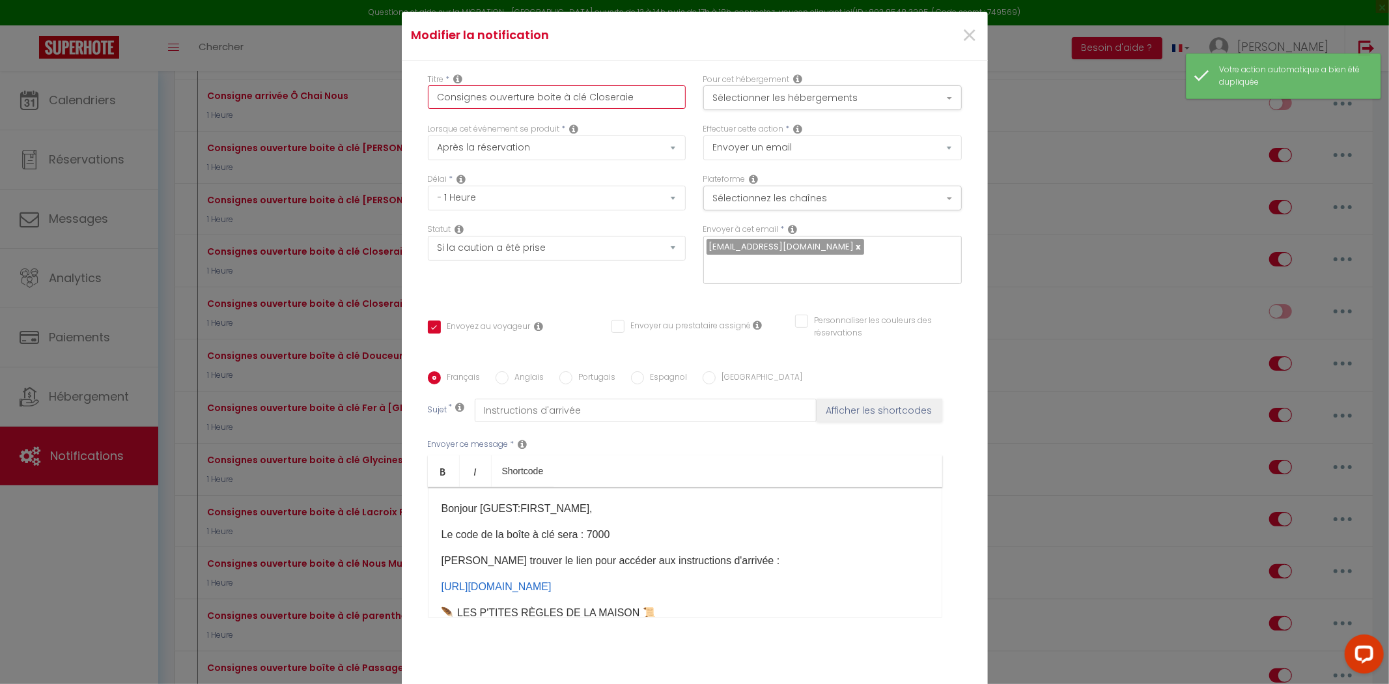
click at [600, 109] on input "Consignes ouverture boite à clé Closeraie" at bounding box center [557, 96] width 258 height 23
click at [762, 100] on button "Sélectionner les hébergements" at bounding box center [832, 97] width 258 height 25
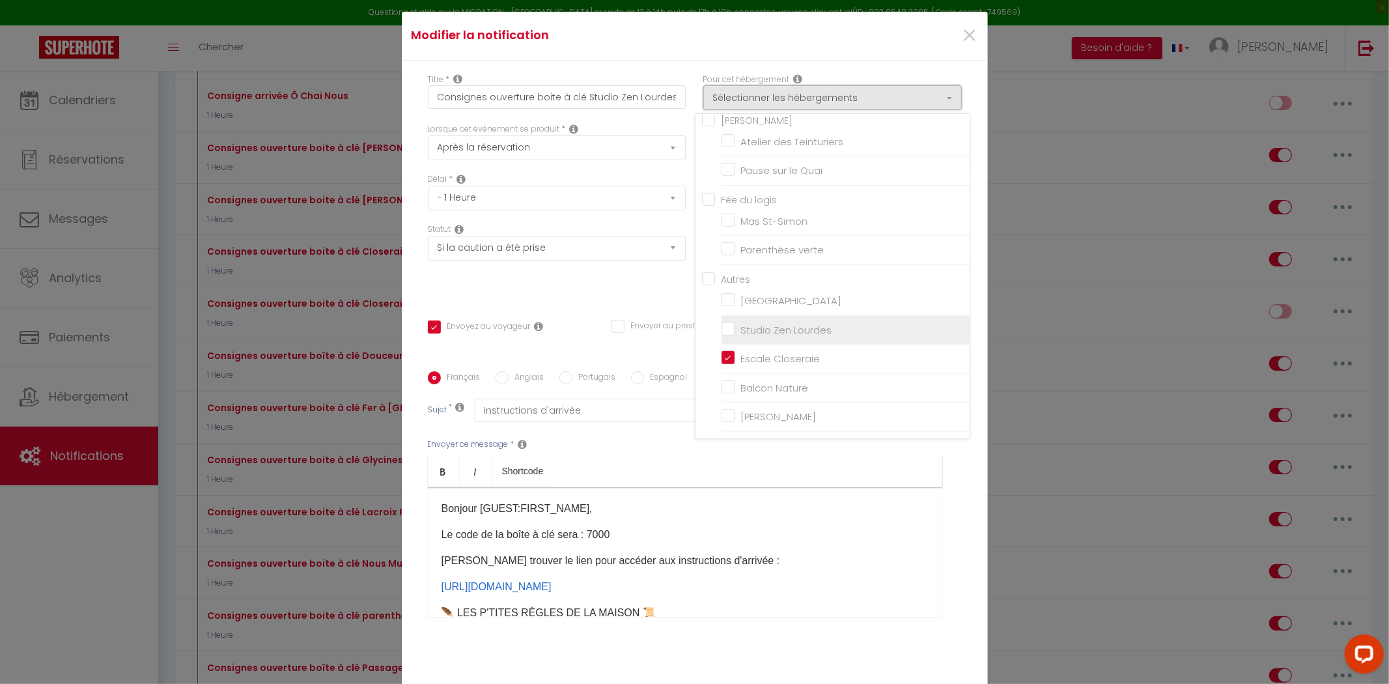
scroll to position [499, 0]
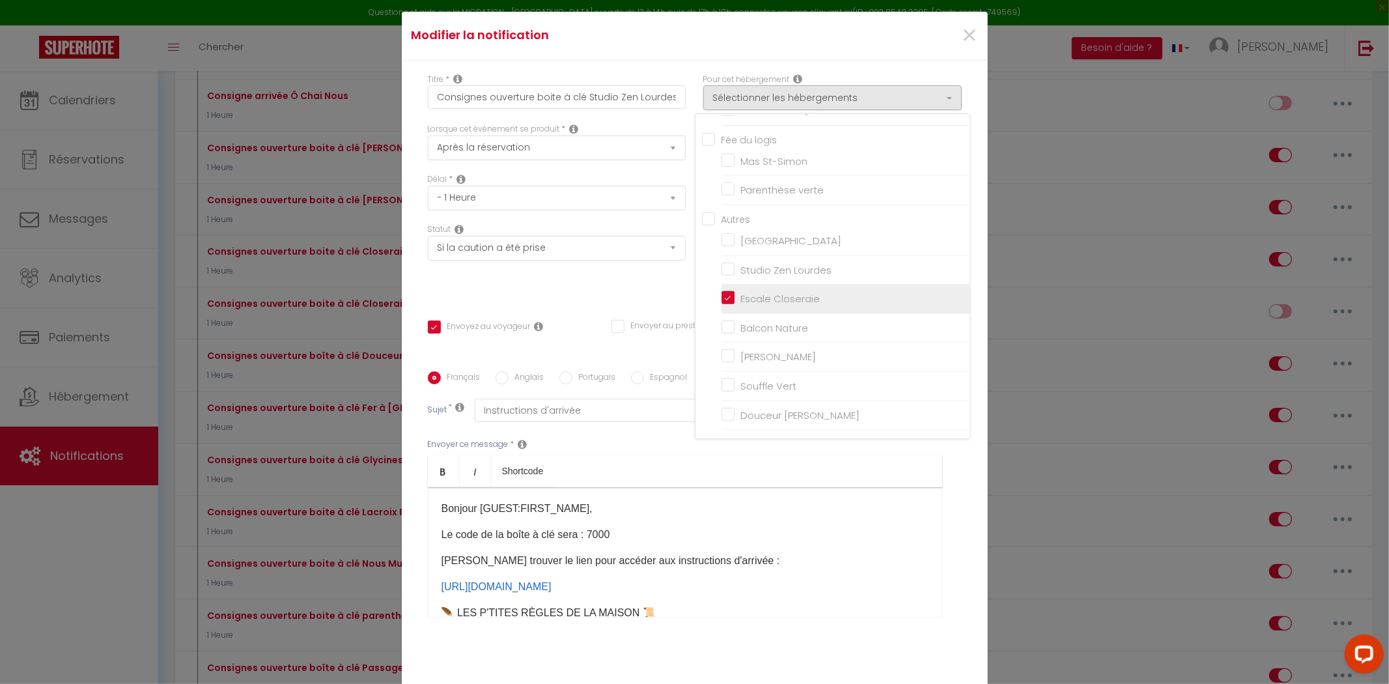
click at [726, 300] on input "Escale Closeraie" at bounding box center [845, 298] width 248 height 13
click at [723, 276] on input "Studio Zen Lourdes" at bounding box center [845, 270] width 248 height 13
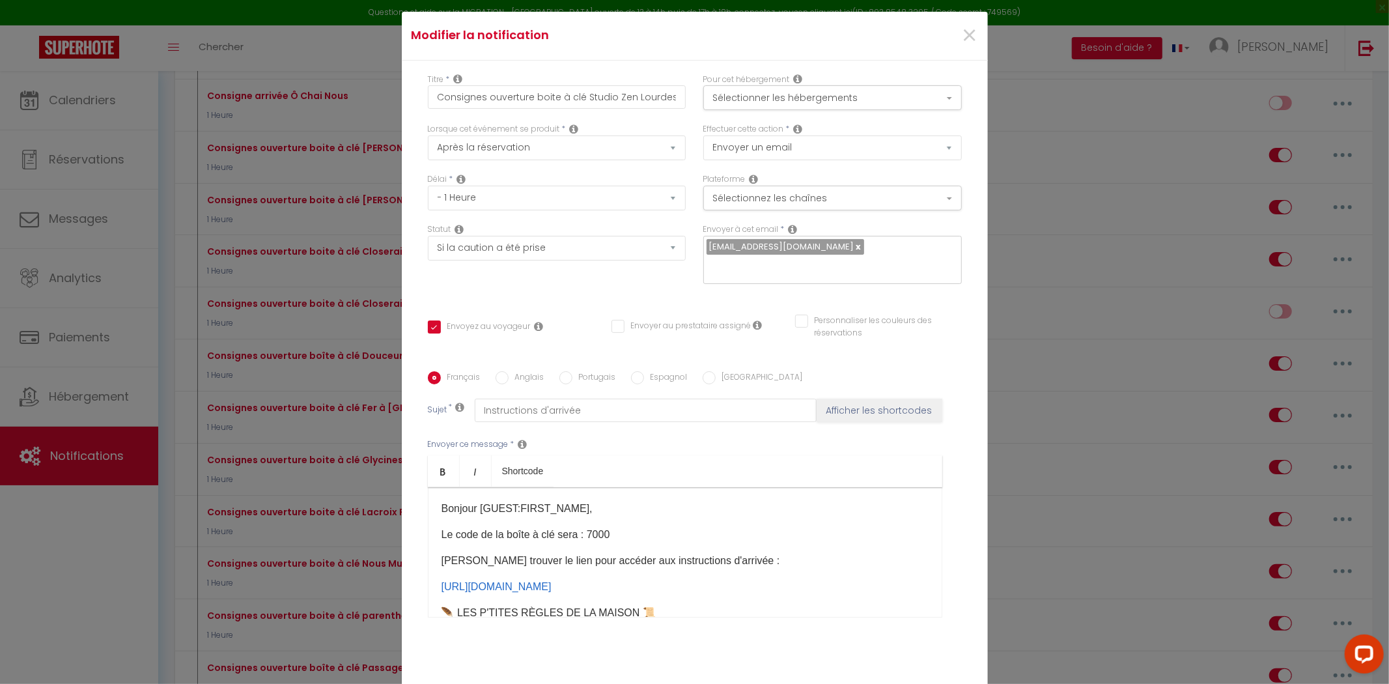
click at [616, 584] on p "[URL][DOMAIN_NAME] ​" at bounding box center [684, 587] width 487 height 16
click at [593, 576] on p at bounding box center [684, 584] width 487 height 16
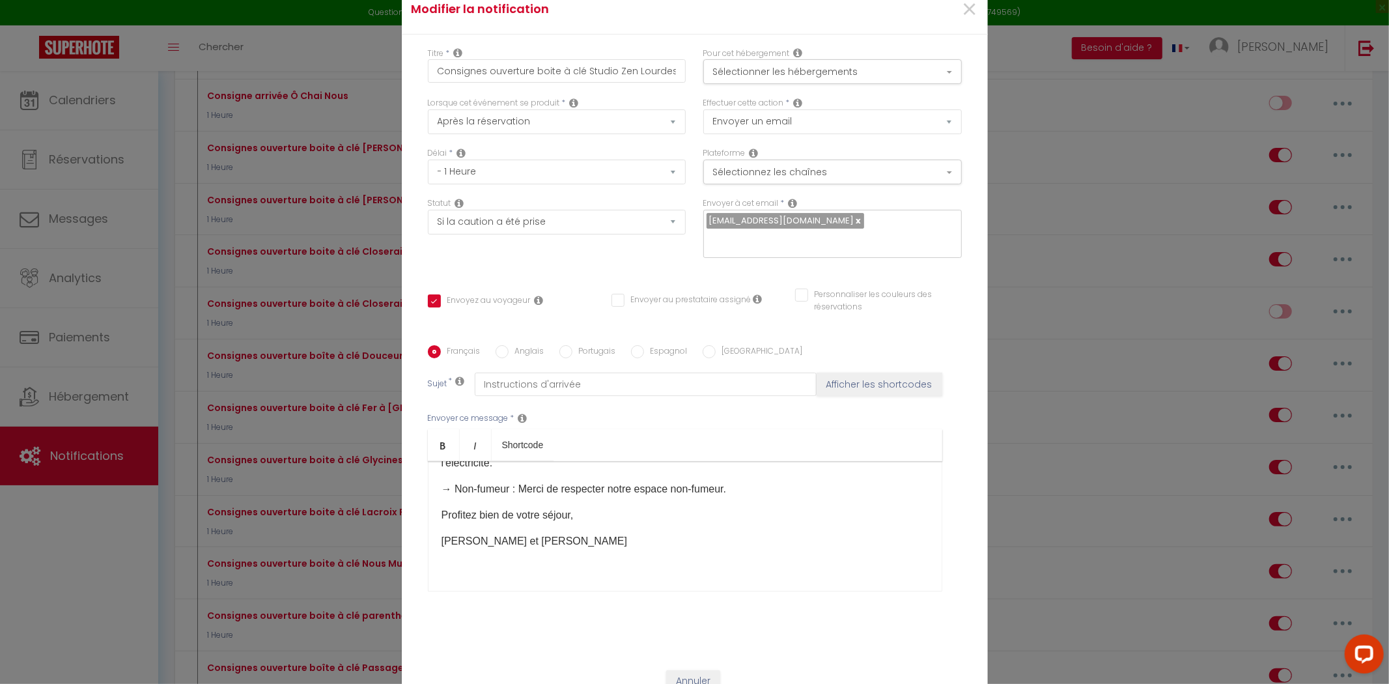
scroll to position [0, 0]
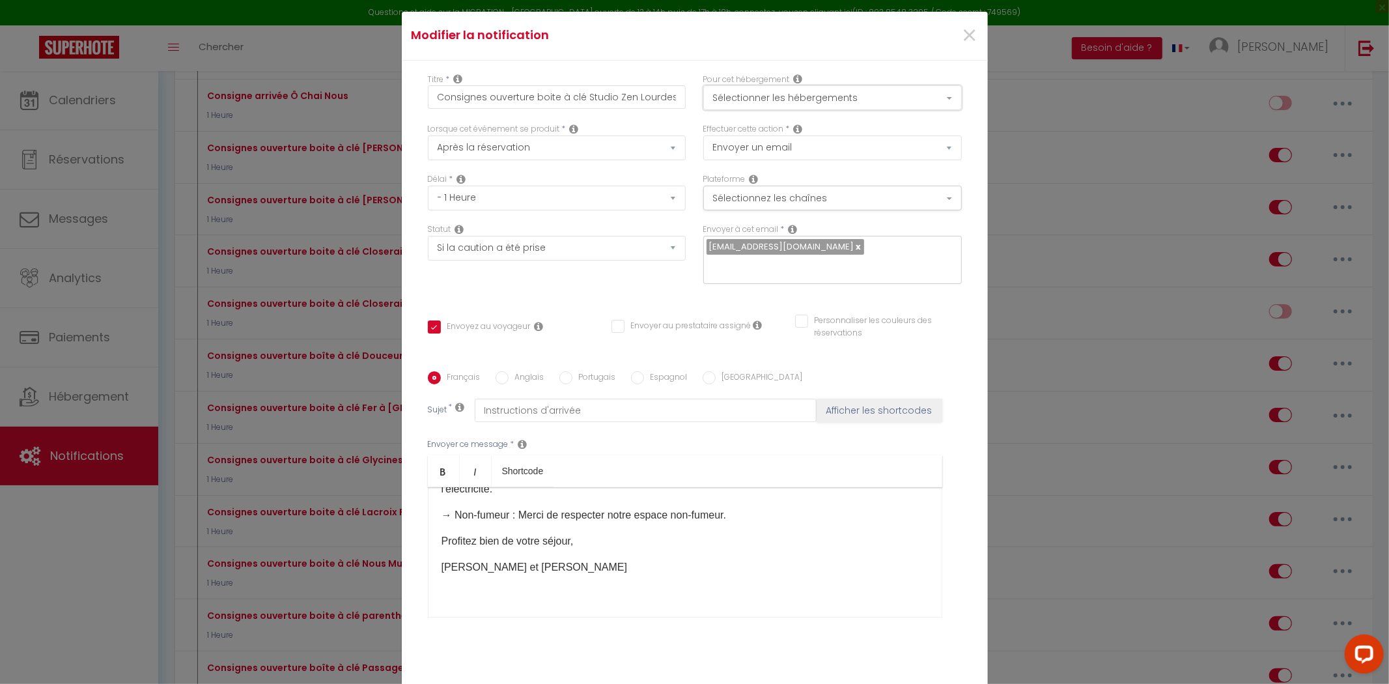
click at [856, 94] on button "Sélectionner les hébergements" at bounding box center [832, 97] width 258 height 25
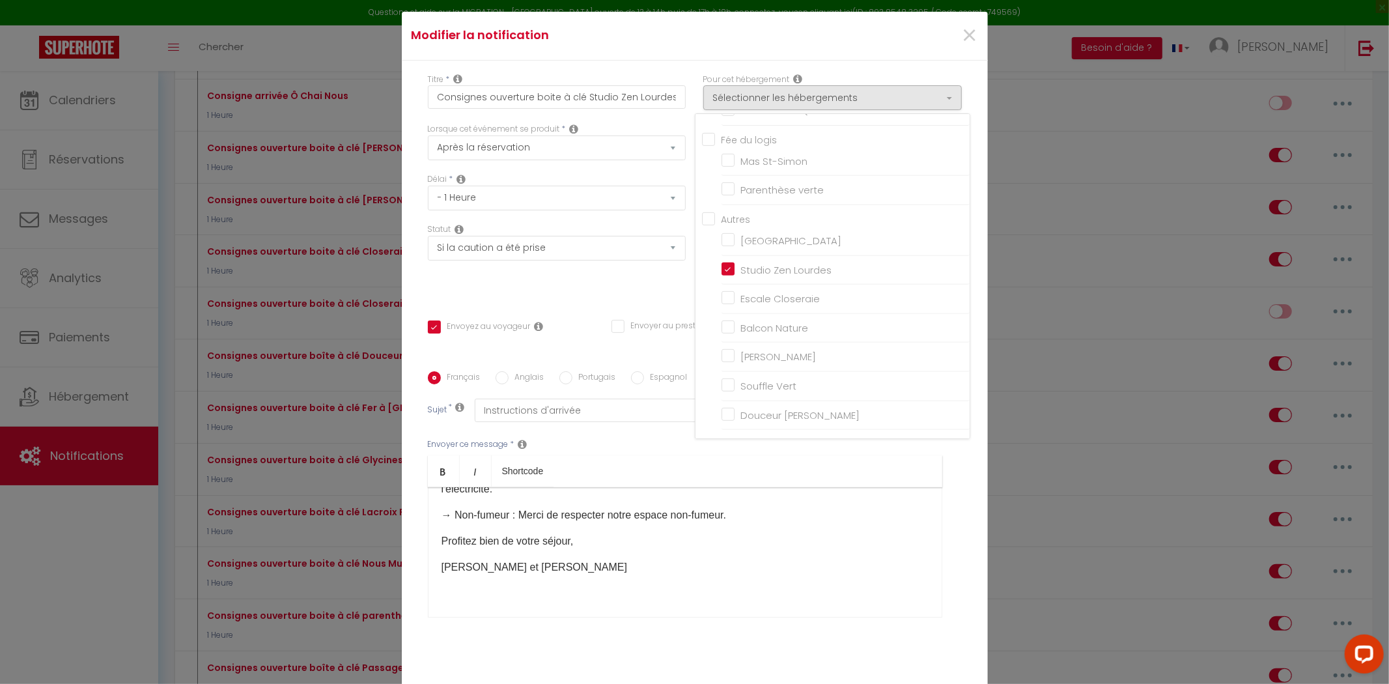
click at [951, 576] on div "Envoyer ce message * Bold Italic Shortcode Rich text editor Bonjour [GUEST:FIRS…" at bounding box center [695, 528] width 534 height 212
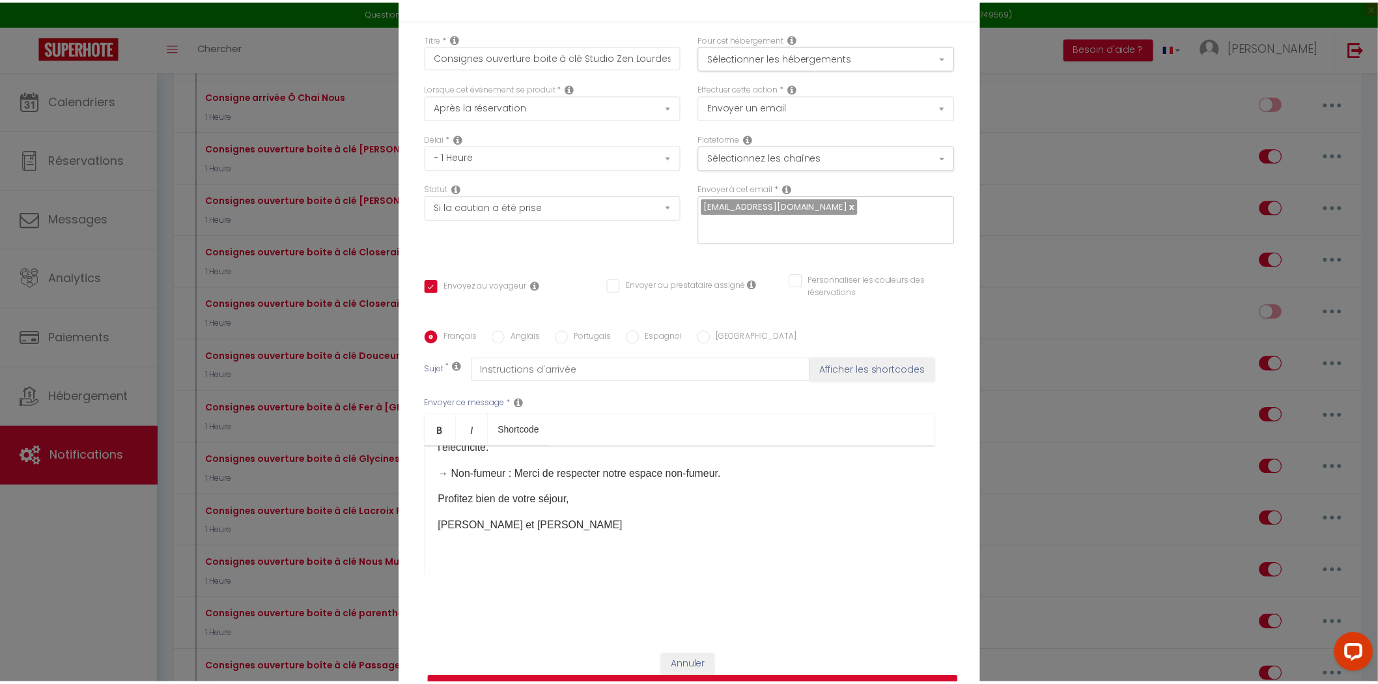
scroll to position [82, 0]
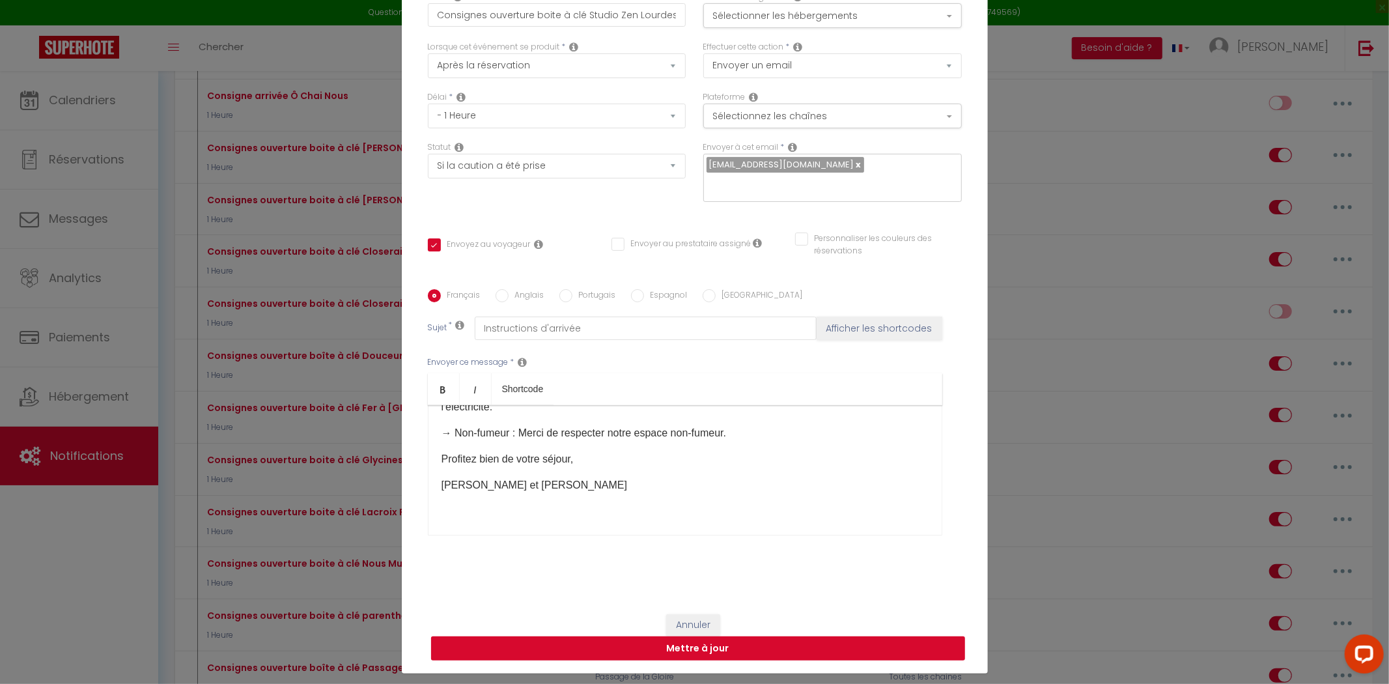
click at [600, 636] on button "Mettre à jour" at bounding box center [698, 648] width 534 height 25
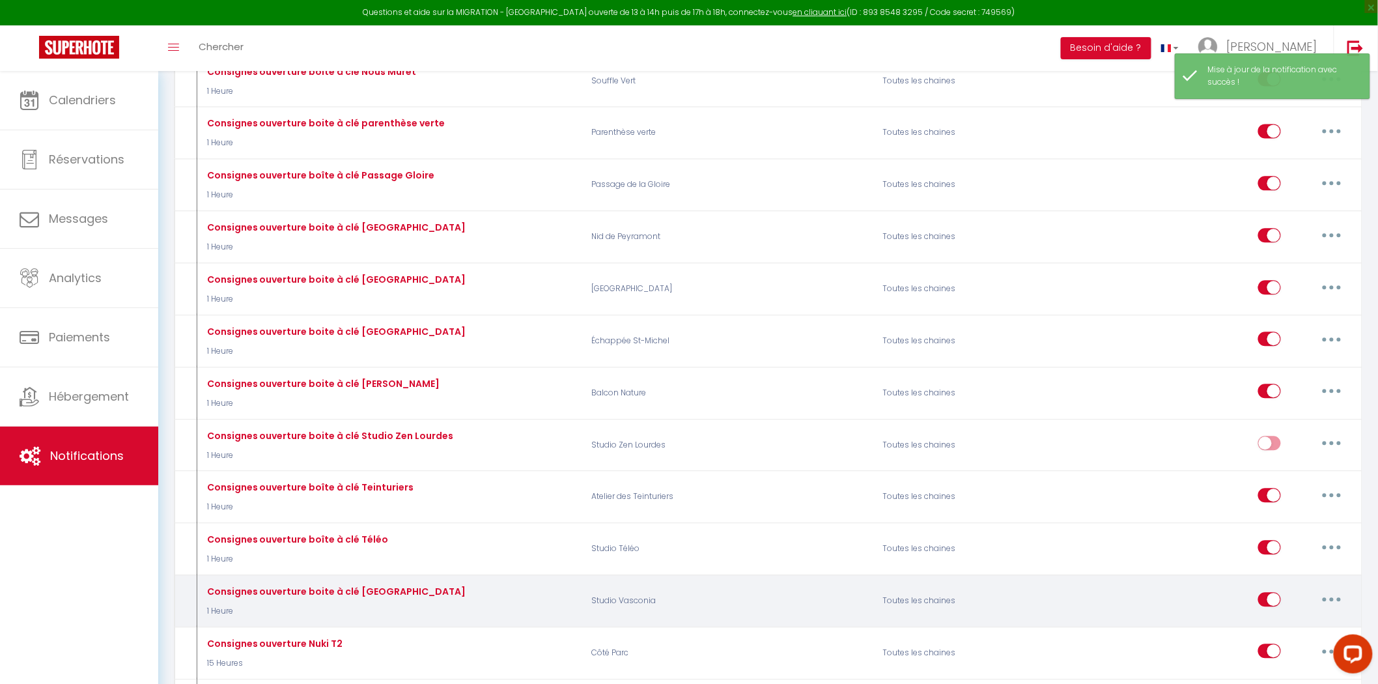
scroll to position [3400, 0]
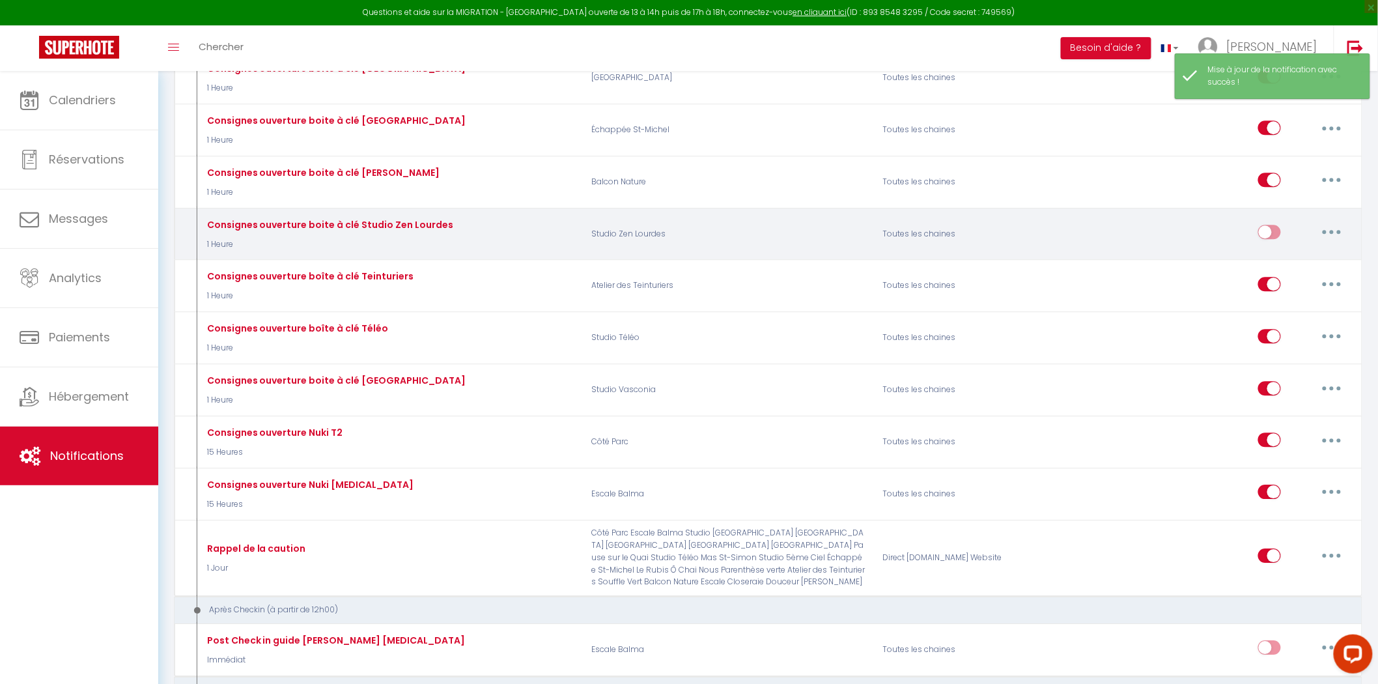
click at [1274, 244] on input "checkbox" at bounding box center [1269, 235] width 23 height 20
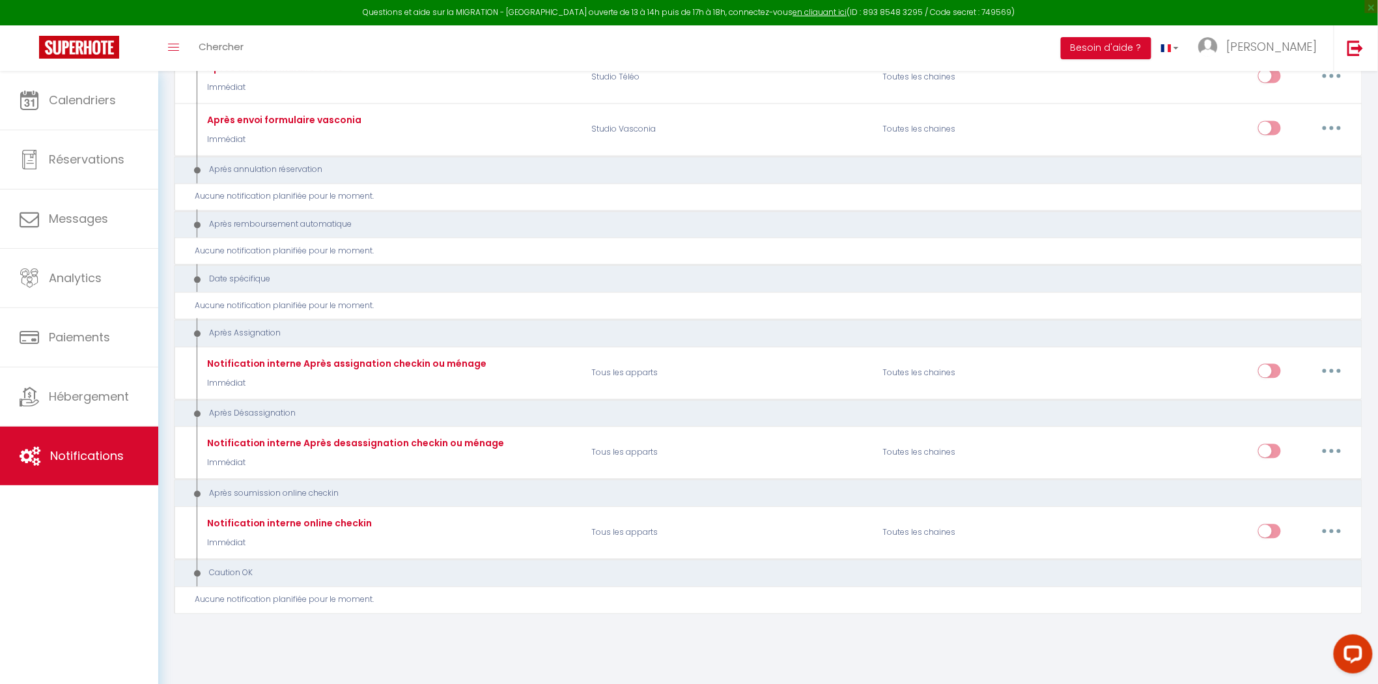
scroll to position [7300, 0]
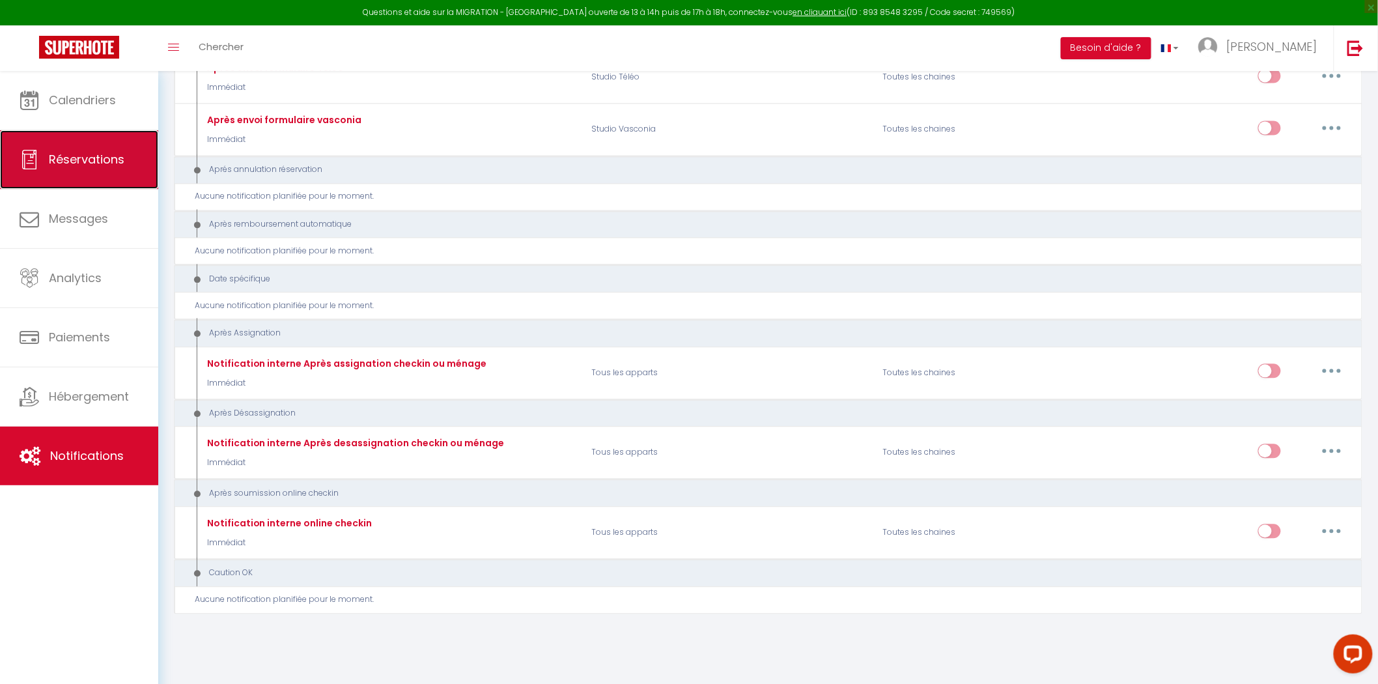
click at [121, 167] on span "Réservations" at bounding box center [87, 159] width 76 height 16
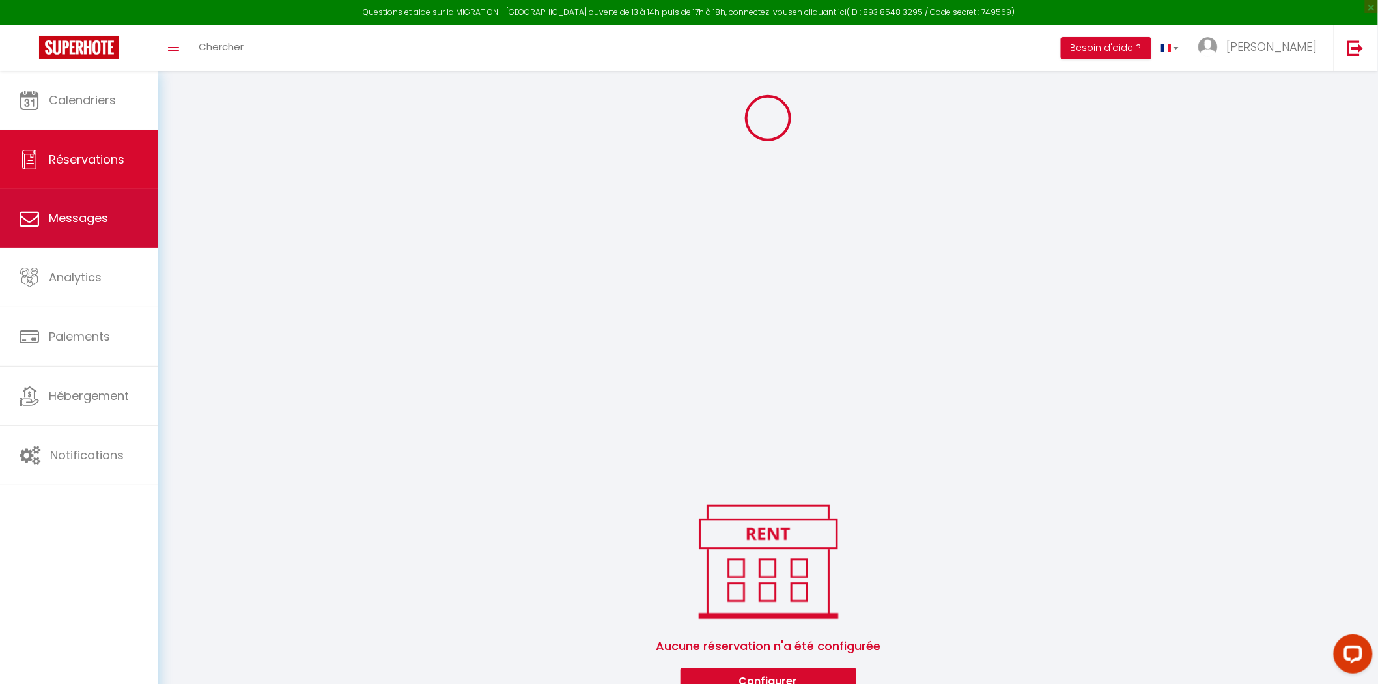
scroll to position [278, 0]
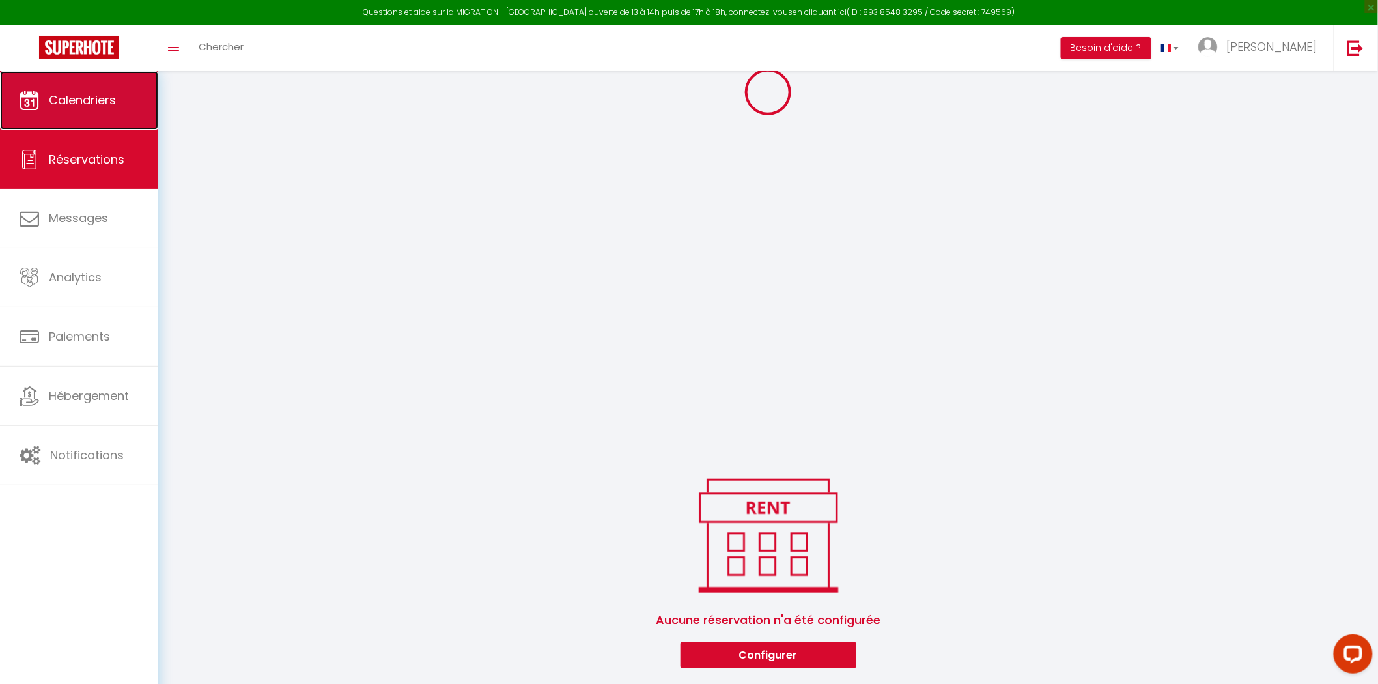
click at [70, 112] on link "Calendriers" at bounding box center [79, 100] width 158 height 59
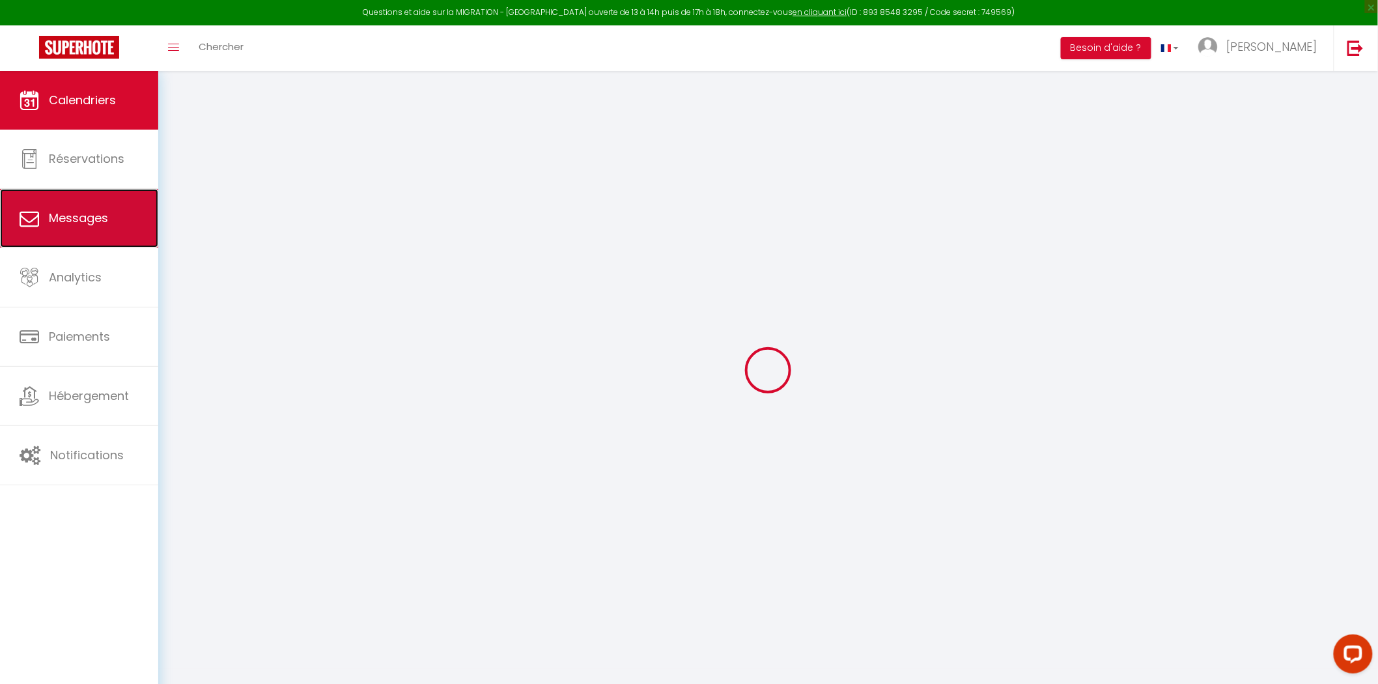
click at [86, 236] on link "Messages" at bounding box center [79, 218] width 158 height 59
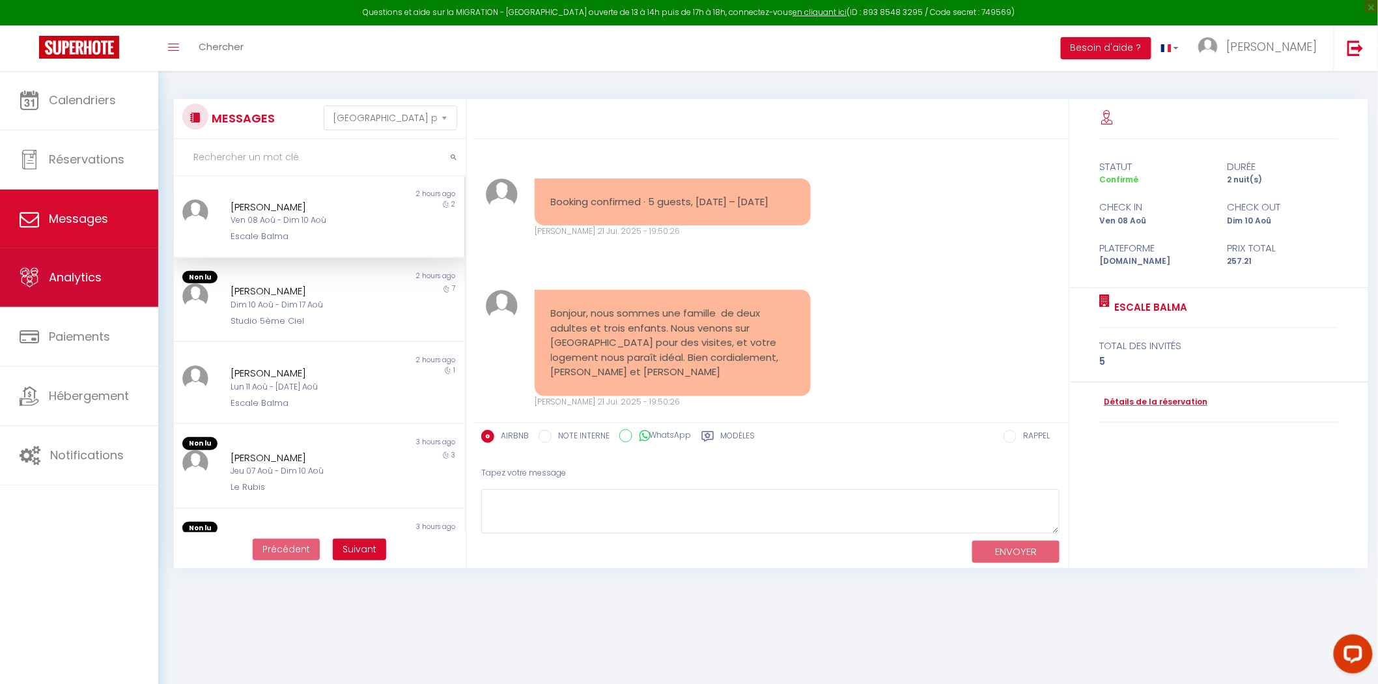
scroll to position [10194, 0]
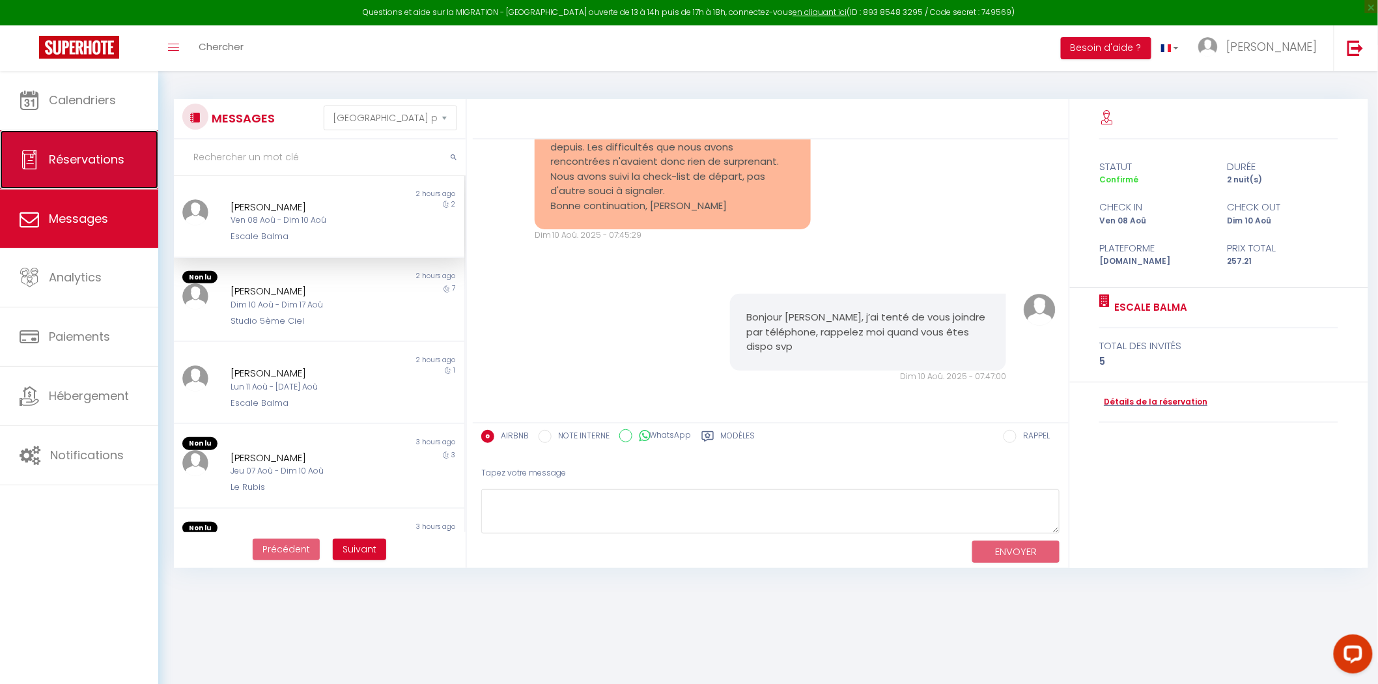
click at [67, 137] on link "Réservations" at bounding box center [79, 159] width 158 height 59
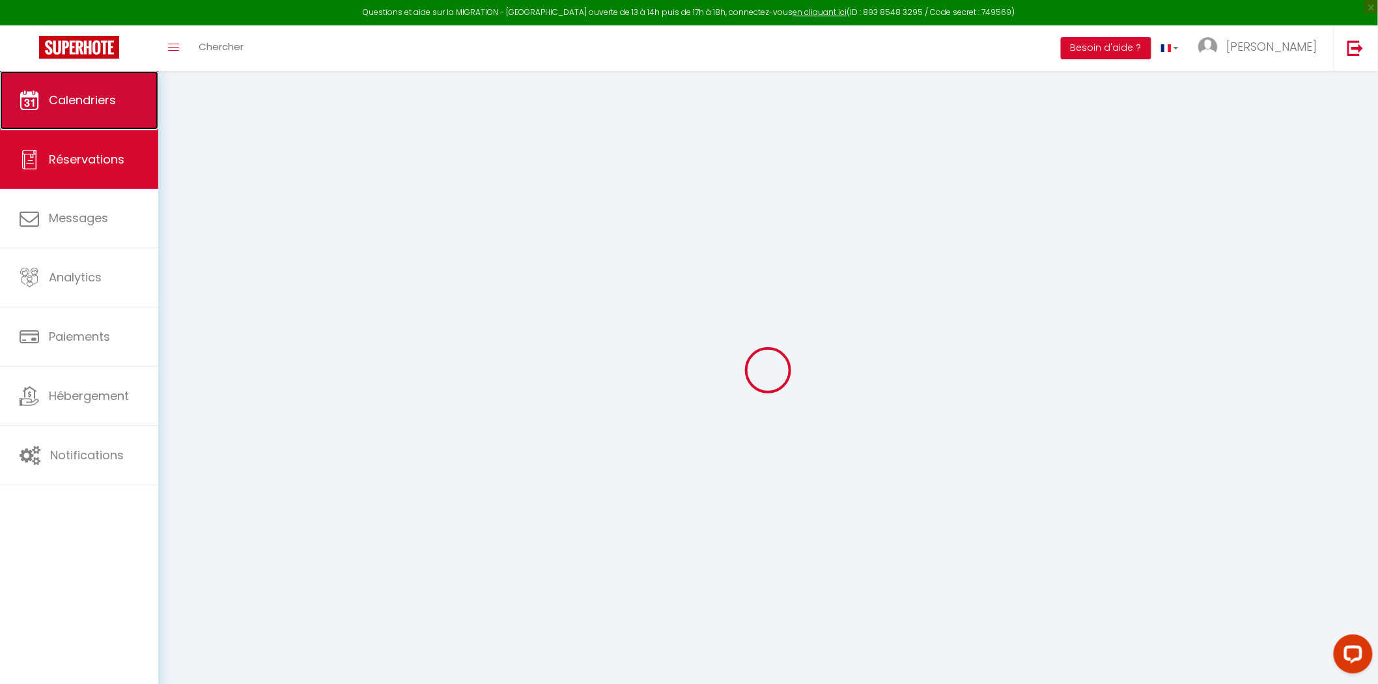
click at [65, 96] on span "Calendriers" at bounding box center [82, 100] width 67 height 16
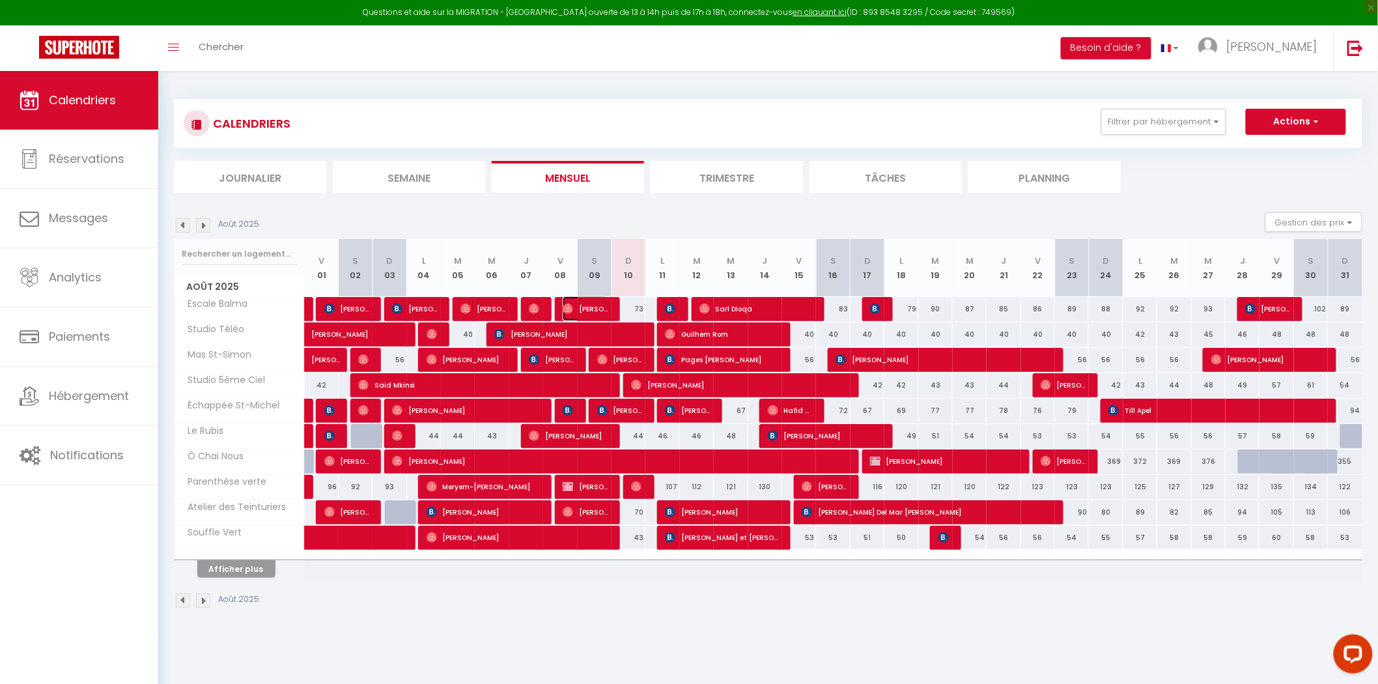
click at [581, 304] on span "[PERSON_NAME]" at bounding box center [585, 308] width 45 height 25
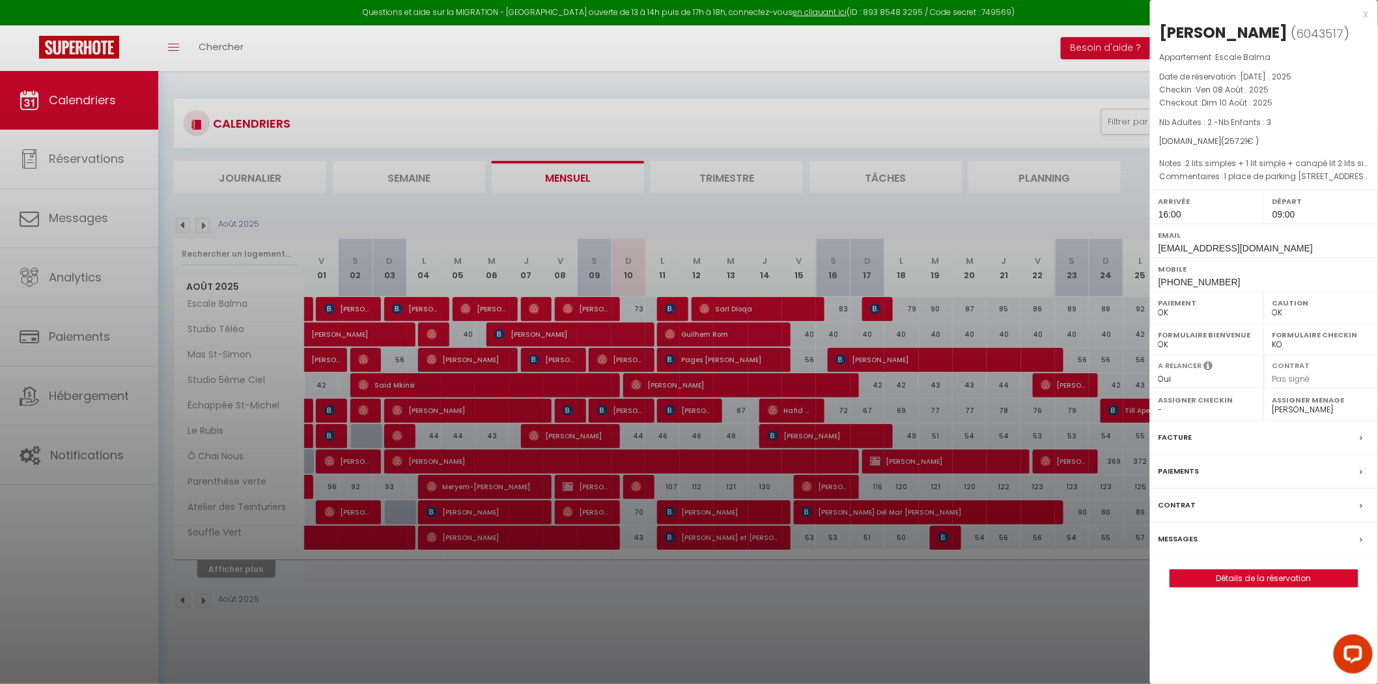
click at [1185, 543] on label "Messages" at bounding box center [1178, 539] width 40 height 14
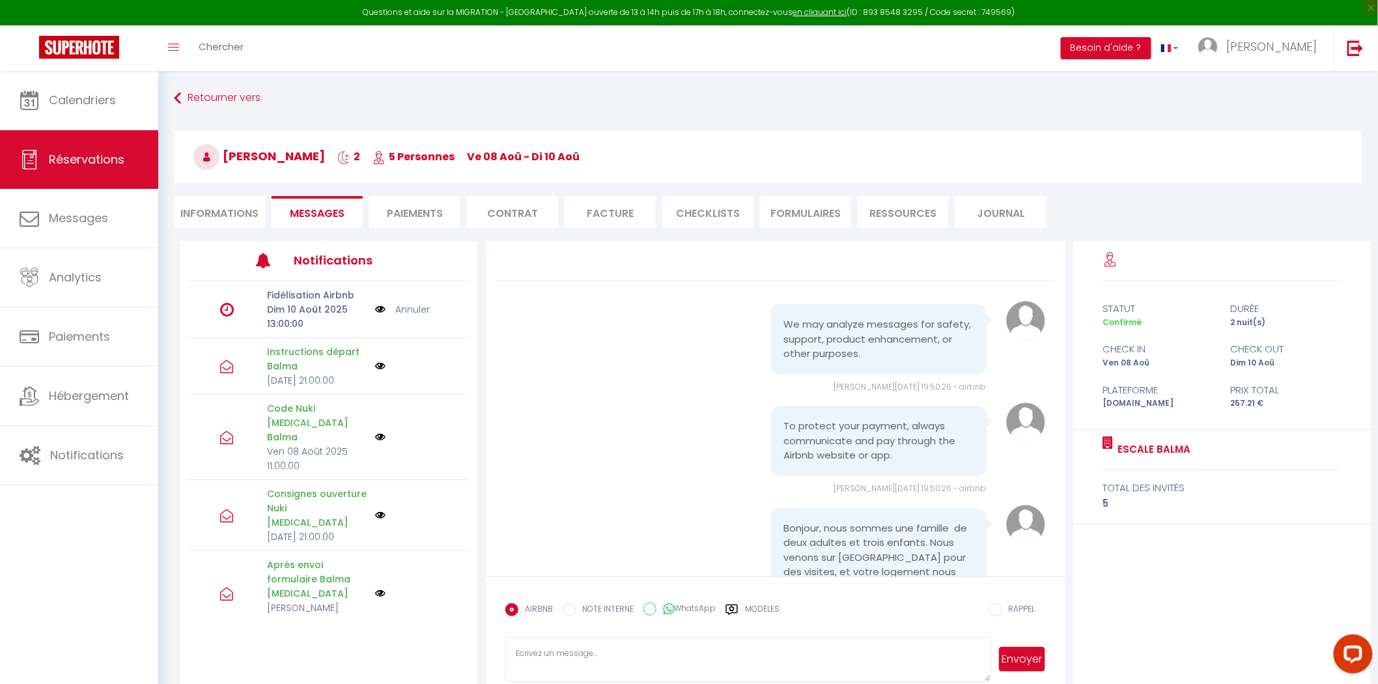
scroll to position [9678, 0]
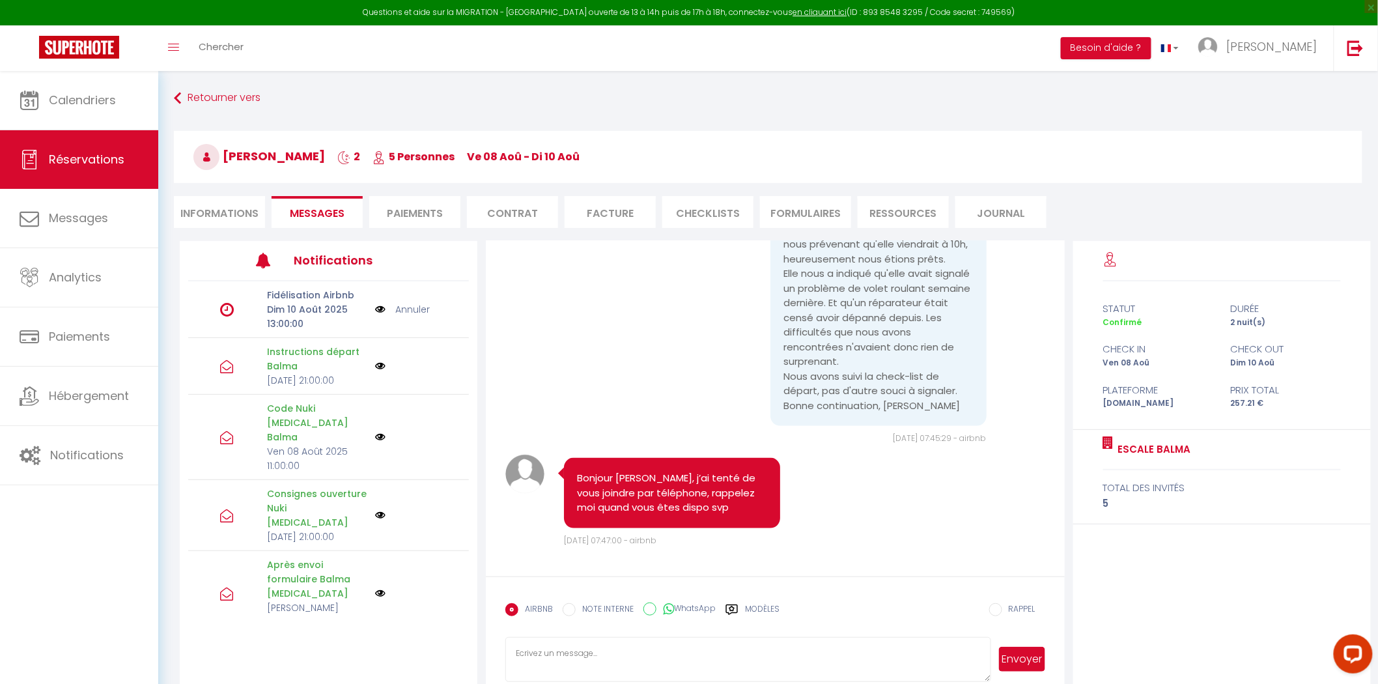
click at [400, 295] on div "Fidélisation Airbnb [DATE] 13:00:00 Annuler" at bounding box center [328, 309] width 281 height 57
click at [402, 307] on link "Annuler" at bounding box center [412, 309] width 35 height 14
